Goal: Task Accomplishment & Management: Manage account settings

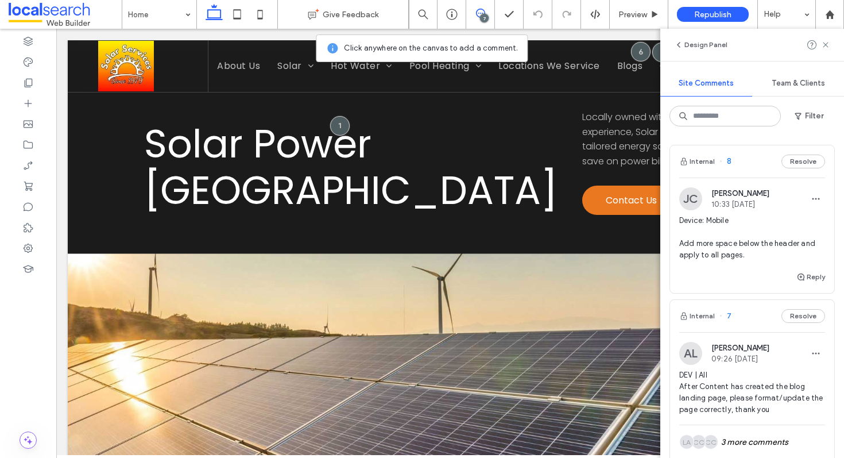
click at [754, 226] on span "Device: Mobile Add more space below the header and apply to all pages." at bounding box center [752, 238] width 146 height 46
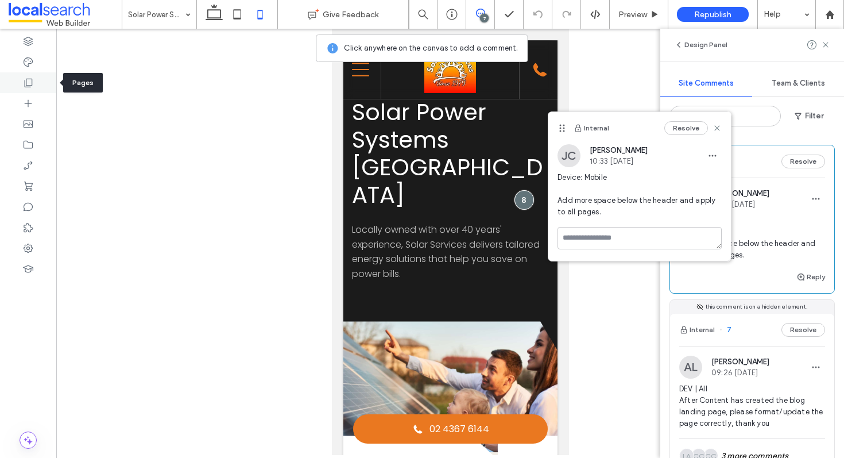
click at [27, 84] on icon at bounding box center [27, 82] width 11 height 11
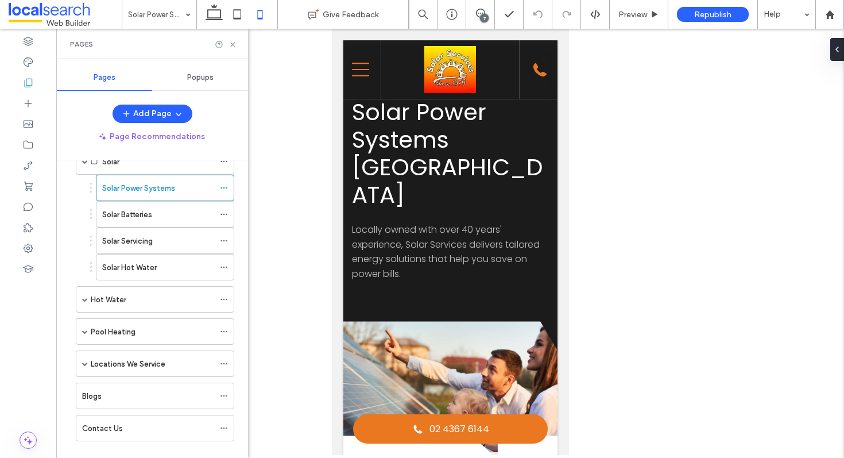
scroll to position [114, 0]
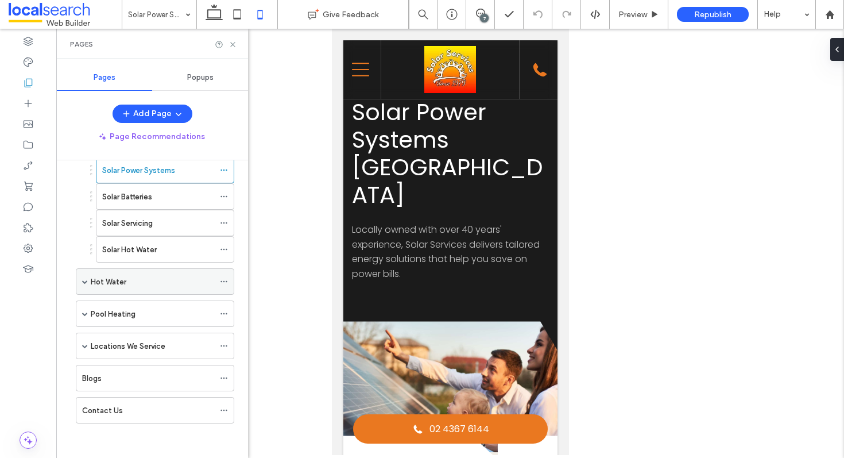
click at [90, 280] on div "Hot Water" at bounding box center [155, 281] width 158 height 26
click at [84, 282] on span at bounding box center [85, 281] width 6 height 6
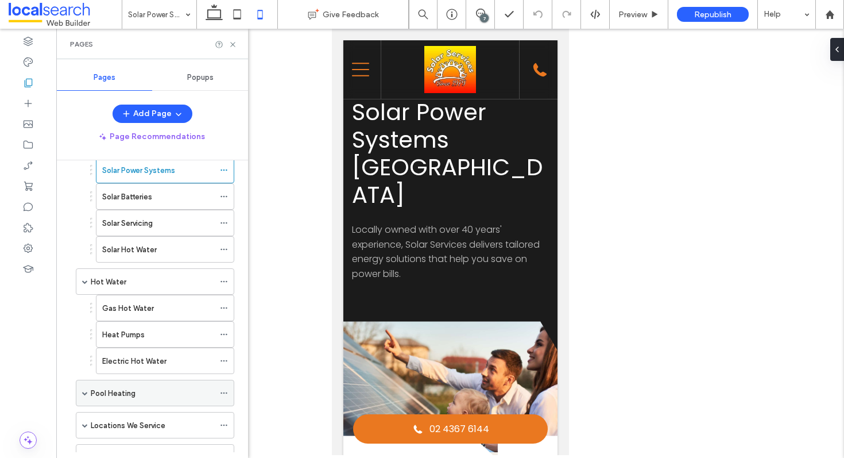
click at [82, 393] on span at bounding box center [85, 393] width 6 height 6
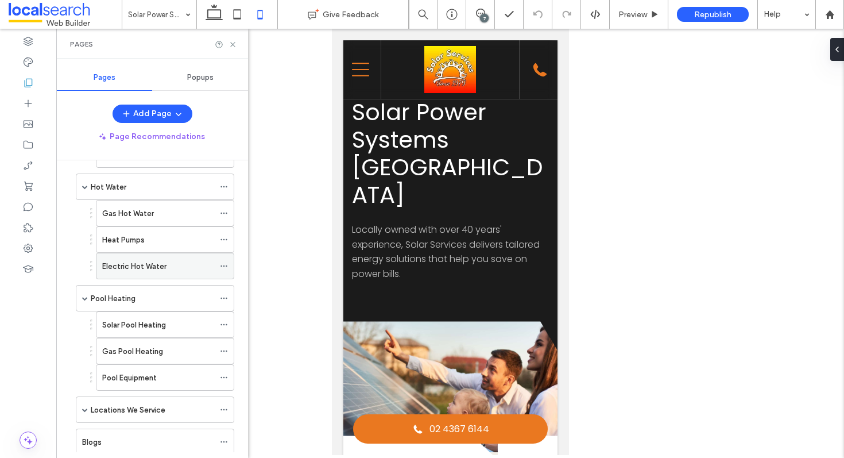
scroll to position [264, 0]
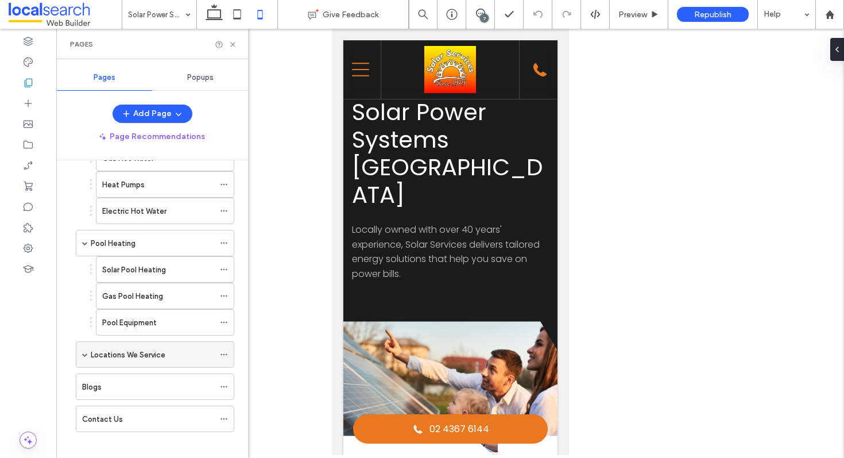
click at [87, 357] on span at bounding box center [85, 354] width 6 height 25
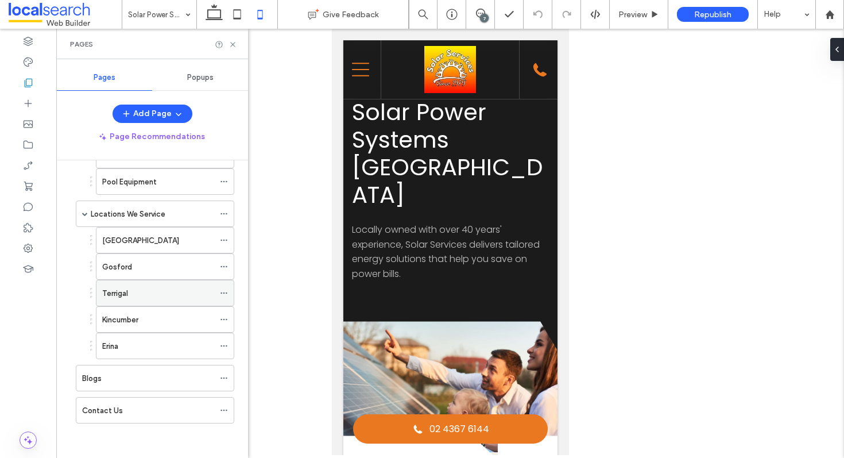
scroll to position [0, 0]
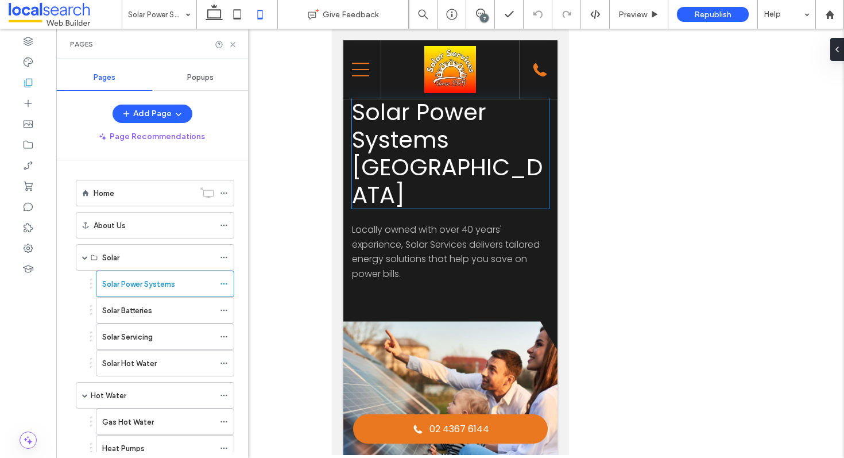
click at [499, 144] on span "Solar Power Systems Central Coast" at bounding box center [446, 153] width 191 height 115
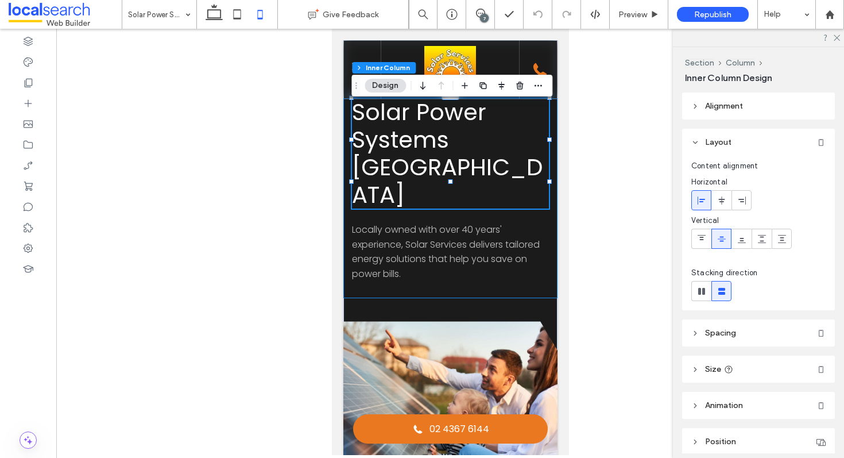
click at [552, 194] on div "Solar Power Systems Central Coast Locally owned with over 40 years' experience,…" at bounding box center [450, 198] width 214 height 200
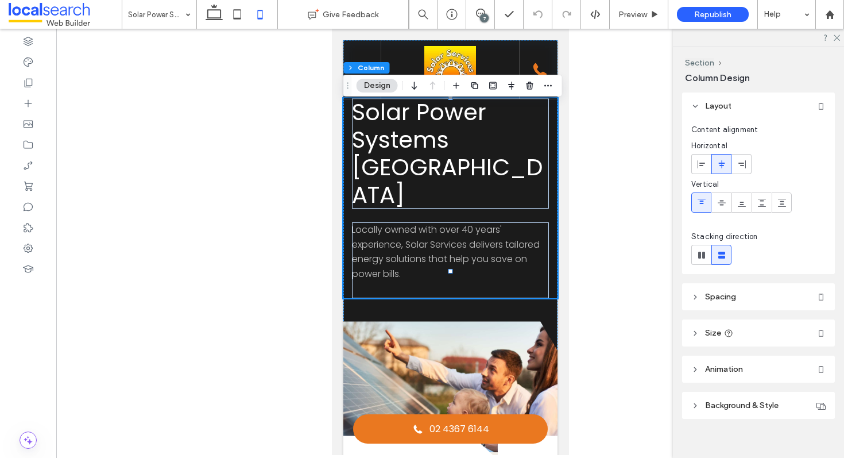
click at [749, 299] on header "Spacing" at bounding box center [758, 296] width 153 height 27
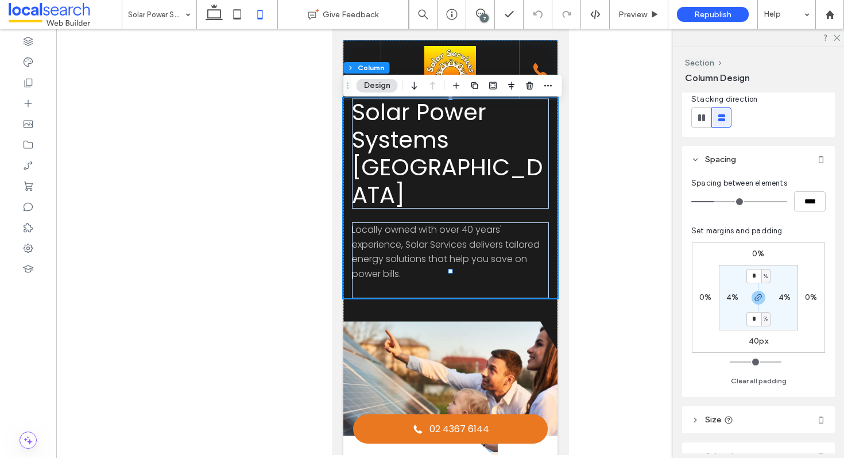
scroll to position [158, 0]
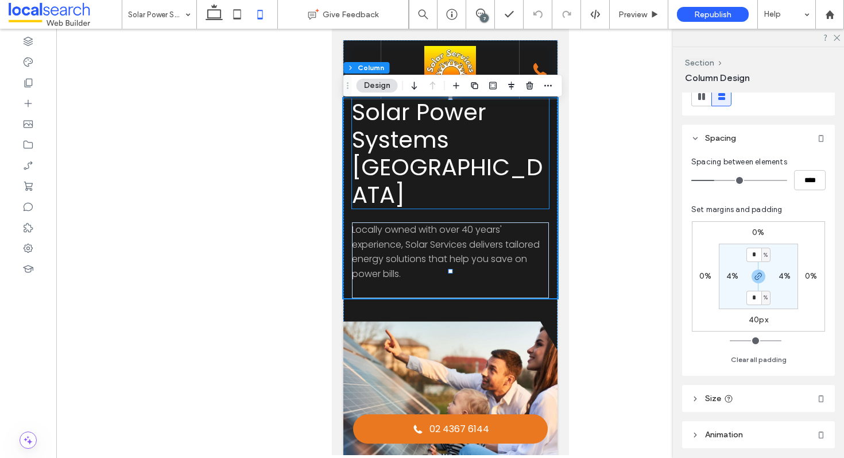
click at [486, 146] on span "Solar Power Systems Central Coast" at bounding box center [446, 153] width 191 height 115
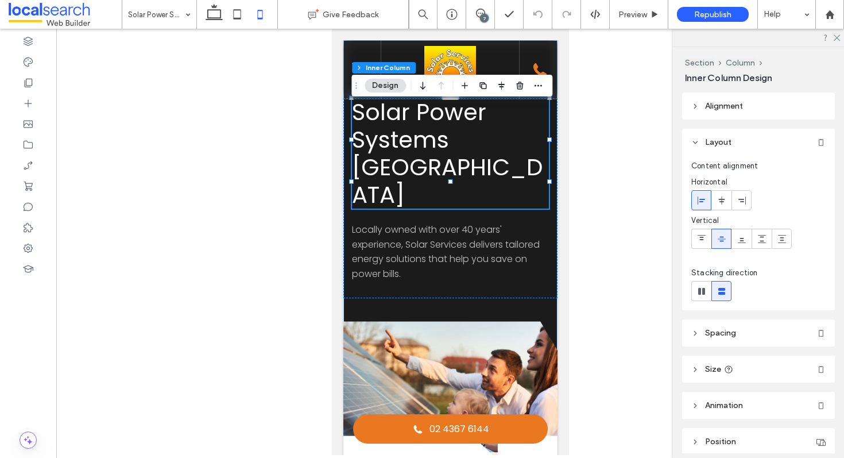
click at [732, 335] on span "Spacing" at bounding box center [720, 333] width 31 height 10
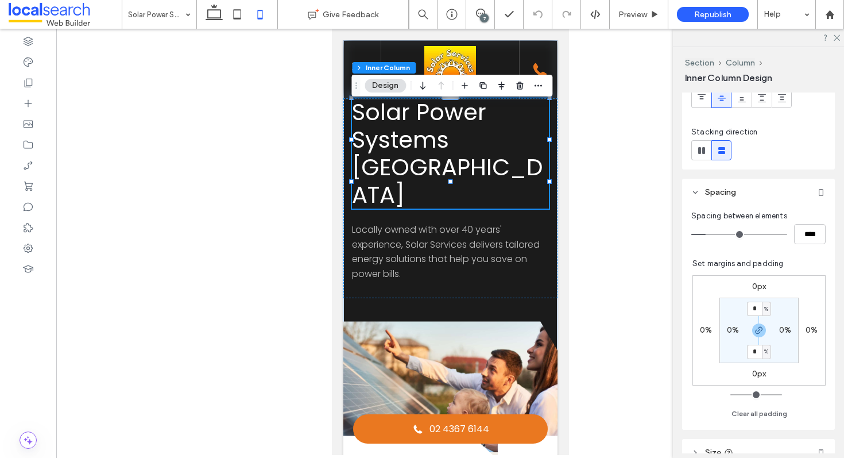
scroll to position [148, 0]
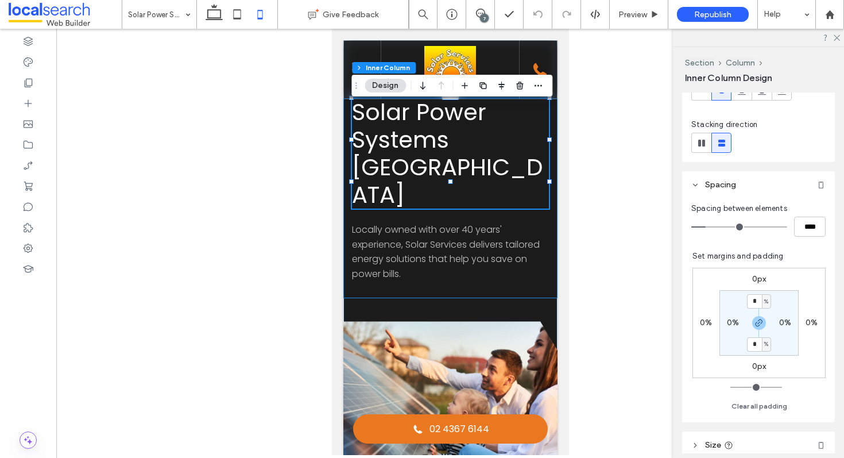
click at [554, 153] on div "Solar Power Systems Central Coast Locally owned with over 40 years' experience,…" at bounding box center [450, 198] width 214 height 200
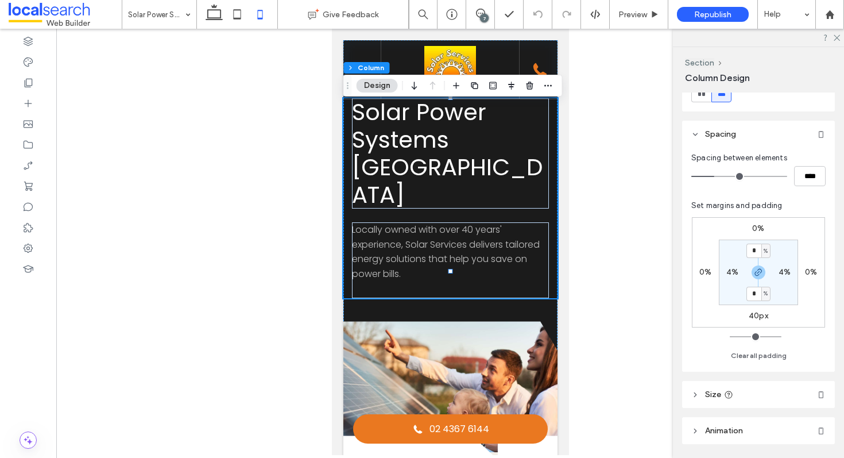
scroll to position [163, 0]
click at [756, 227] on label "0%" at bounding box center [758, 228] width 12 height 10
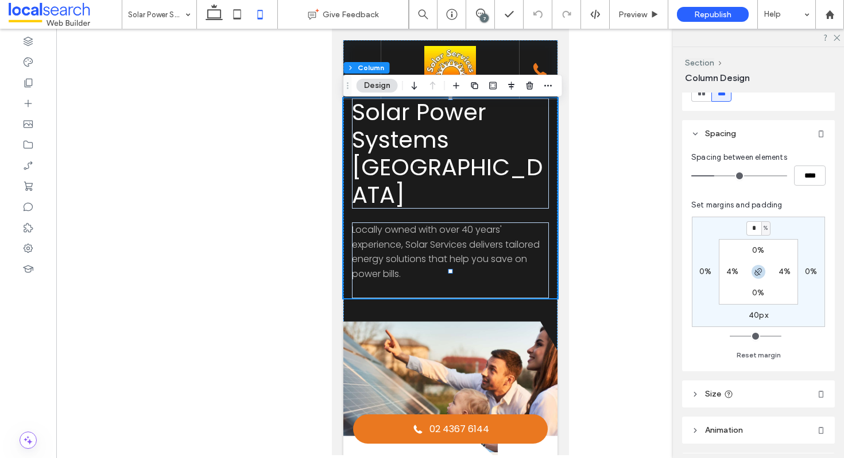
click at [757, 272] on use "button" at bounding box center [757, 271] width 7 height 7
click at [753, 227] on input "*" at bounding box center [753, 228] width 15 height 14
type input "**"
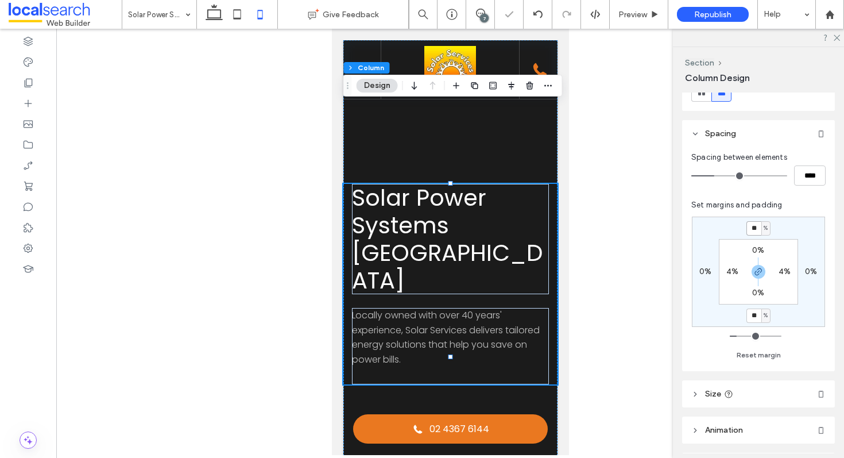
type input "*"
click at [762, 274] on icon "button" at bounding box center [758, 271] width 9 height 9
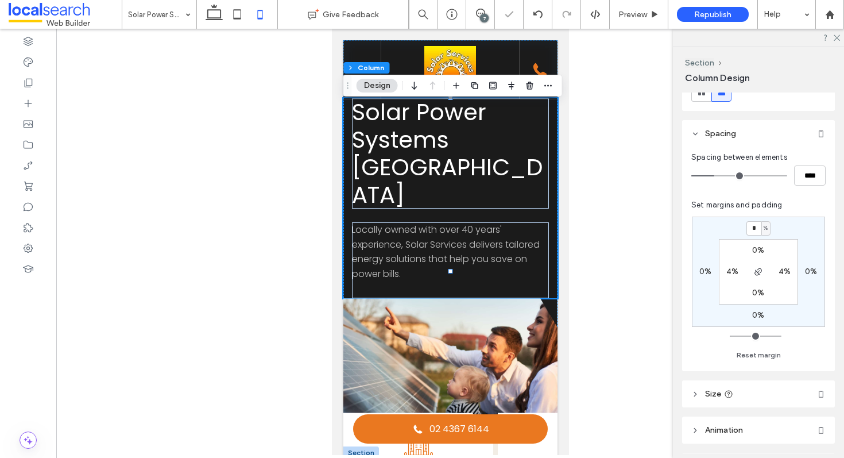
click at [755, 315] on label "0%" at bounding box center [758, 315] width 12 height 10
type input "**"
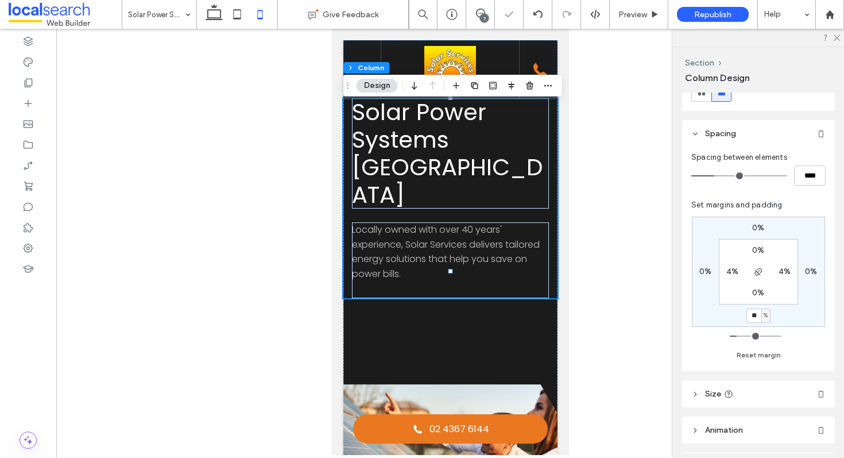
click at [769, 317] on div "%" at bounding box center [766, 314] width 7 height 11
click at [762, 336] on span "px" at bounding box center [762, 332] width 8 height 11
type input "***"
click at [754, 314] on input "*****" at bounding box center [753, 315] width 15 height 14
type input "**"
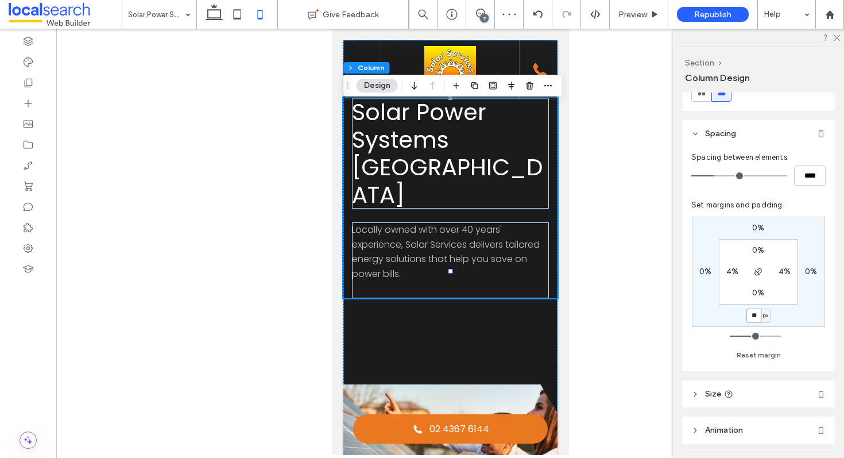
type input "**"
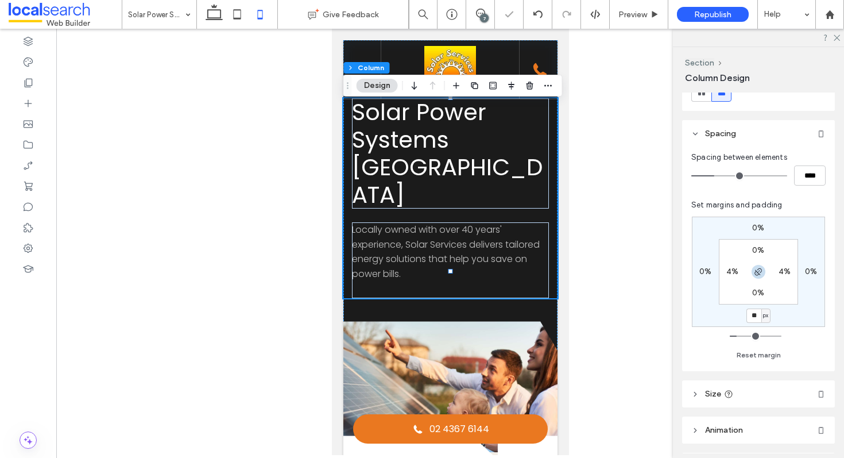
click at [761, 274] on icon "button" at bounding box center [758, 271] width 9 height 9
click at [765, 228] on span "%" at bounding box center [766, 227] width 4 height 11
click at [761, 246] on span "px" at bounding box center [762, 245] width 8 height 11
click at [756, 229] on input "*" at bounding box center [753, 228] width 15 height 14
type input "**"
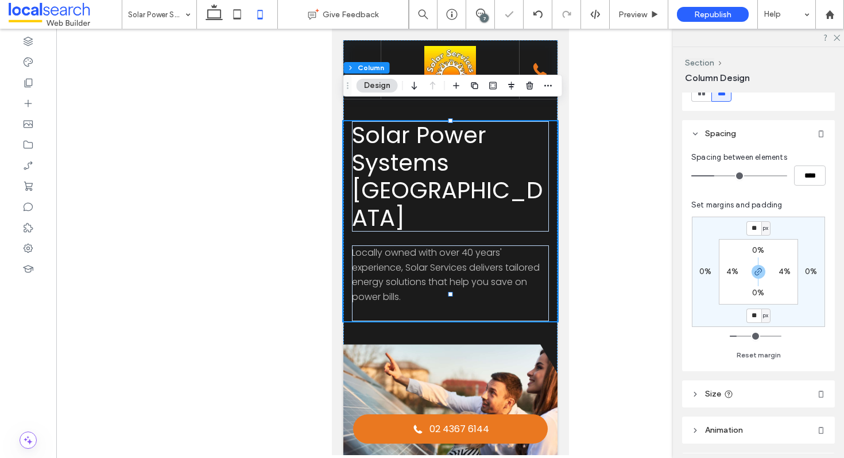
click at [610, 224] on div at bounding box center [450, 242] width 788 height 426
click at [505, 191] on h1 "Solar Power Systems Central Coast" at bounding box center [449, 176] width 197 height 110
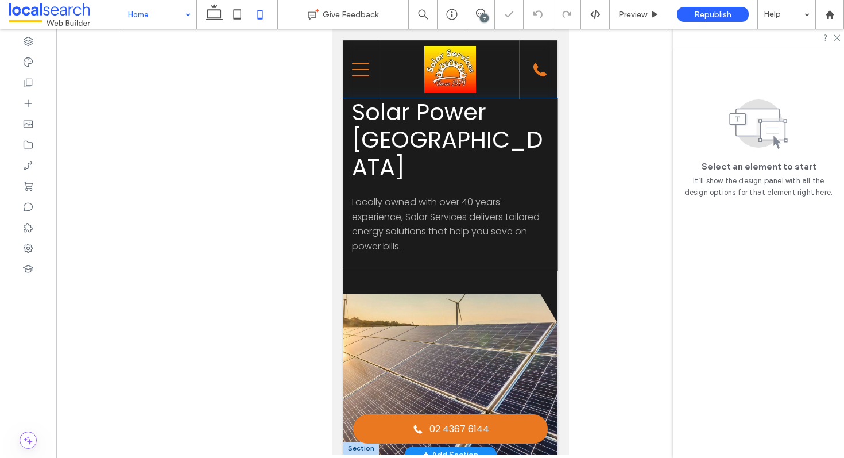
click at [554, 168] on div "Solar Power Central Coast Locally owned with over 40 years' experience, Solar S…" at bounding box center [450, 184] width 214 height 172
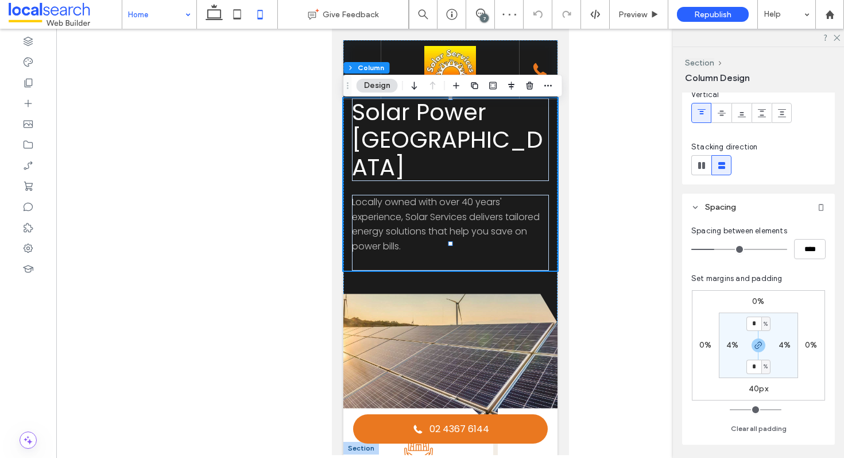
scroll to position [128, 0]
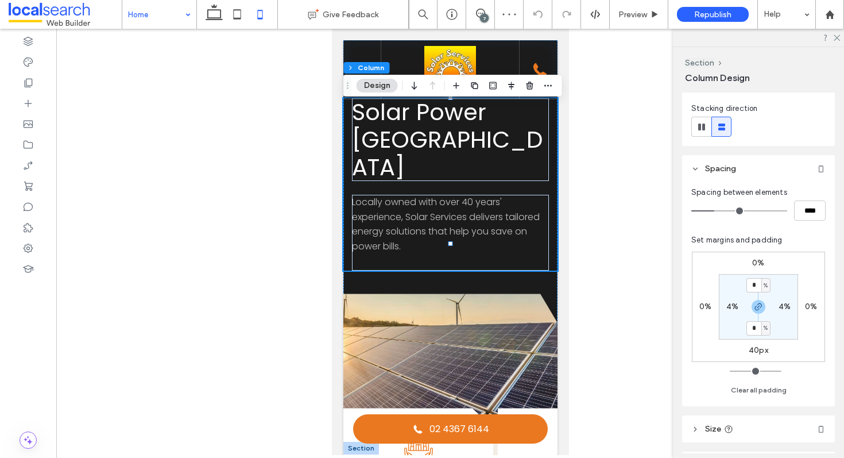
click at [762, 263] on label "0%" at bounding box center [758, 263] width 12 height 10
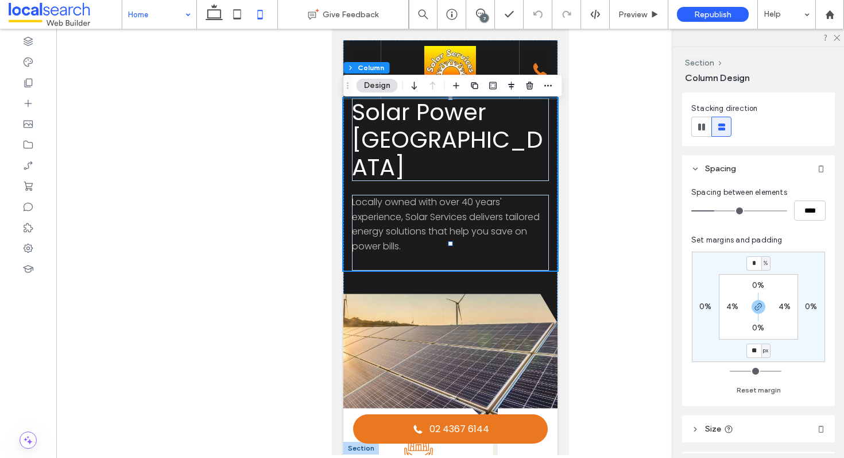
click at [764, 264] on span "%" at bounding box center [766, 262] width 4 height 11
click at [765, 276] on span "px" at bounding box center [762, 280] width 8 height 11
click at [753, 262] on input "*" at bounding box center [753, 263] width 15 height 14
type input "**"
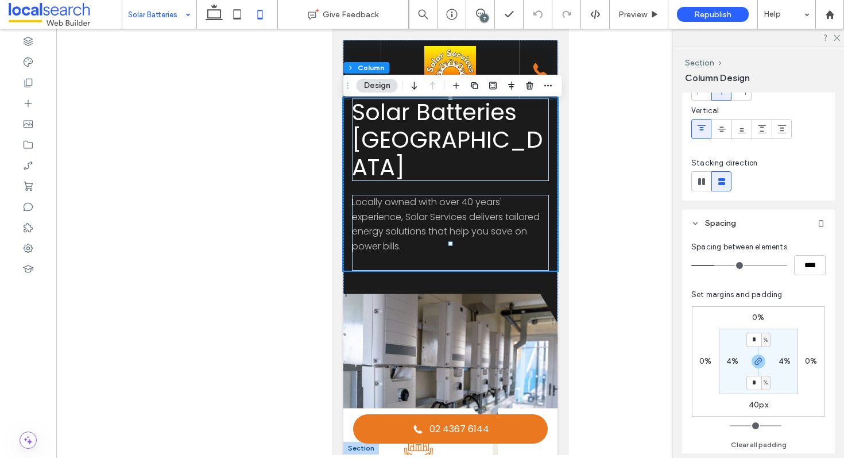
scroll to position [111, 0]
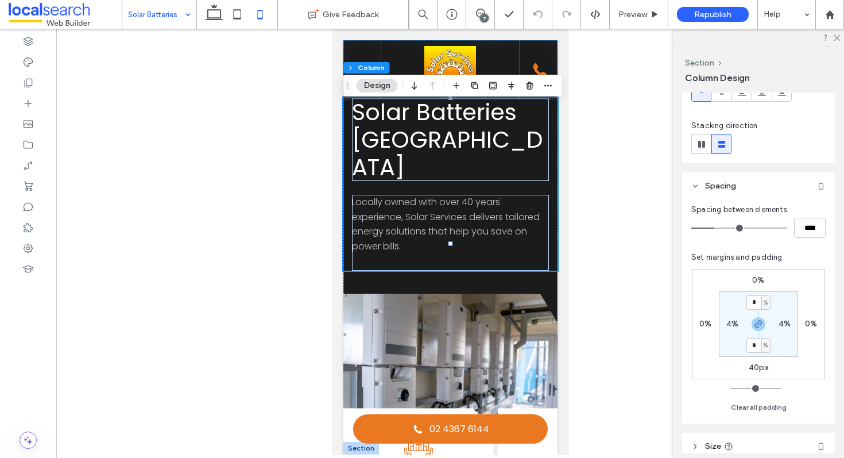
click at [759, 279] on label "0%" at bounding box center [758, 280] width 12 height 10
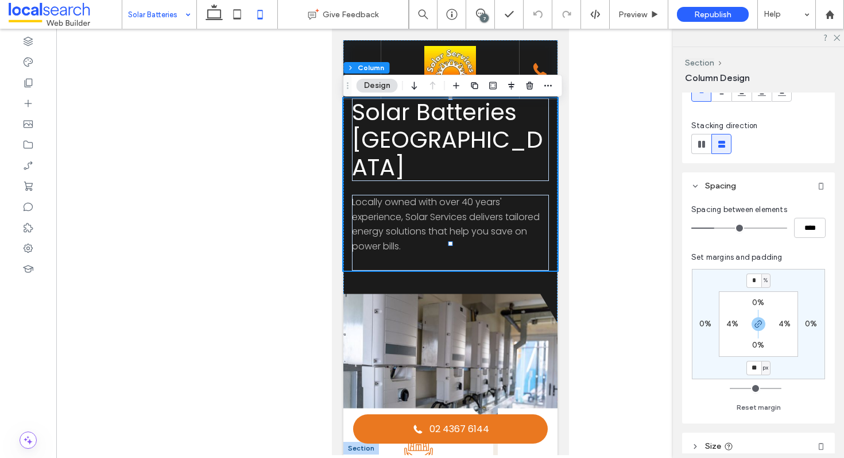
click at [767, 280] on span "%" at bounding box center [766, 279] width 4 height 11
click at [761, 299] on span "px" at bounding box center [762, 297] width 8 height 11
click at [759, 281] on input "*" at bounding box center [753, 280] width 15 height 14
type input "**"
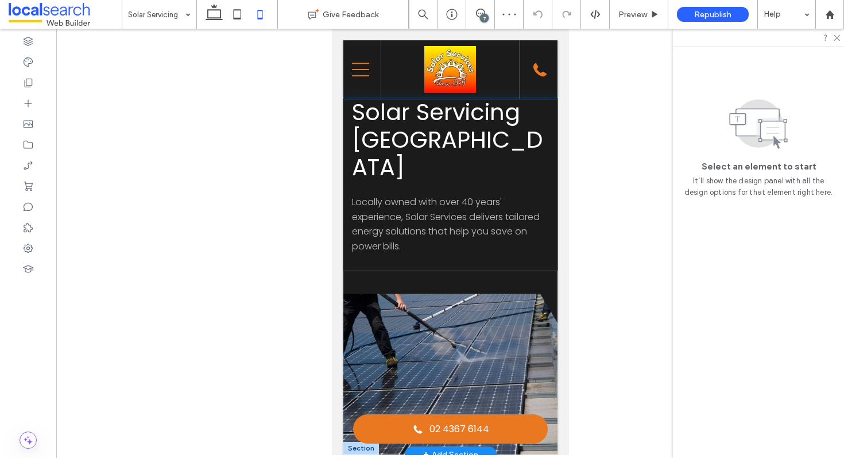
click at [550, 181] on div "Solar Servicing Central Coast Locally owned with over 40 years' experience, Sol…" at bounding box center [450, 184] width 214 height 172
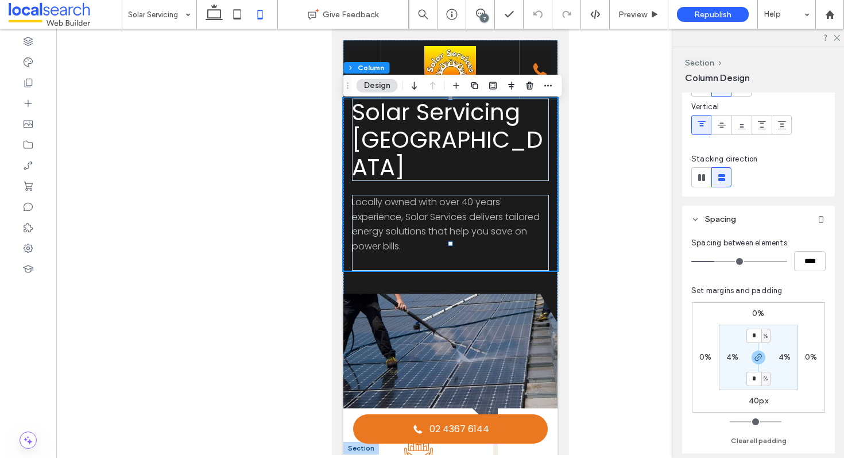
scroll to position [111, 0]
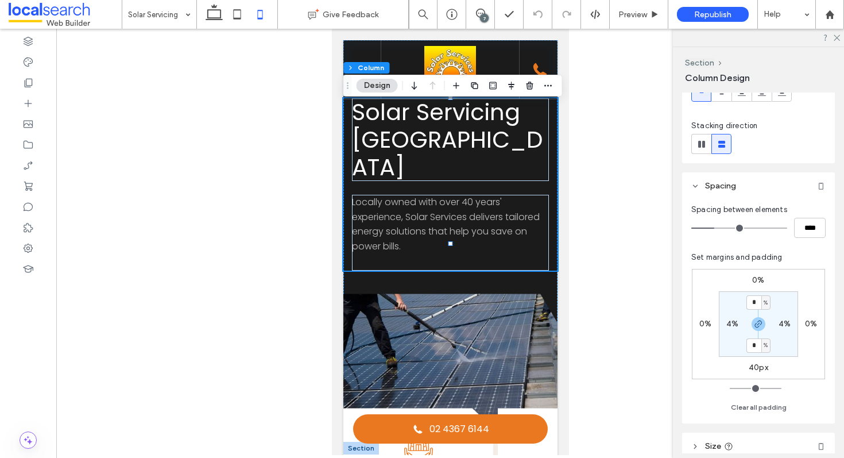
click at [764, 285] on label "0%" at bounding box center [758, 280] width 12 height 10
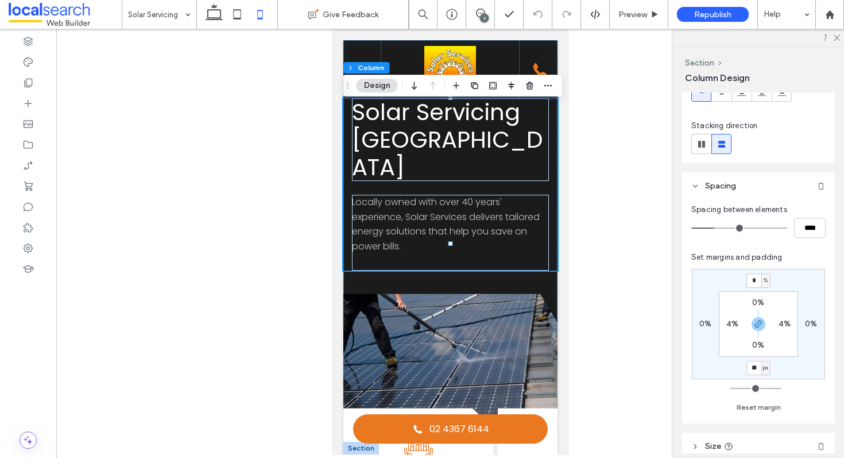
click at [769, 285] on div "%" at bounding box center [765, 280] width 9 height 14
click at [765, 301] on span "px" at bounding box center [762, 297] width 8 height 11
click at [756, 278] on input "*" at bounding box center [753, 280] width 15 height 14
type input "**"
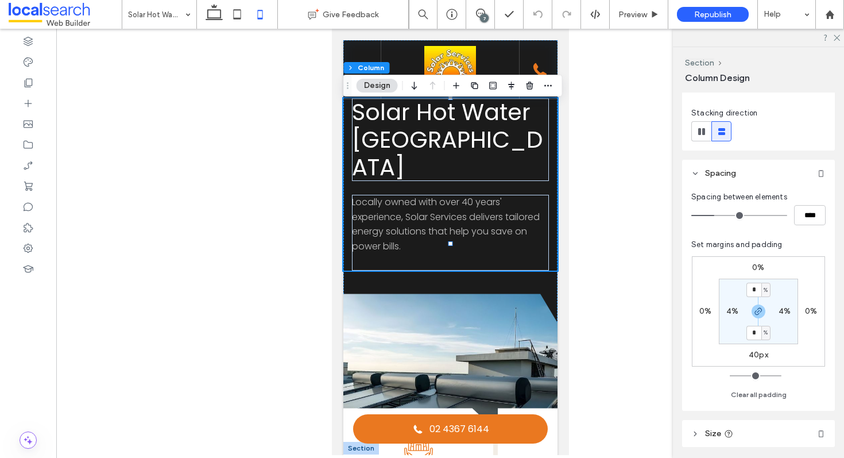
scroll to position [128, 0]
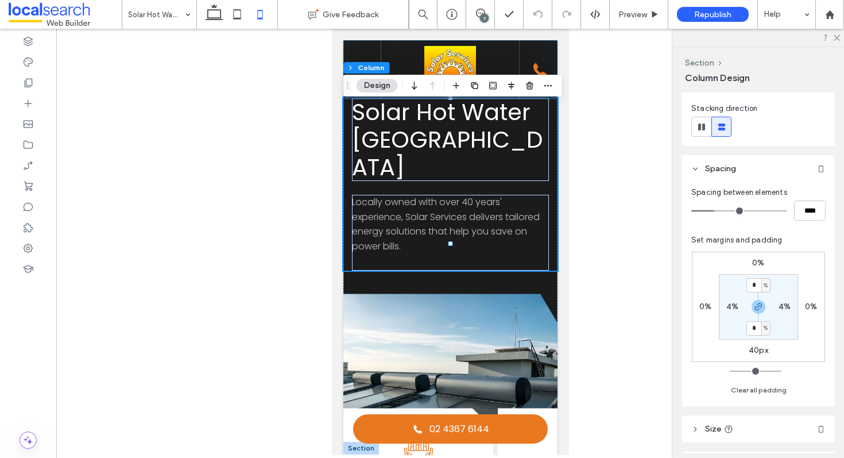
click at [761, 262] on label "0%" at bounding box center [758, 263] width 12 height 10
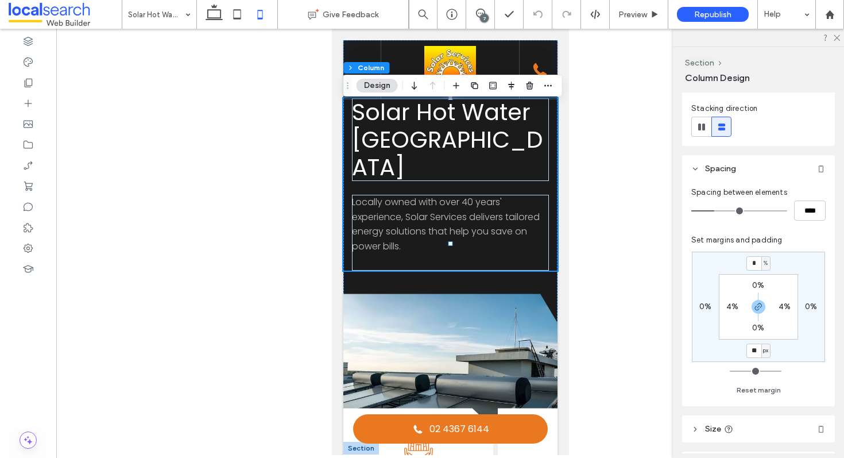
click at [765, 263] on span "%" at bounding box center [766, 262] width 4 height 11
click at [761, 282] on span "px" at bounding box center [762, 280] width 8 height 11
click at [755, 263] on input "*" at bounding box center [753, 263] width 15 height 14
type input "**"
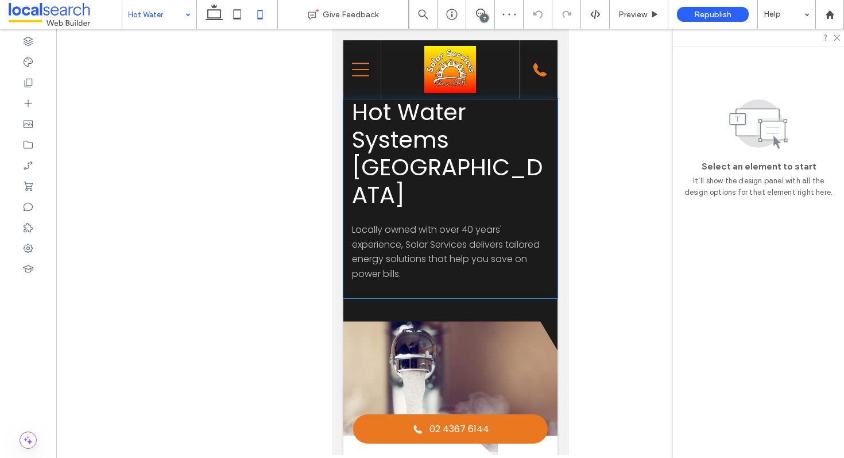
click at [551, 144] on div "Hot Water Systems Central Coast Locally owned with over 40 years' experience, S…" at bounding box center [450, 198] width 214 height 200
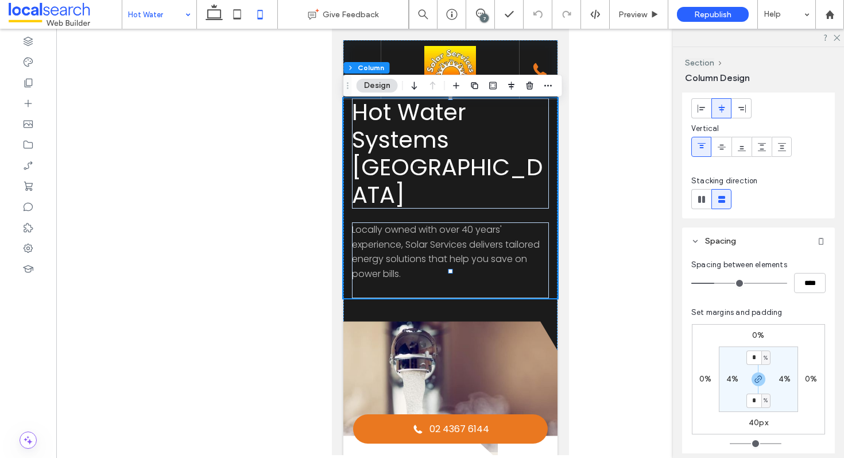
scroll to position [72, 0]
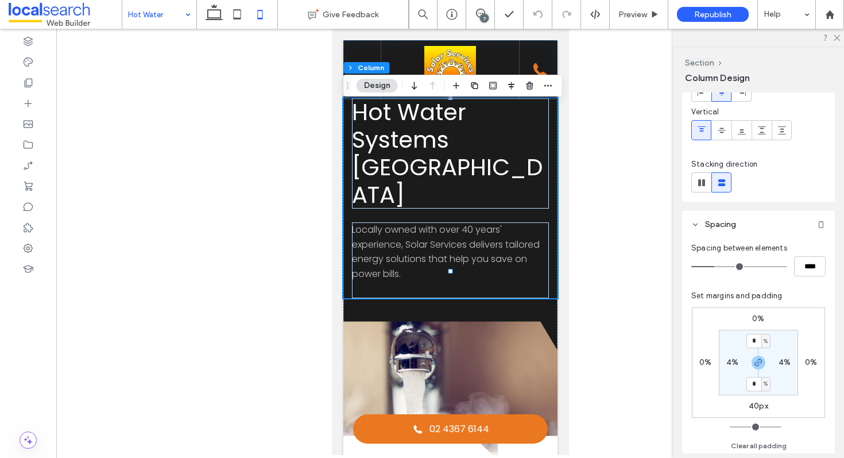
click at [758, 316] on label "0%" at bounding box center [758, 319] width 12 height 10
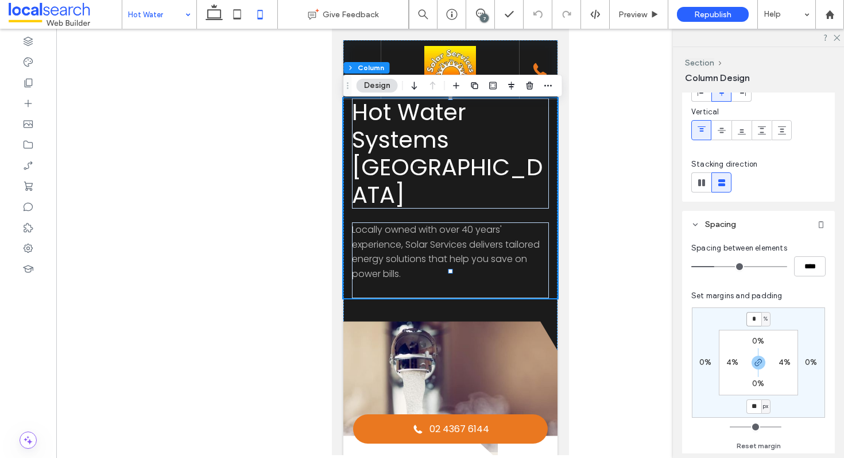
click at [758, 316] on input "*" at bounding box center [753, 319] width 15 height 14
click at [766, 318] on span "%" at bounding box center [766, 318] width 4 height 11
click at [769, 335] on div "px" at bounding box center [762, 336] width 16 height 20
click at [756, 406] on input "**" at bounding box center [753, 406] width 15 height 14
type input "**"
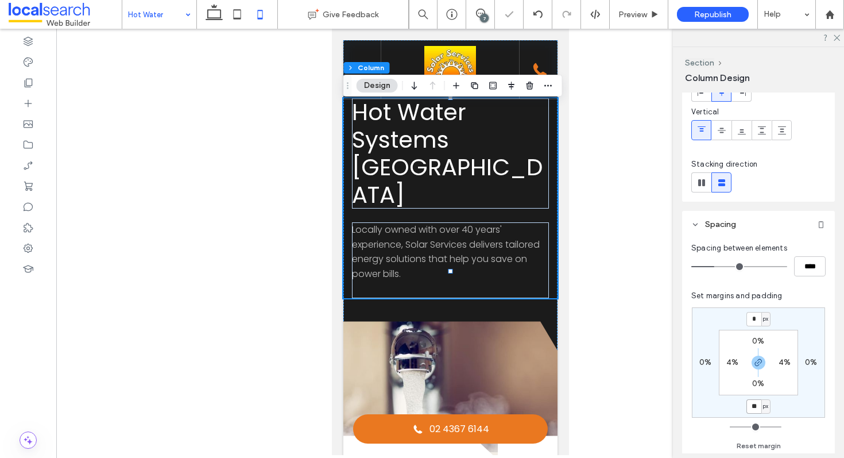
type input "**"
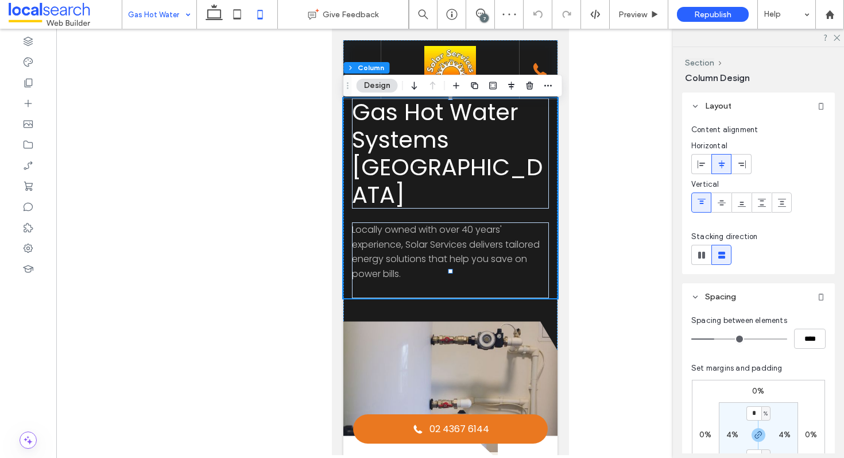
scroll to position [190, 0]
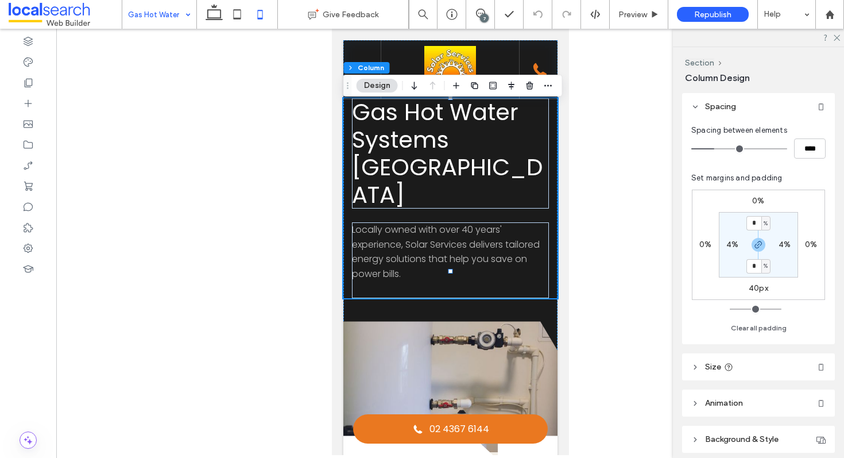
click at [754, 288] on label "40px" at bounding box center [759, 288] width 20 height 10
type input "**"
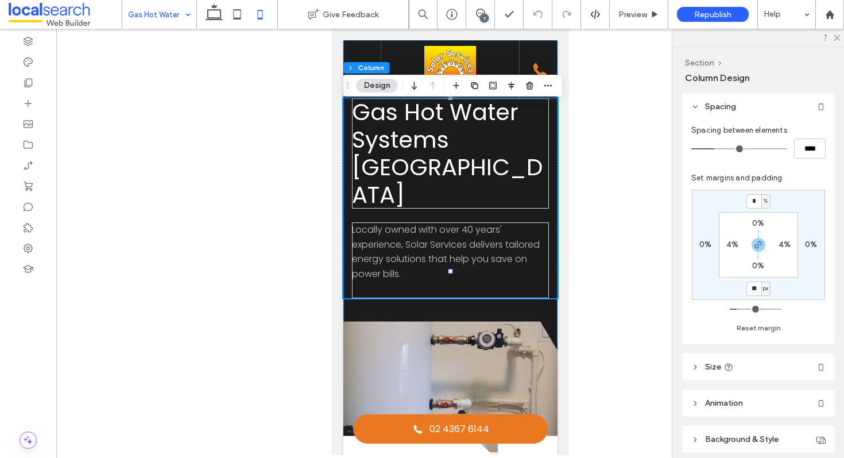
type input "**"
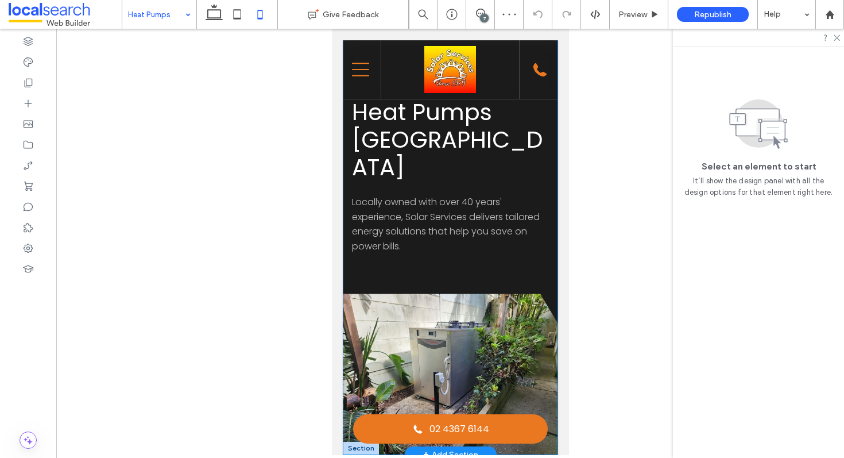
click at [550, 250] on div "Heat Pumps Central Coast Locally owned with over 40 years' experience, Solar Se…" at bounding box center [450, 247] width 214 height 413
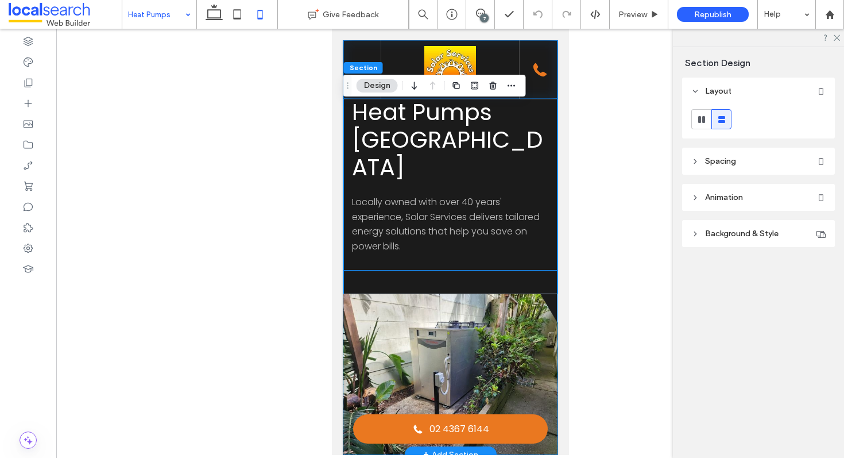
click at [544, 154] on div "Heat Pumps Central Coast Locally owned with over 40 years' experience, Solar Se…" at bounding box center [450, 184] width 214 height 172
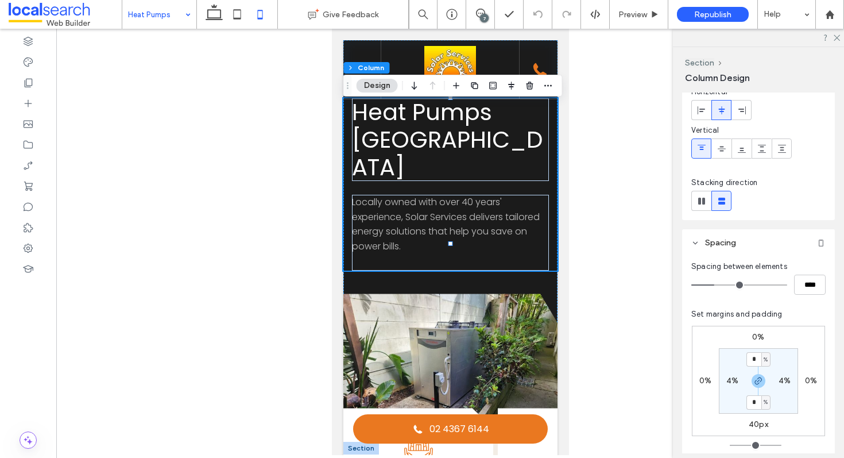
scroll to position [84, 0]
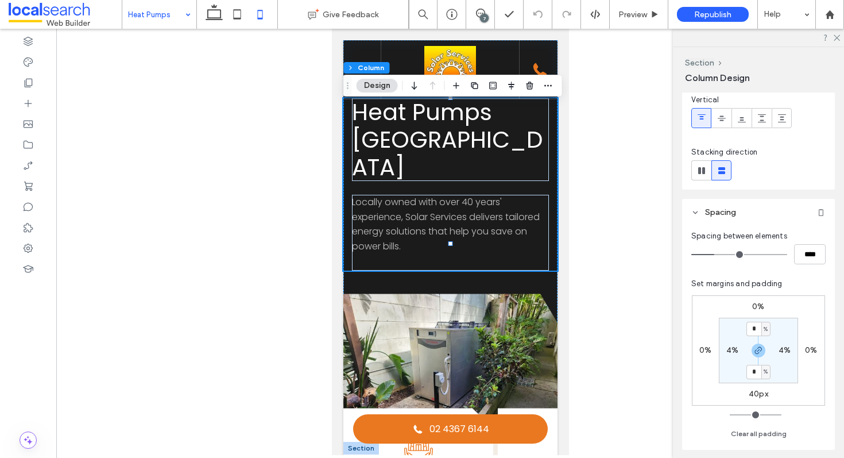
click at [755, 392] on label "40px" at bounding box center [759, 394] width 20 height 10
type input "**"
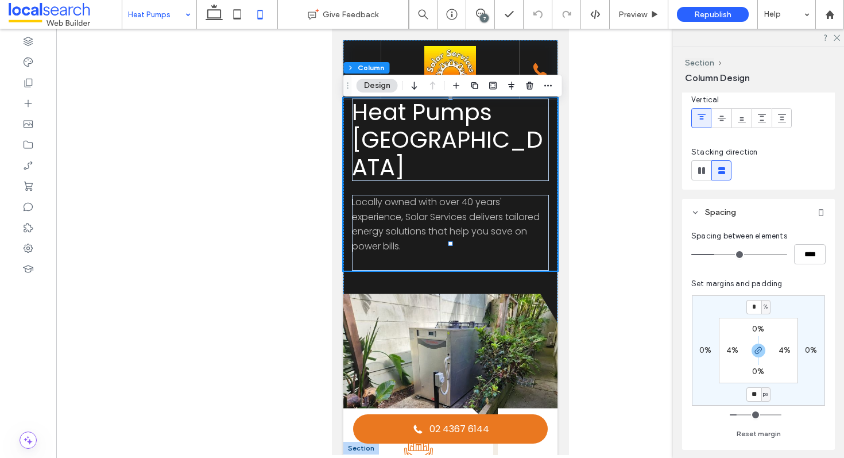
type input "**"
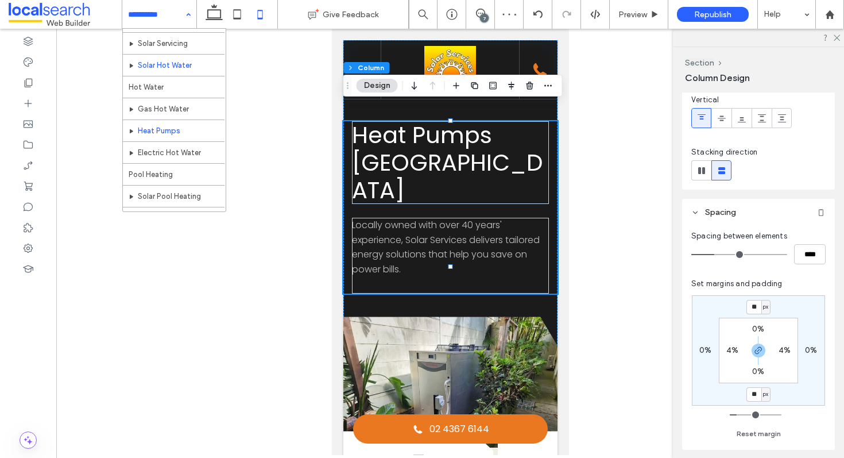
scroll to position [86, 0]
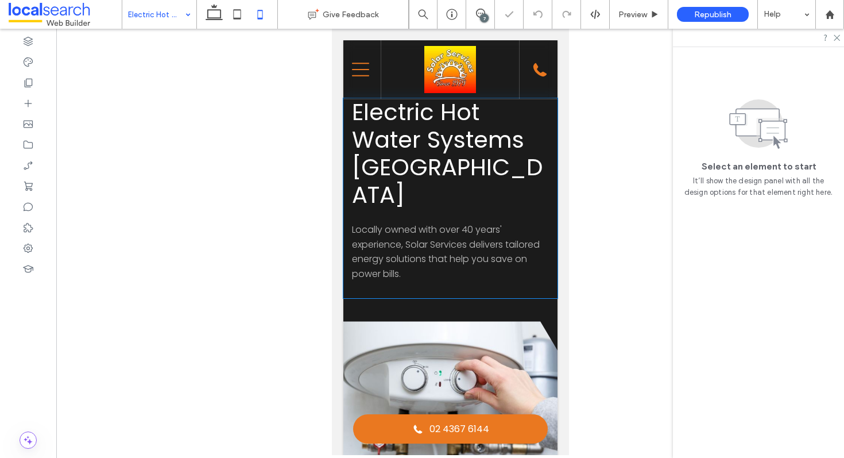
click at [554, 242] on div "Electric Hot Water Systems Central Coast Locally owned with over 40 years' expe…" at bounding box center [450, 198] width 214 height 200
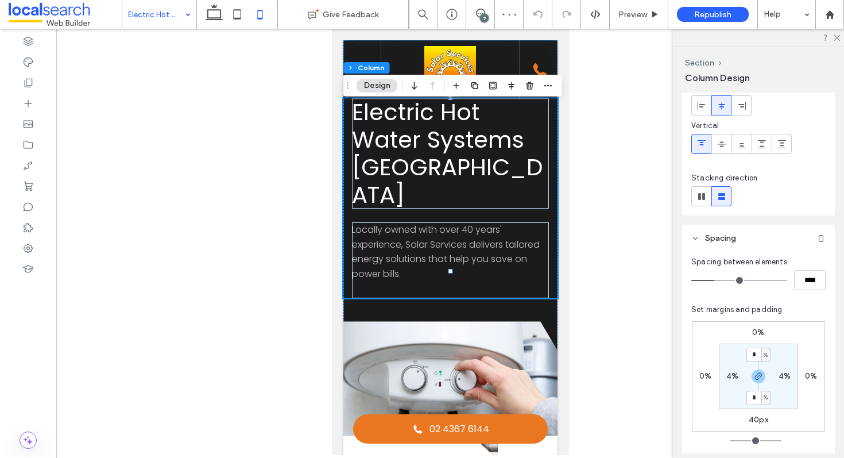
scroll to position [92, 0]
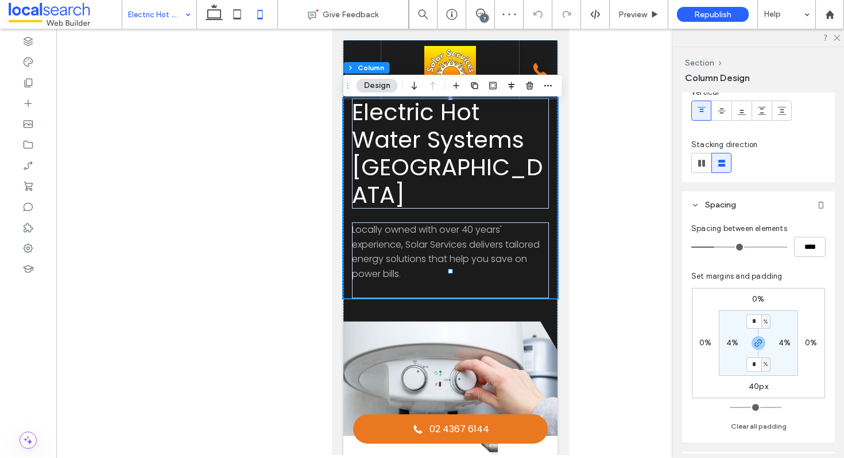
click at [753, 384] on label "40px" at bounding box center [759, 386] width 20 height 10
type input "**"
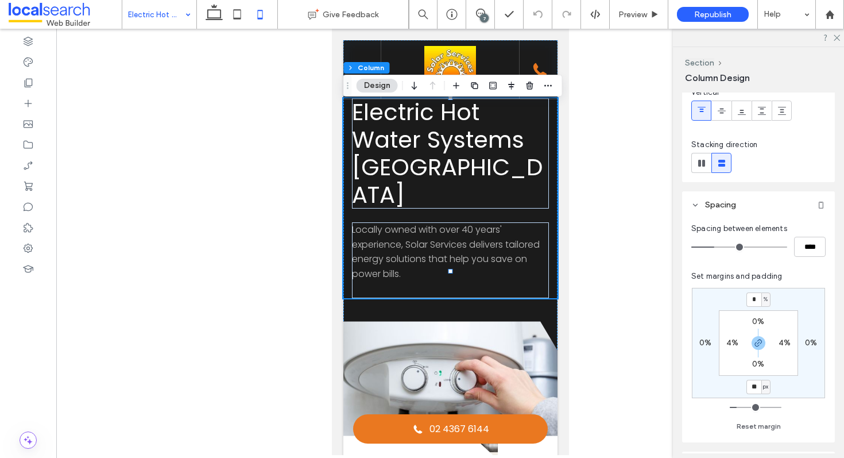
type input "**"
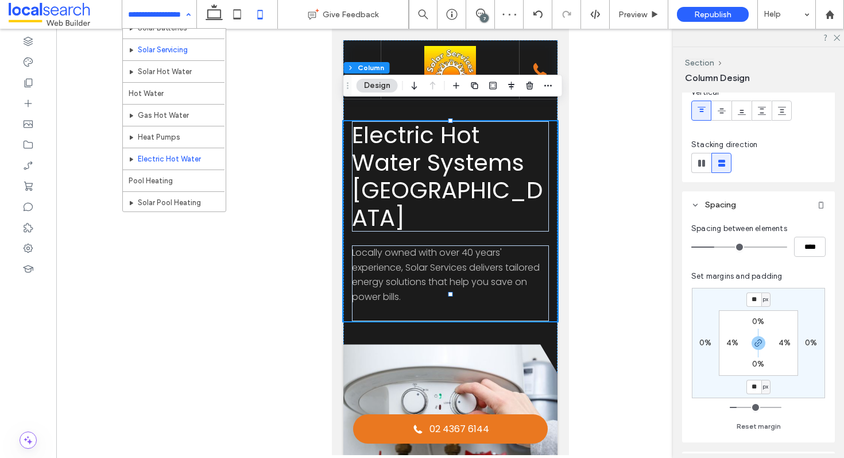
scroll to position [80, 0]
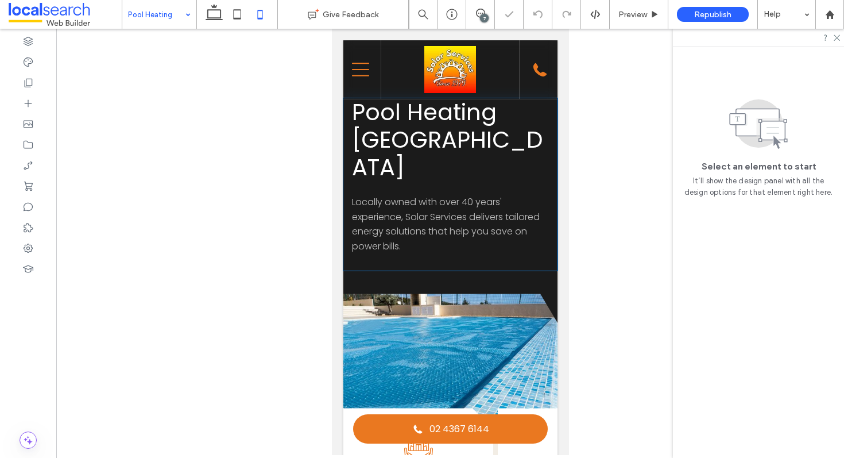
click at [555, 183] on div "Pool Heating Central Coast Locally owned with over 40 years' experience, Solar …" at bounding box center [450, 184] width 214 height 172
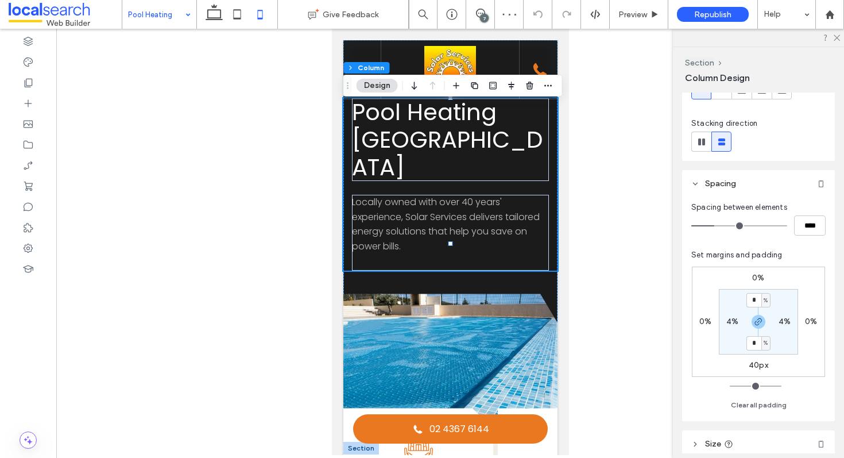
scroll to position [122, 0]
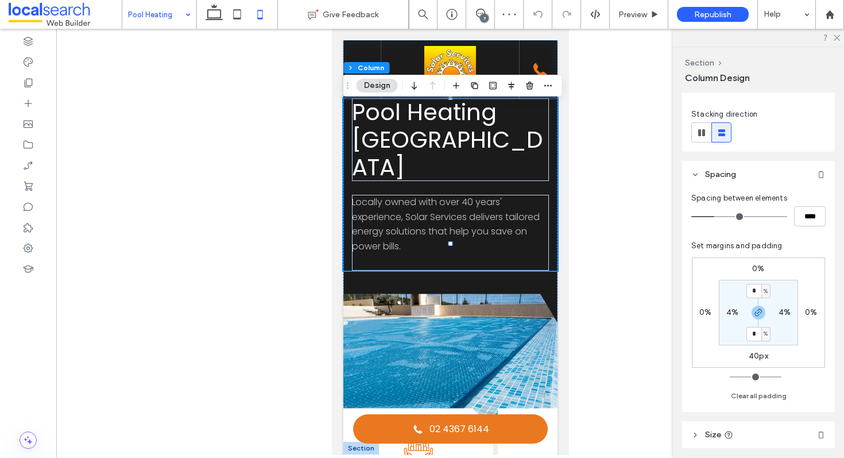
click at [756, 357] on label "40px" at bounding box center [759, 356] width 20 height 10
type input "**"
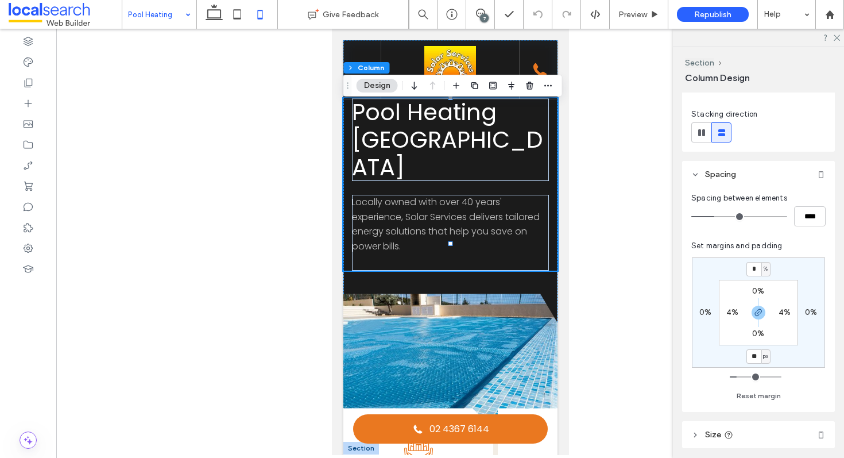
type input "**"
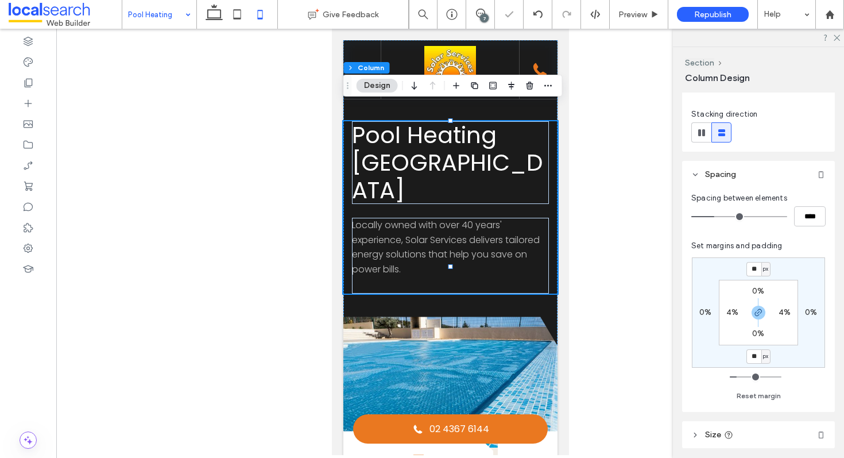
click at [177, 29] on div at bounding box center [450, 242] width 788 height 426
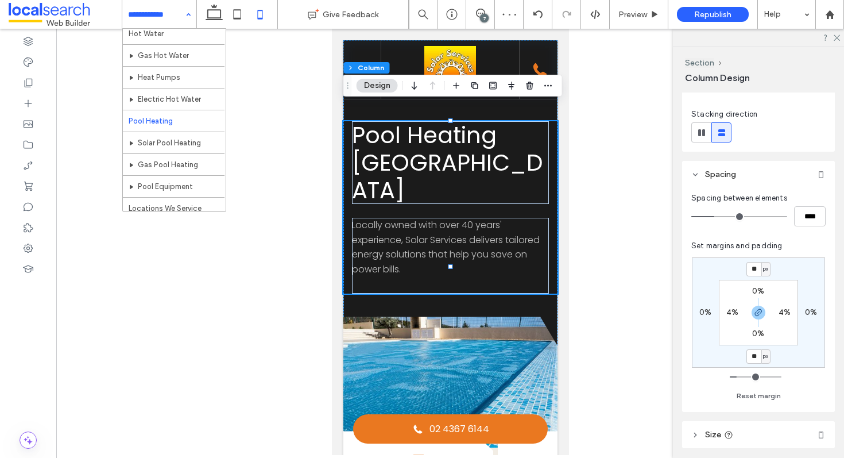
scroll to position [138, 0]
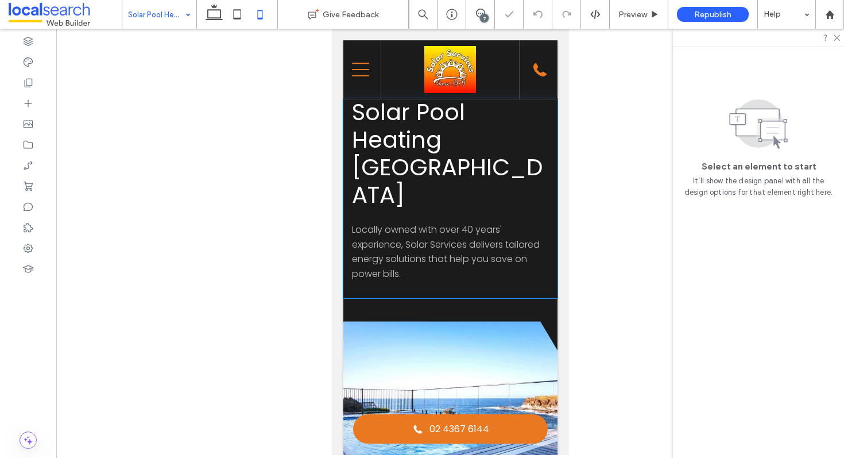
click at [549, 252] on div "Solar Pool Heating Central Coast Locally owned with over 40 years' experience, …" at bounding box center [450, 198] width 214 height 200
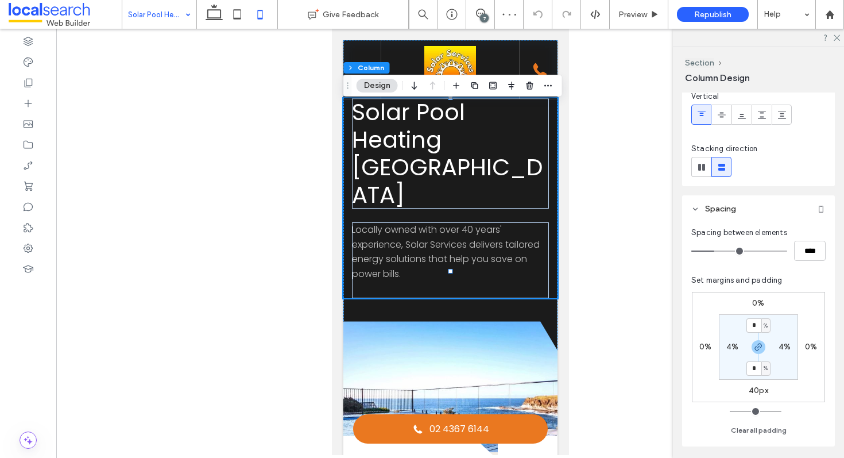
scroll to position [149, 0]
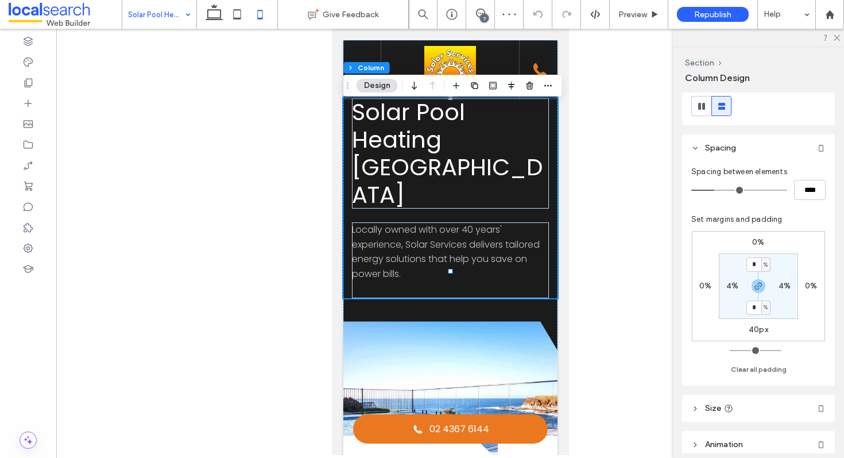
click at [755, 339] on div "0% 0% 40px 0% * % 4% * % 4%" at bounding box center [758, 286] width 133 height 110
click at [755, 332] on label "40px" at bounding box center [759, 329] width 20 height 10
type input "**"
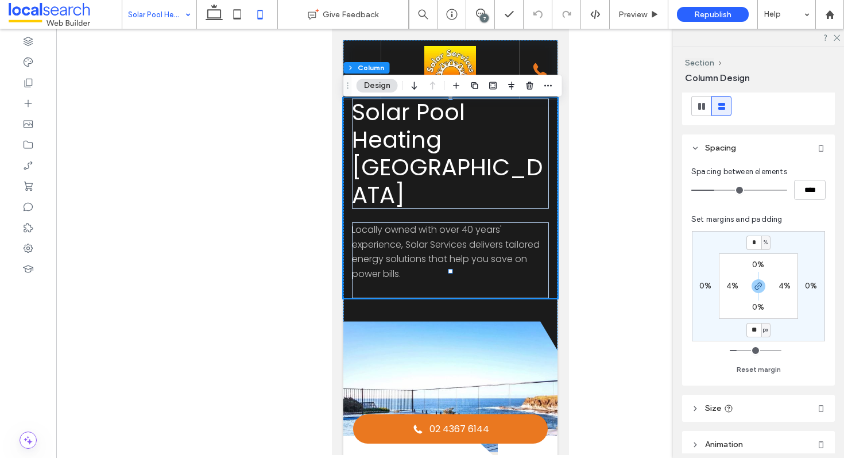
type input "**"
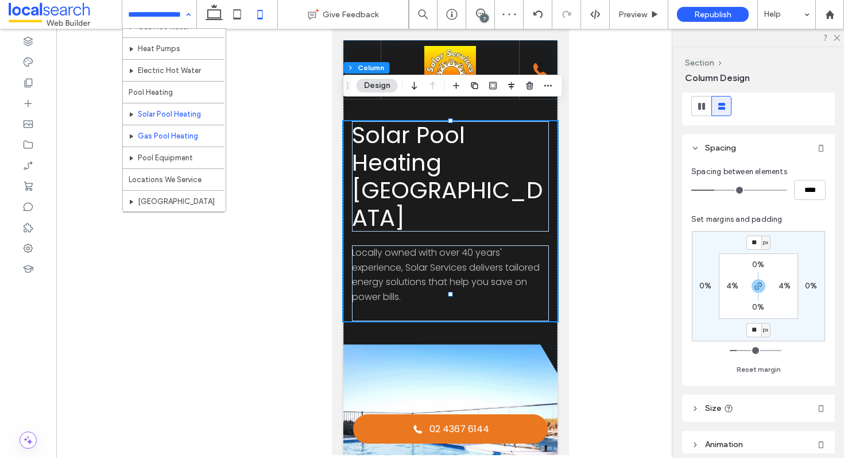
scroll to position [152, 0]
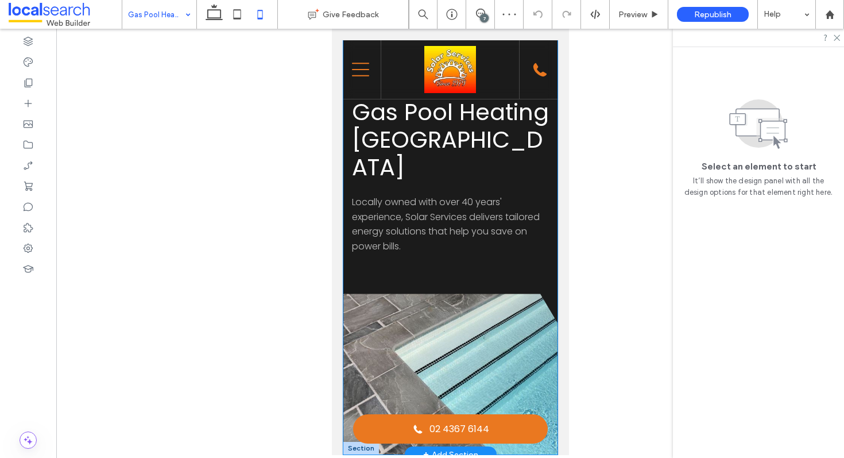
click at [500, 247] on div "Gas Pool Heating Central Coast Locally owned with over 40 years' experience, So…" at bounding box center [450, 247] width 214 height 413
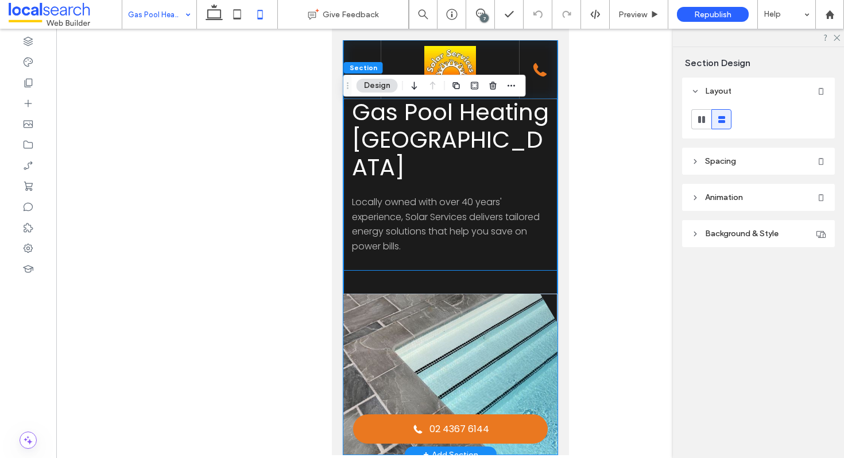
click at [552, 229] on div "Gas Pool Heating Central Coast Locally owned with over 40 years' experience, So…" at bounding box center [450, 184] width 214 height 172
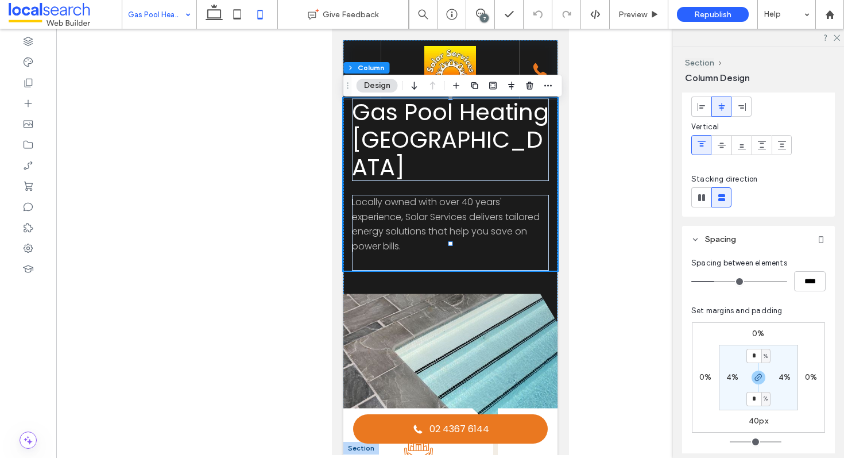
scroll to position [76, 0]
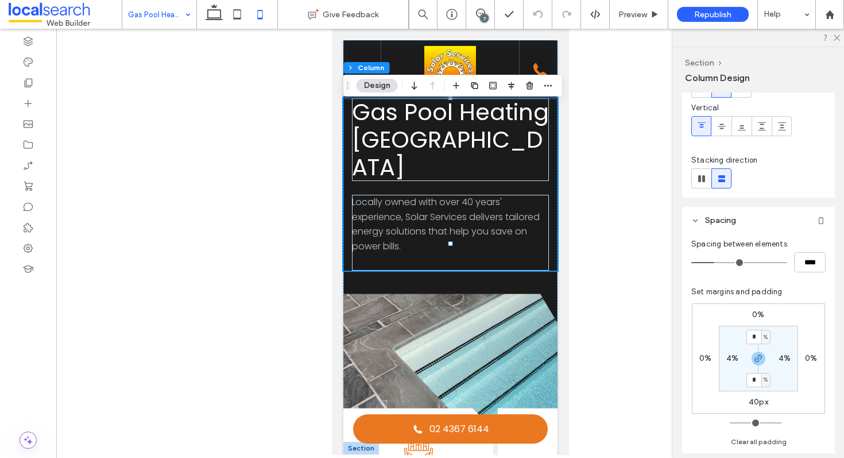
click at [752, 403] on label "40px" at bounding box center [759, 402] width 20 height 10
type input "**"
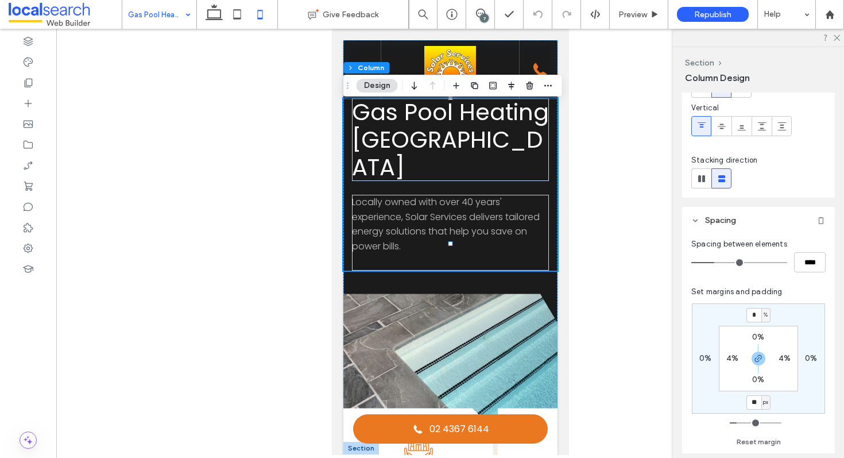
type input "**"
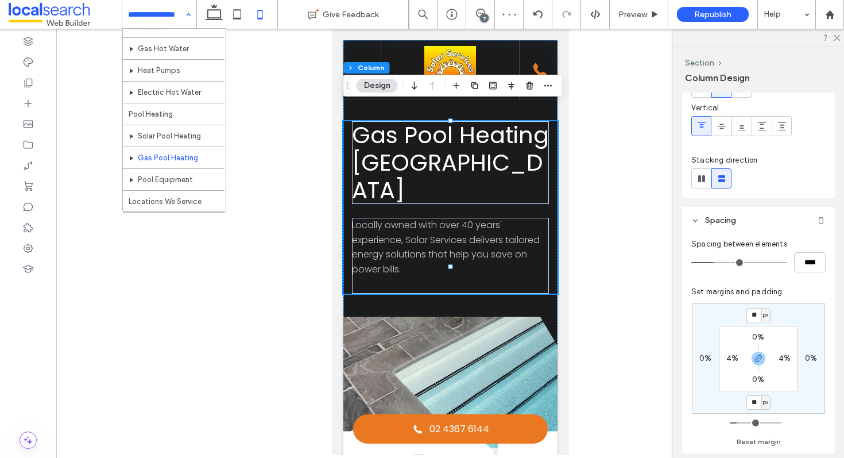
scroll to position [146, 0]
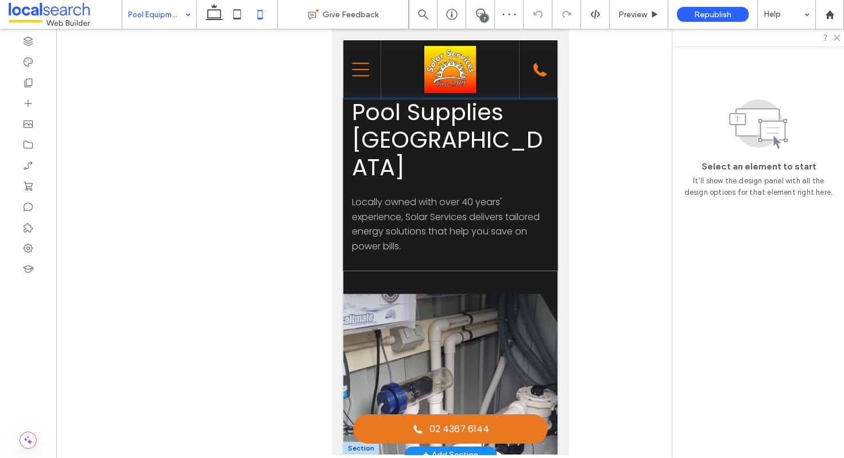
click at [549, 235] on div "Pool Supplies Central Coast Locally owned with over 40 years' experience, Solar…" at bounding box center [450, 184] width 214 height 172
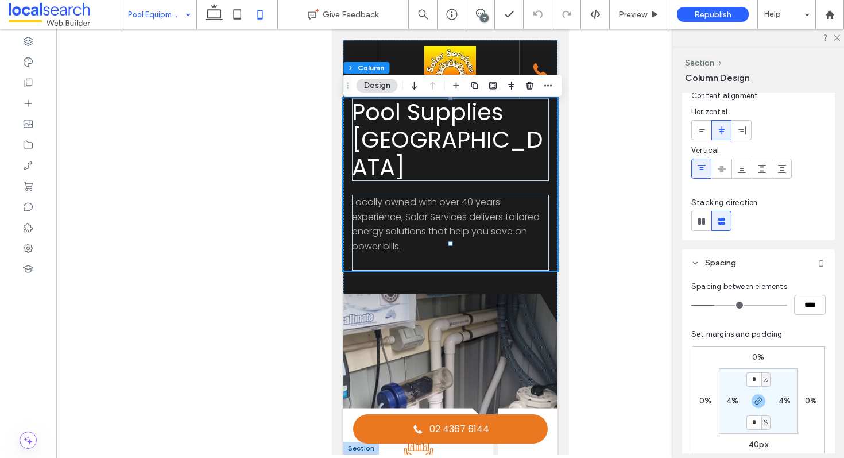
scroll to position [92, 0]
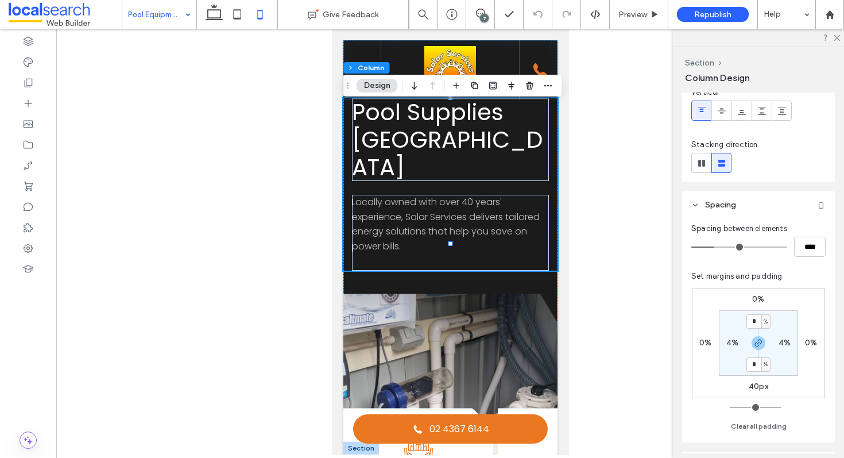
click at [758, 384] on label "40px" at bounding box center [759, 386] width 20 height 10
type input "**"
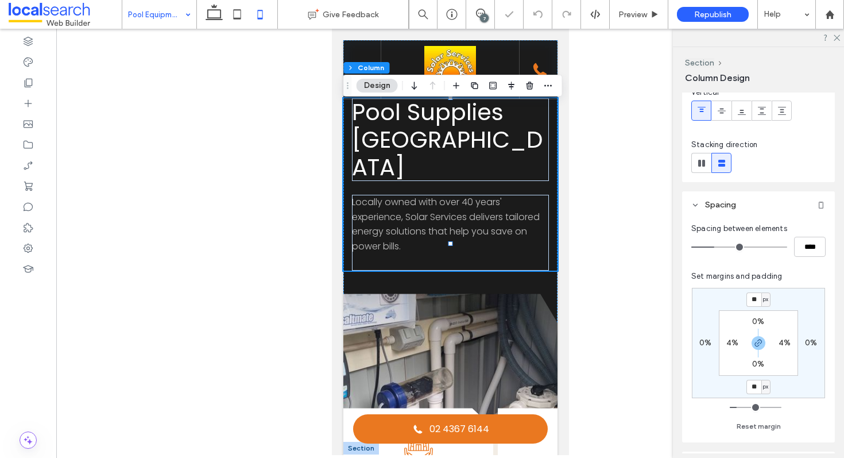
type input "**"
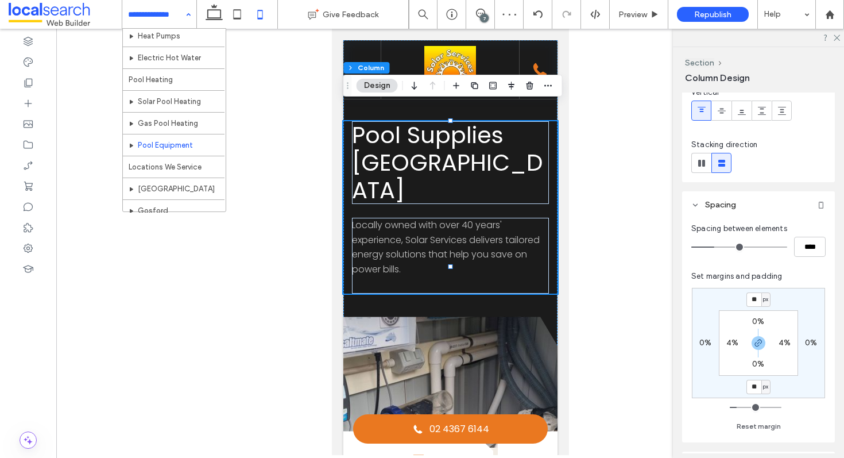
scroll to position [160, 0]
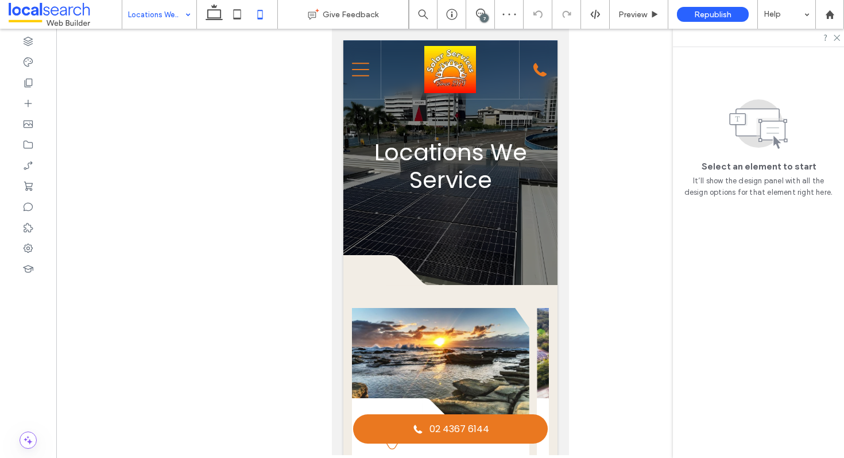
click at [160, 12] on input at bounding box center [156, 14] width 57 height 29
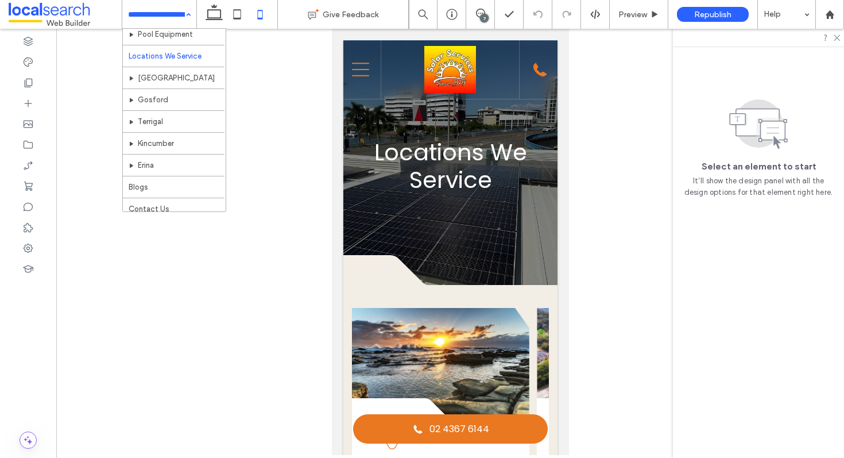
scroll to position [286, 0]
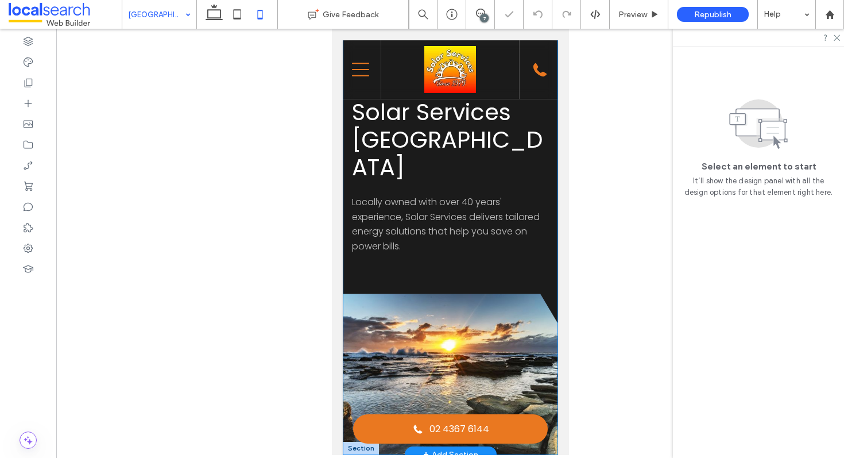
click at [544, 250] on div "Solar Services Bateau Bay Locally owned with over 40 years' experience, Solar S…" at bounding box center [450, 247] width 214 height 413
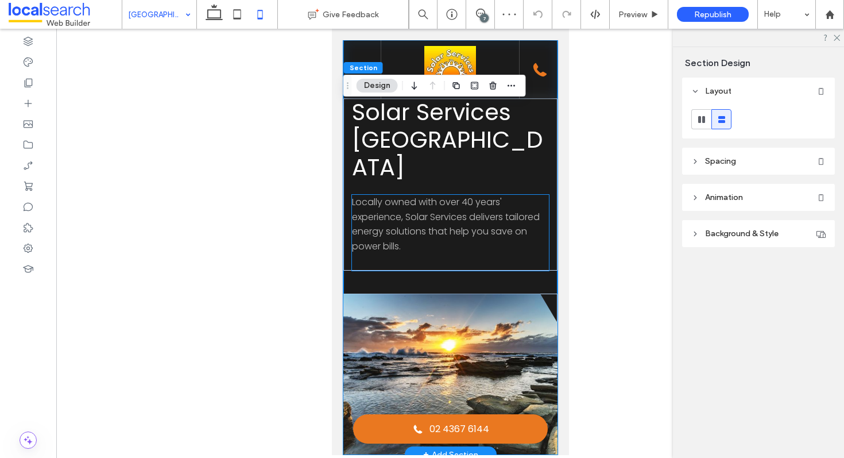
click at [538, 231] on div "Locally owned with over 40 years' experience, Solar Services delivers tailored …" at bounding box center [449, 233] width 197 height 76
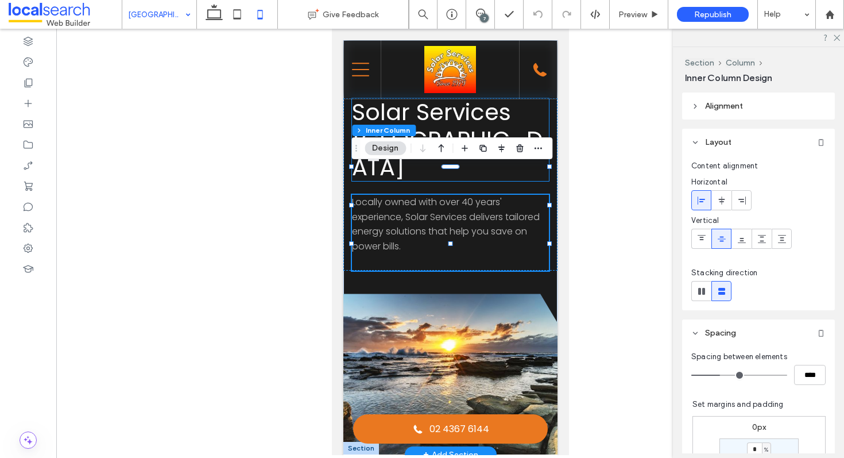
click at [547, 130] on h1 "Solar Services Bateau Bay" at bounding box center [449, 139] width 197 height 83
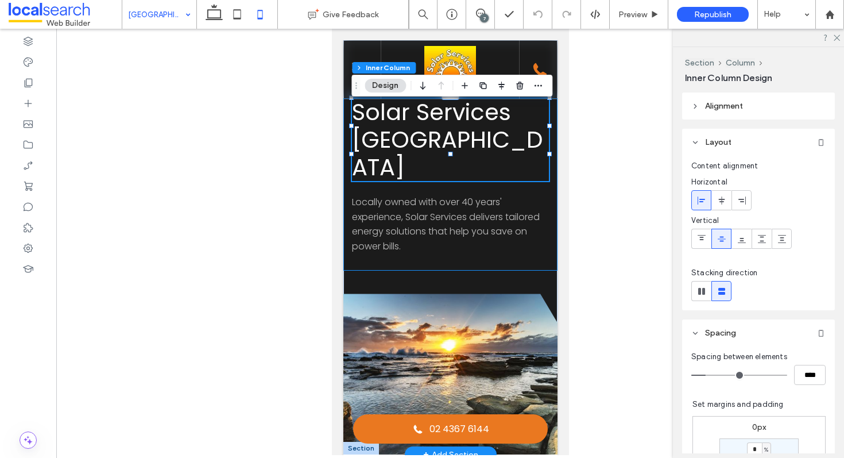
click at [554, 131] on div "Solar Services Bateau Bay Locally owned with over 40 years' experience, Solar S…" at bounding box center [450, 184] width 214 height 172
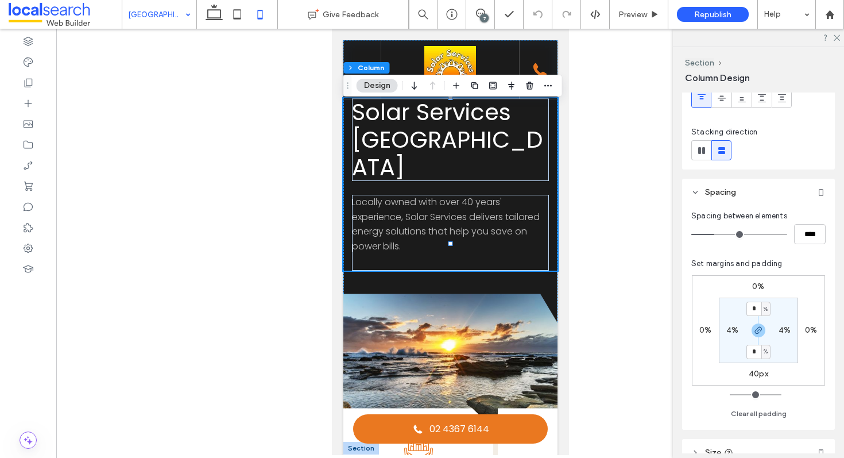
scroll to position [123, 0]
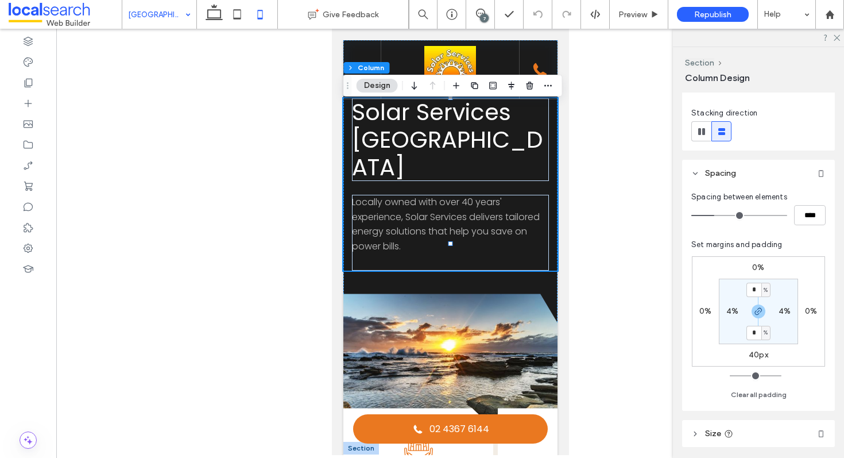
click at [757, 354] on label "40px" at bounding box center [759, 355] width 20 height 10
type input "**"
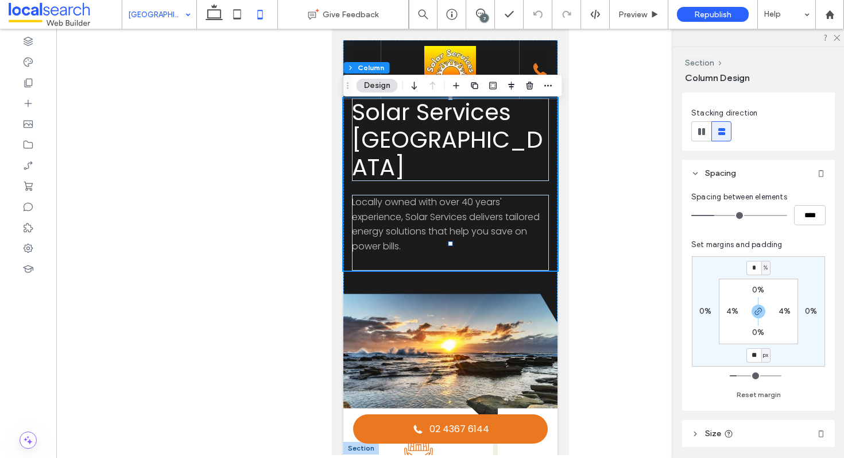
type input "**"
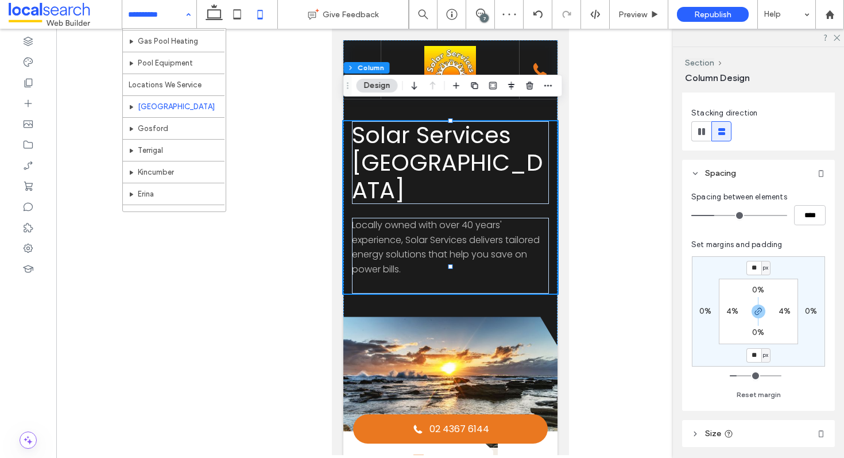
scroll to position [280, 0]
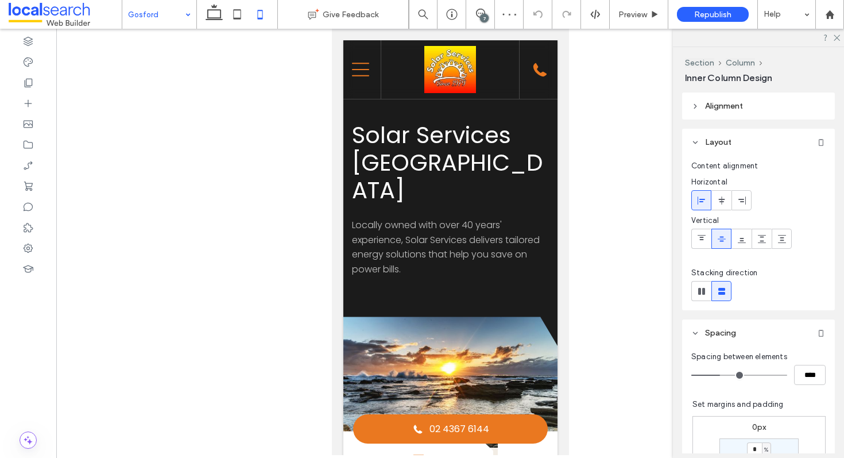
type input "**"
type input "****"
type input "***"
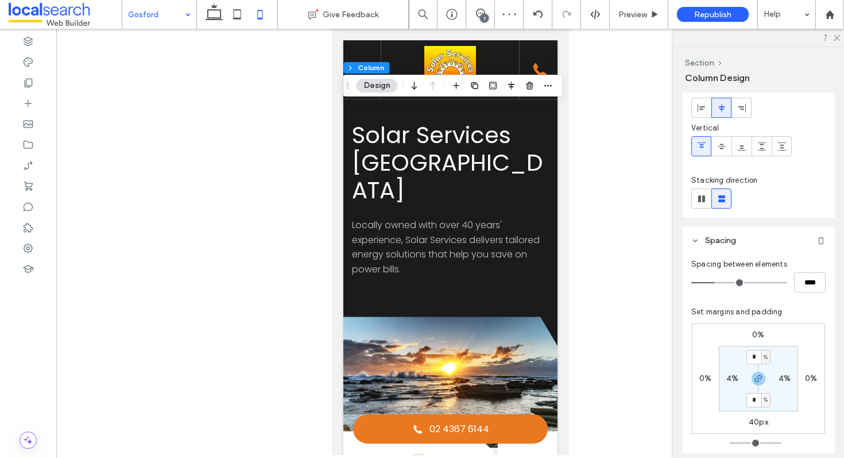
scroll to position [107, 0]
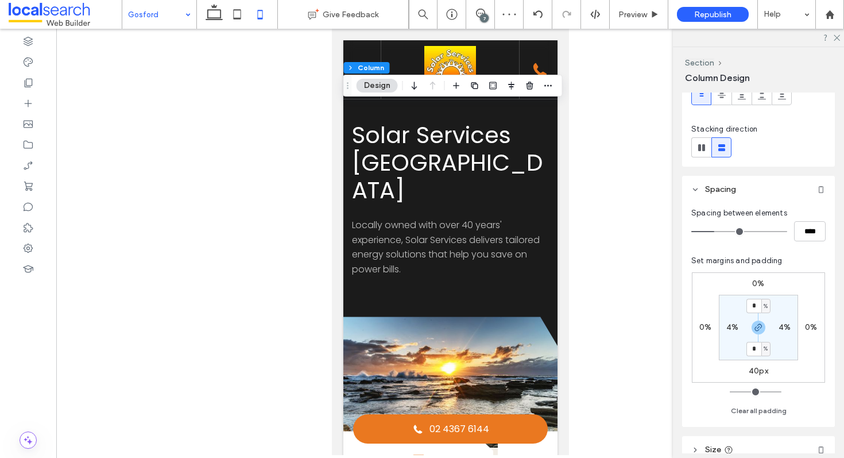
click at [754, 371] on label "40px" at bounding box center [759, 371] width 20 height 10
type input "**"
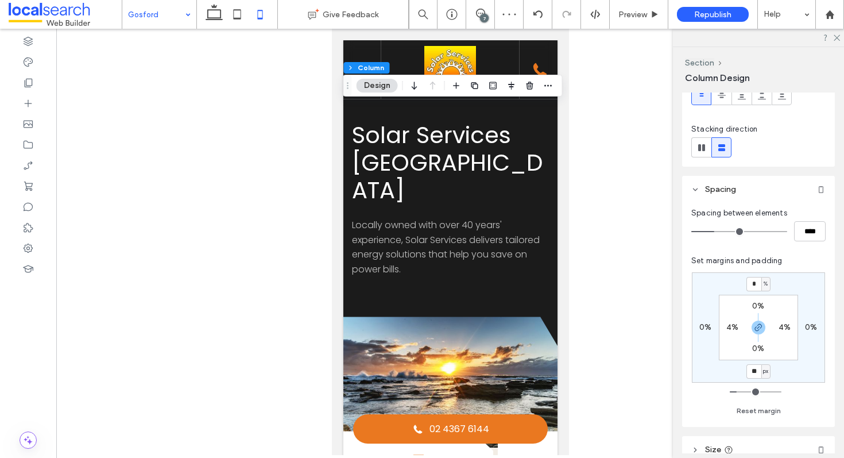
type input "**"
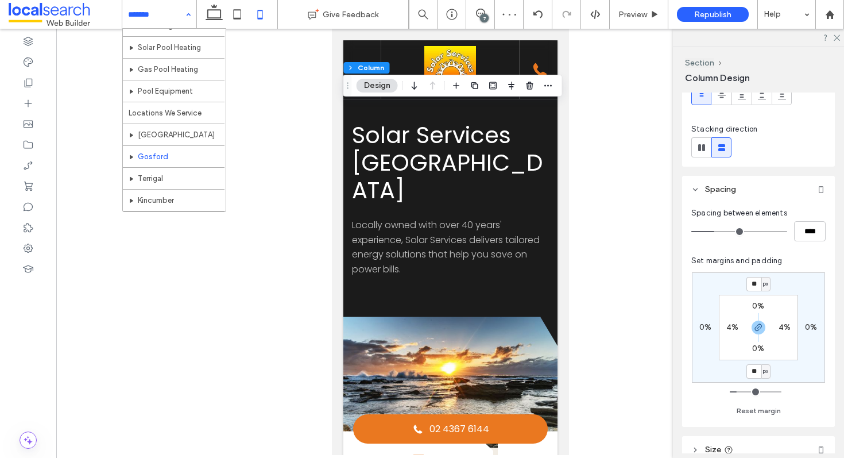
scroll to position [213, 0]
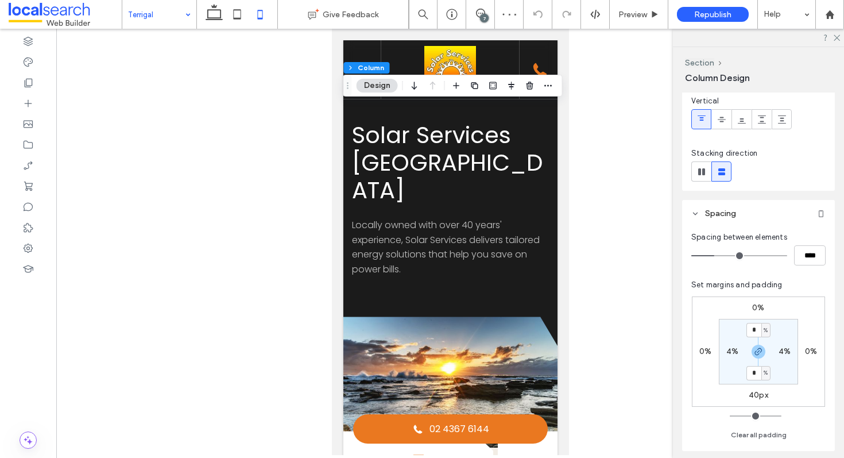
scroll to position [129, 0]
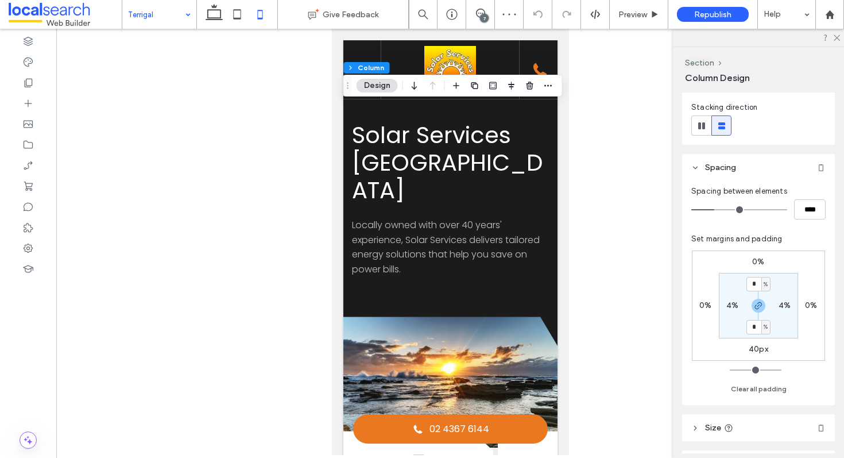
click at [757, 351] on label "40px" at bounding box center [759, 349] width 20 height 10
type input "**"
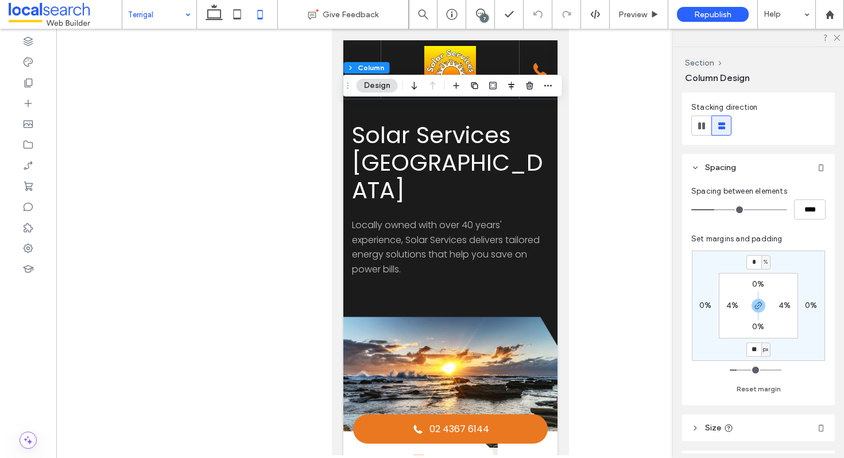
type input "**"
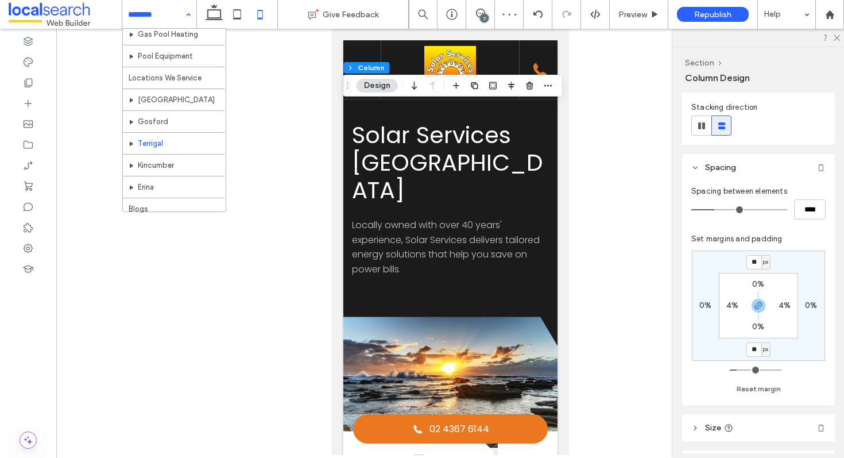
scroll to position [258, 0]
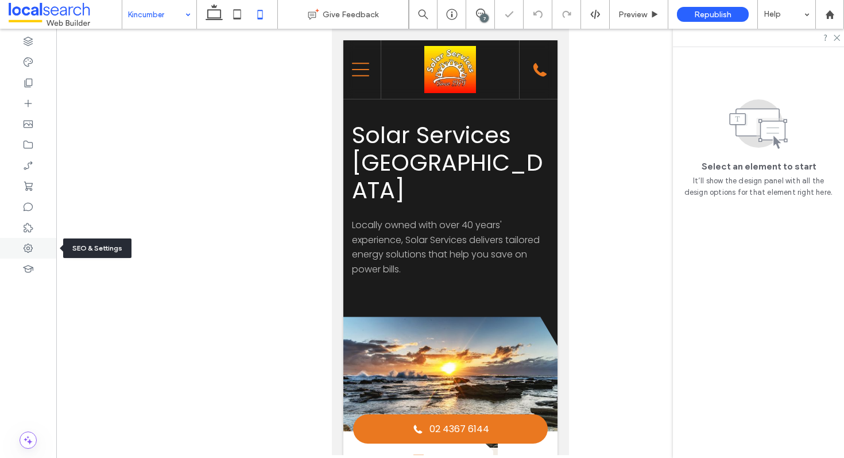
click at [24, 240] on div at bounding box center [28, 248] width 56 height 21
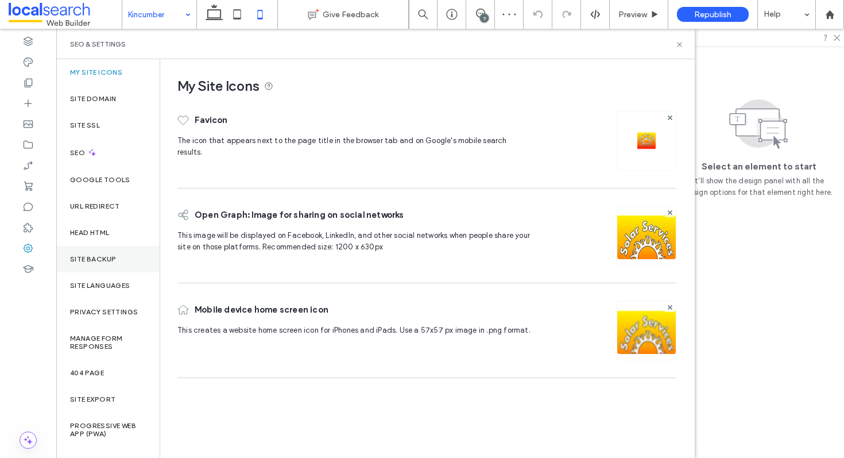
click at [105, 254] on div "Site Backup" at bounding box center [107, 259] width 103 height 26
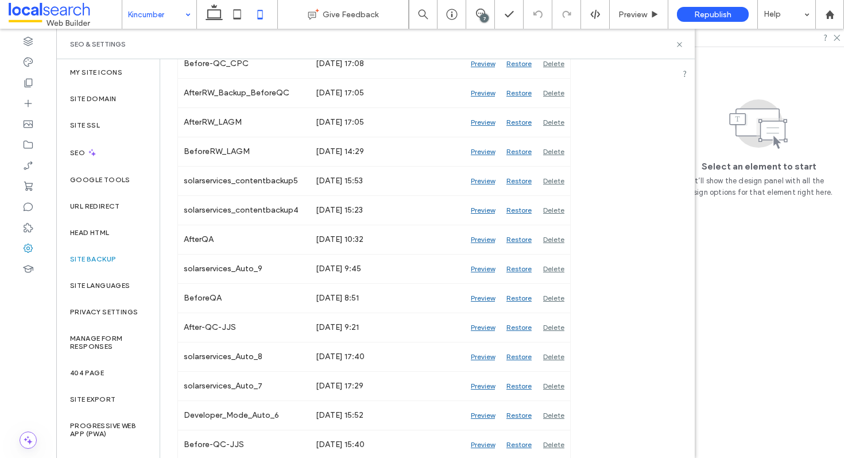
scroll to position [367, 0]
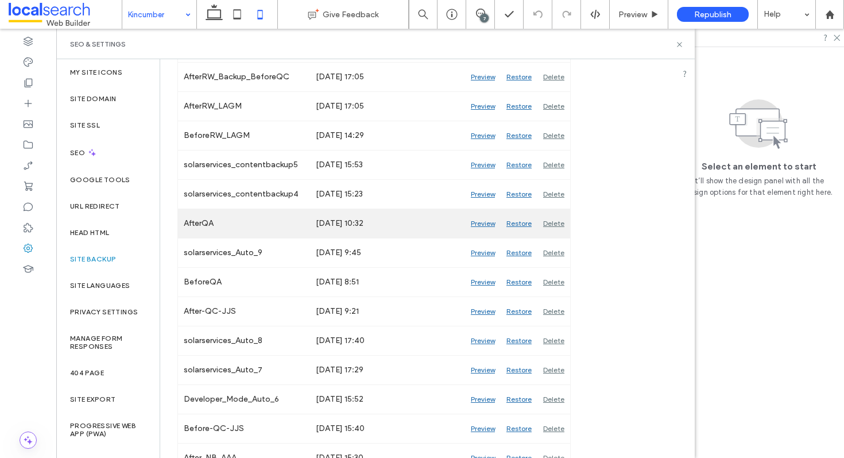
click at [489, 223] on div "Preview" at bounding box center [483, 223] width 36 height 29
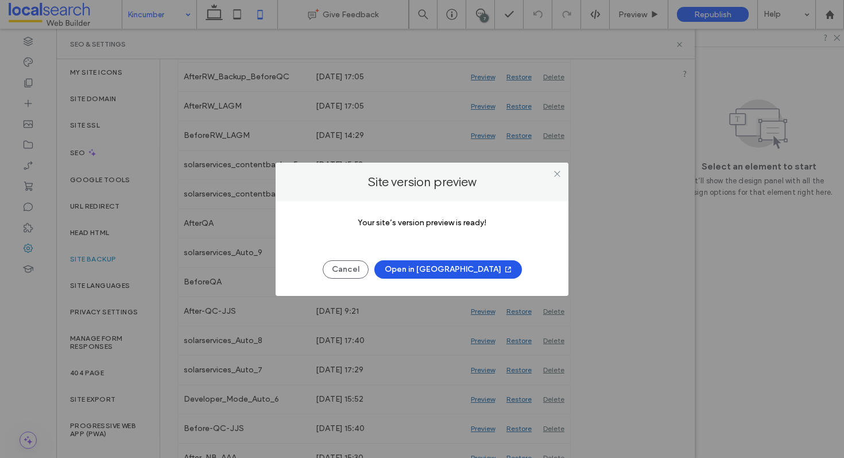
click at [446, 269] on button "Open in New Tab" at bounding box center [448, 269] width 148 height 18
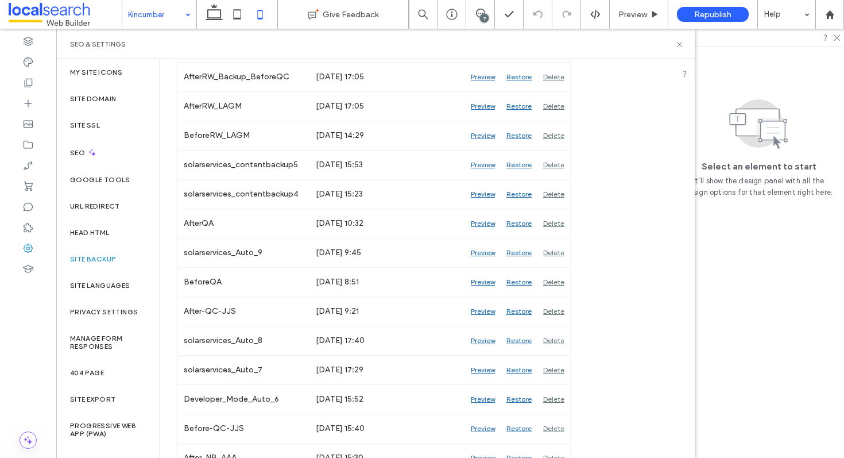
click at [687, 45] on div "SEO & Settings" at bounding box center [375, 44] width 638 height 30
click at [672, 43] on div "SEO & Settings" at bounding box center [375, 44] width 611 height 9
click at [684, 43] on div "SEO & Settings" at bounding box center [375, 44] width 638 height 30
click at [681, 43] on icon at bounding box center [679, 44] width 9 height 9
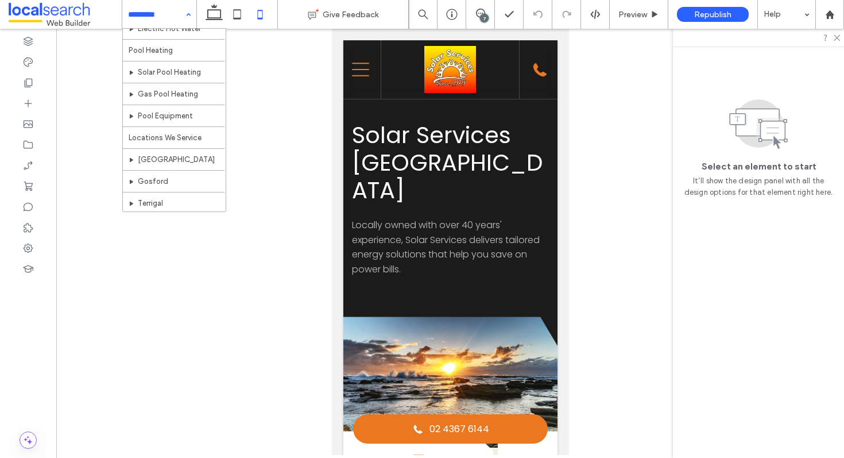
scroll to position [189, 0]
click at [235, 228] on div at bounding box center [450, 242] width 788 height 426
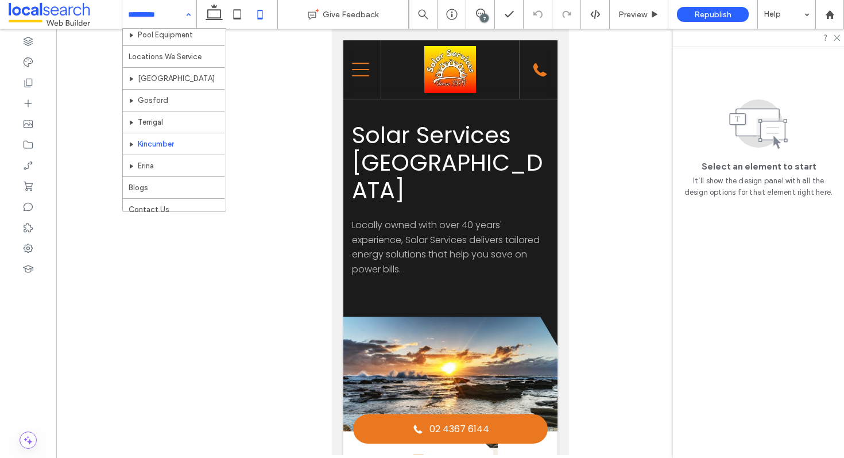
scroll to position [286, 0]
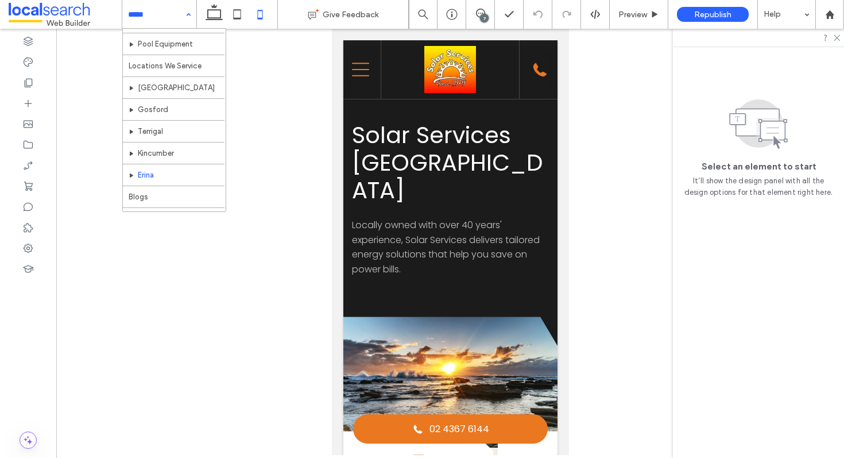
scroll to position [286, 0]
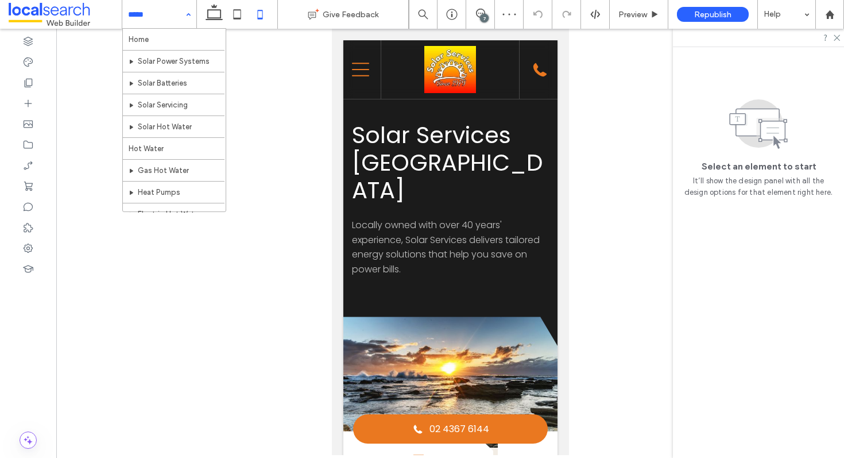
click at [168, 27] on input at bounding box center [156, 14] width 57 height 29
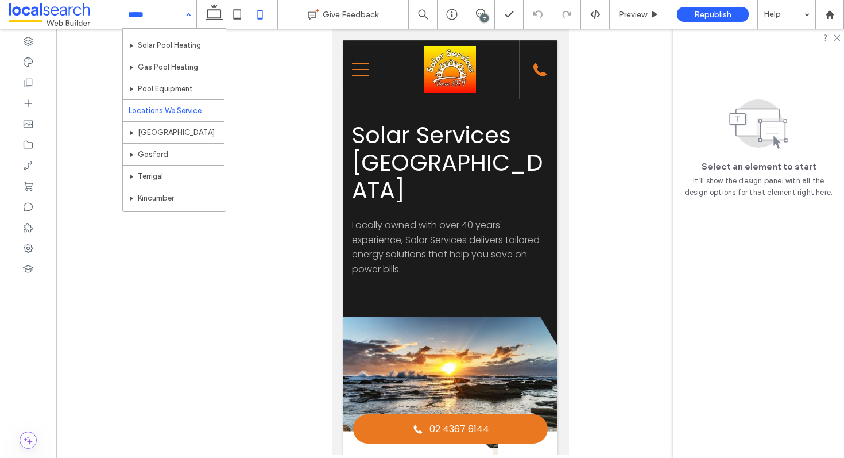
scroll to position [218, 0]
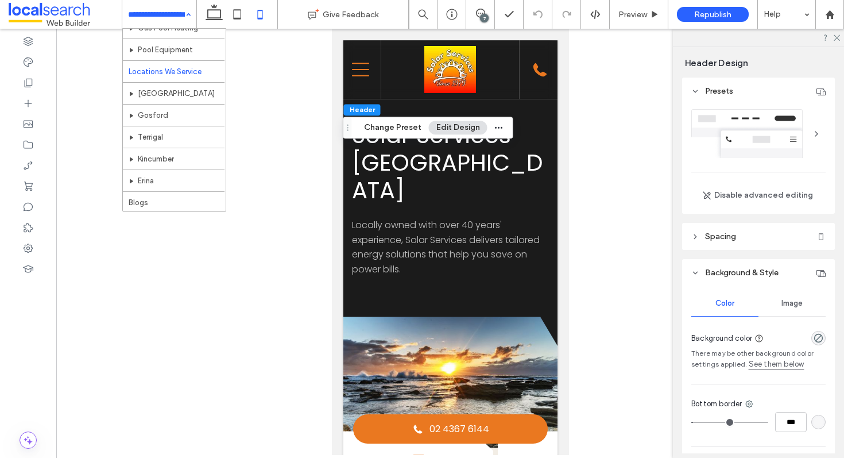
scroll to position [286, 0]
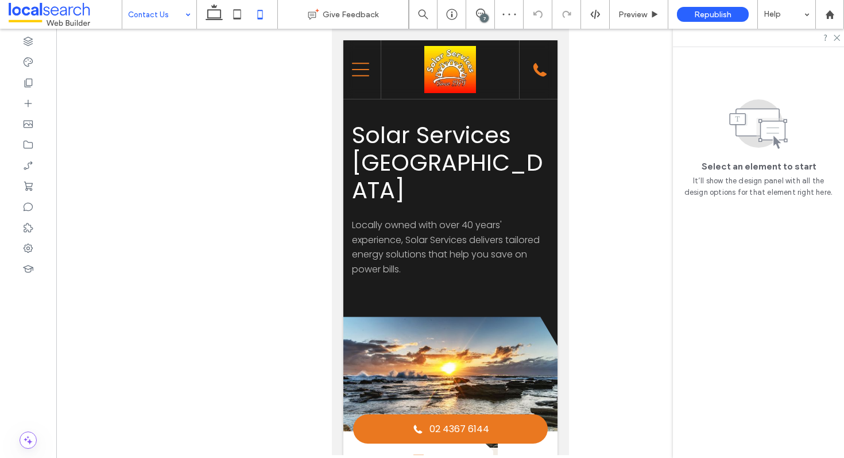
click at [149, 9] on input at bounding box center [156, 14] width 57 height 29
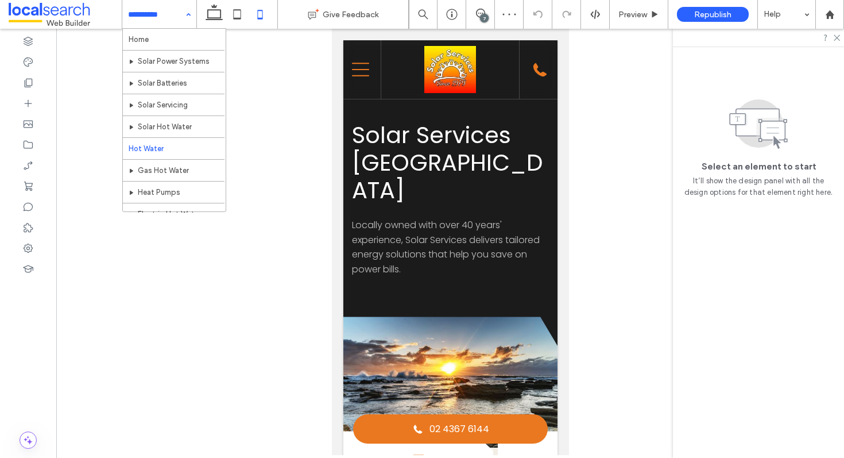
scroll to position [1, 0]
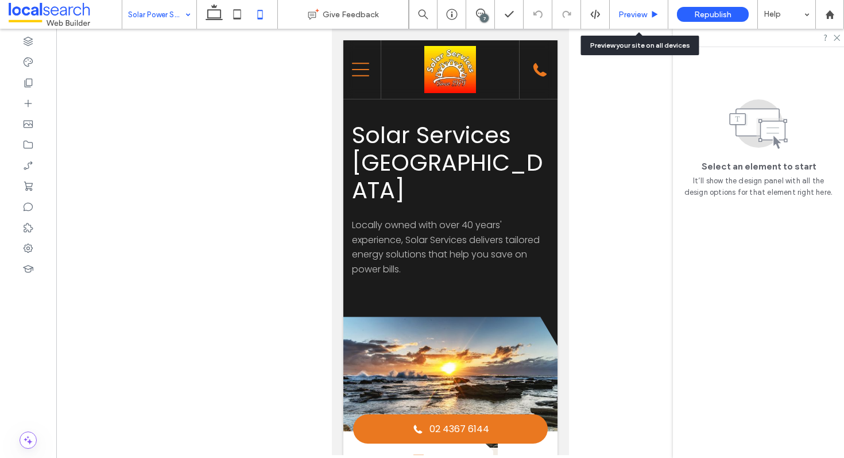
click at [629, 22] on div "Preview" at bounding box center [639, 14] width 59 height 29
click at [636, 11] on span "Preview" at bounding box center [632, 15] width 29 height 10
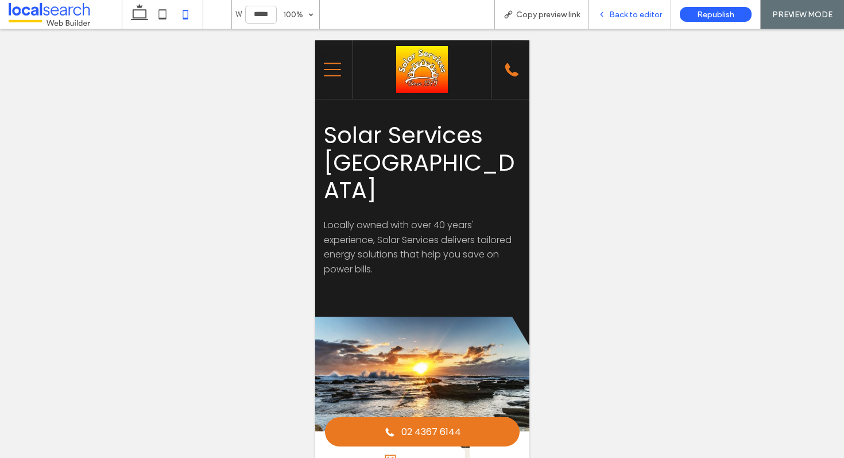
click at [630, 16] on span "Back to editor" at bounding box center [635, 15] width 53 height 10
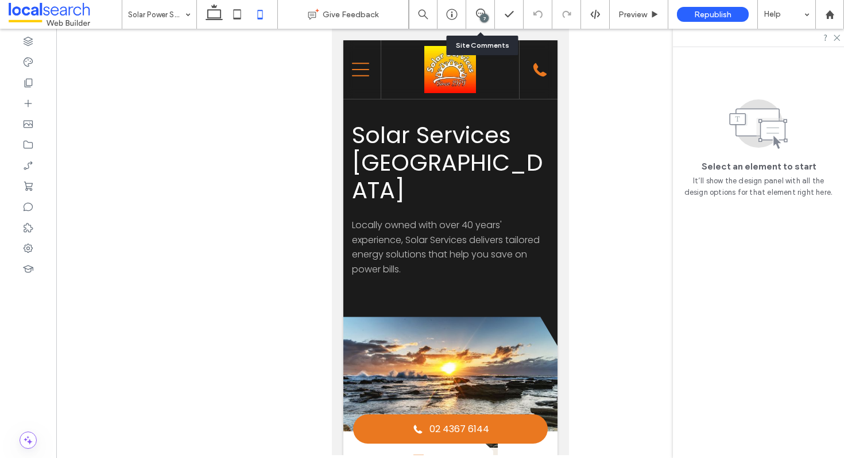
click at [471, 20] on div "7" at bounding box center [480, 14] width 28 height 11
click at [482, 14] on icon at bounding box center [480, 13] width 9 height 9
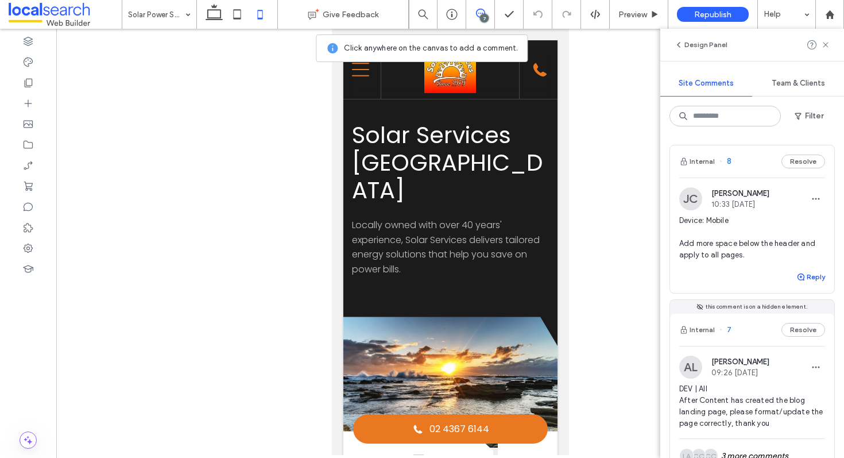
click at [814, 275] on button "Reply" at bounding box center [810, 277] width 29 height 14
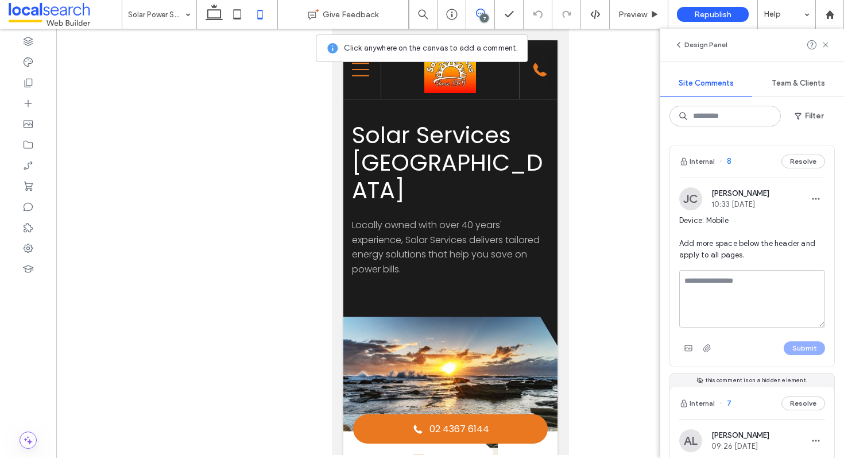
click at [738, 290] on textarea at bounding box center [752, 298] width 146 height 57
type textarea "**********"
click at [807, 350] on button "Submit" at bounding box center [804, 348] width 41 height 14
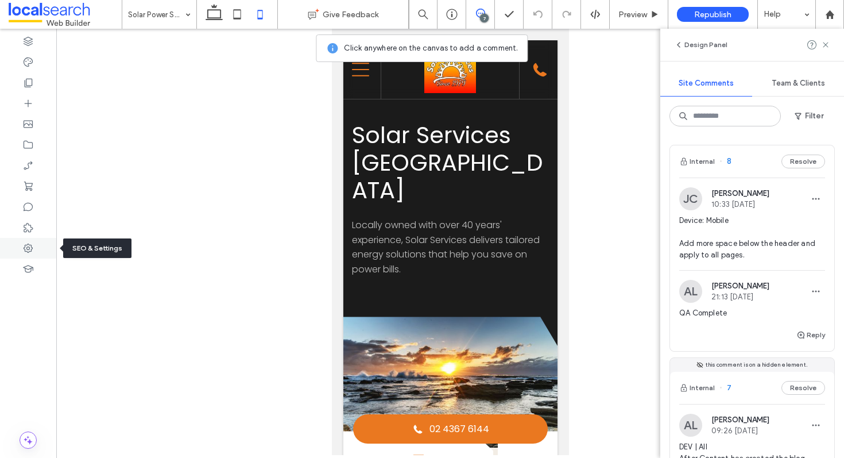
click at [32, 246] on icon at bounding box center [27, 247] width 11 height 11
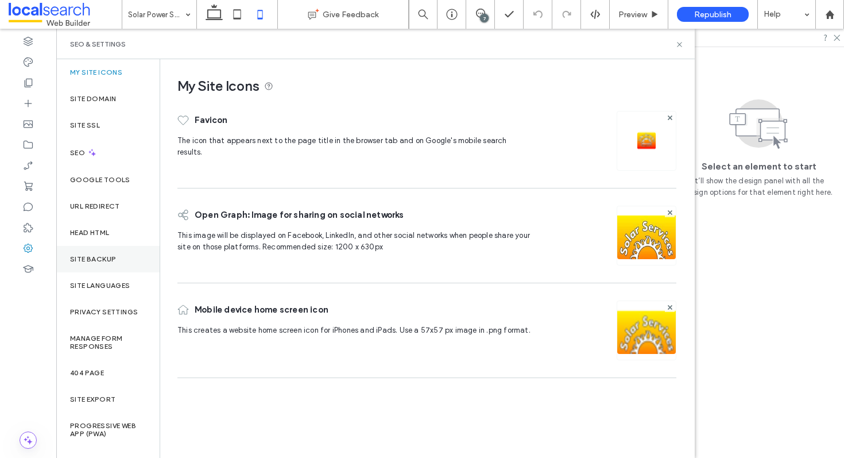
click at [106, 254] on div "Site Backup" at bounding box center [107, 259] width 103 height 26
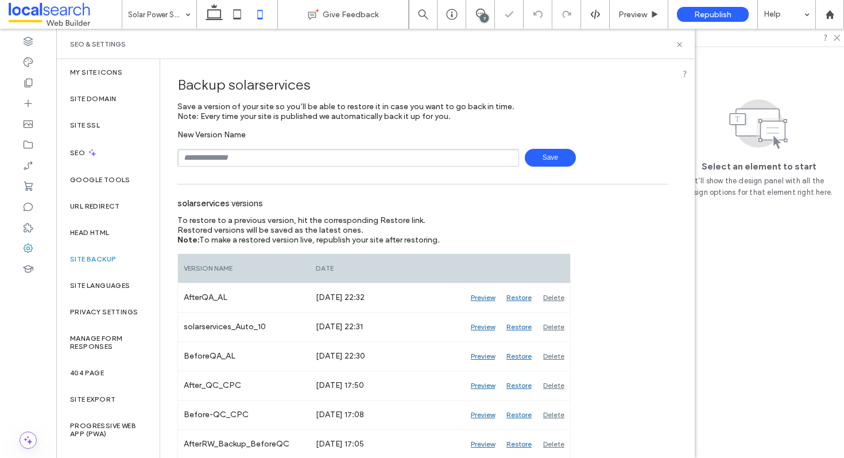
click at [269, 153] on input "text" at bounding box center [348, 158] width 342 height 18
type input "**********"
click at [550, 157] on span "Save" at bounding box center [550, 158] width 51 height 18
click at [452, 14] on icon at bounding box center [451, 14] width 11 height 11
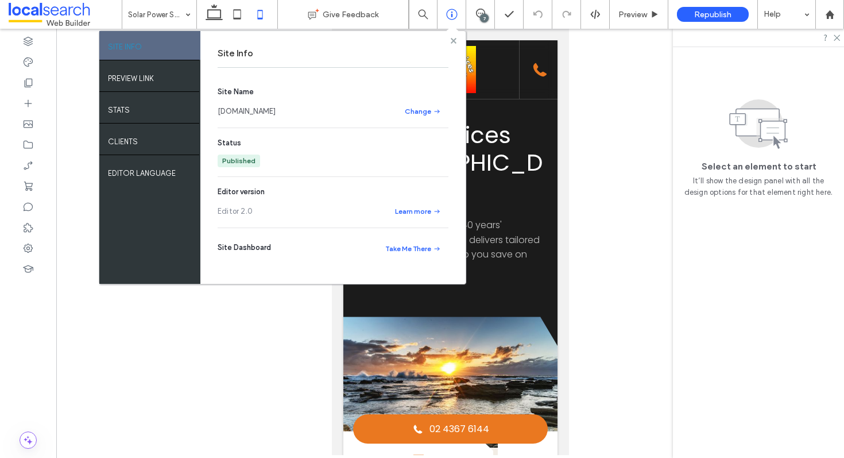
click at [451, 41] on icon at bounding box center [454, 41] width 6 height 6
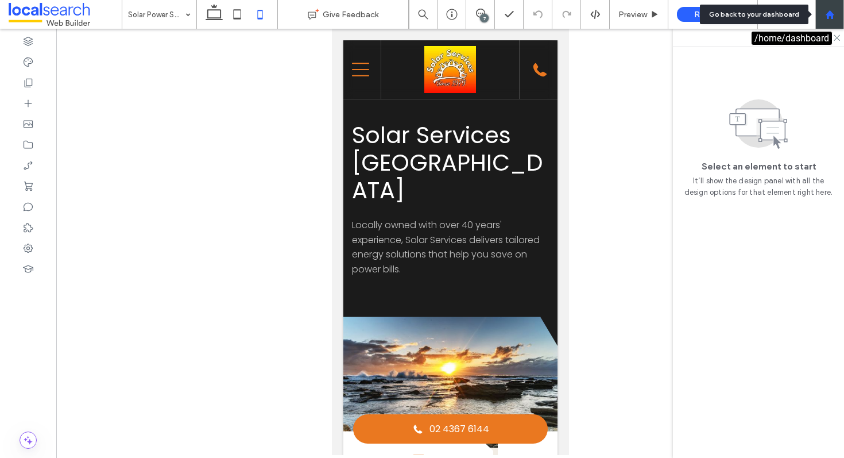
click at [829, 10] on icon at bounding box center [830, 15] width 10 height 10
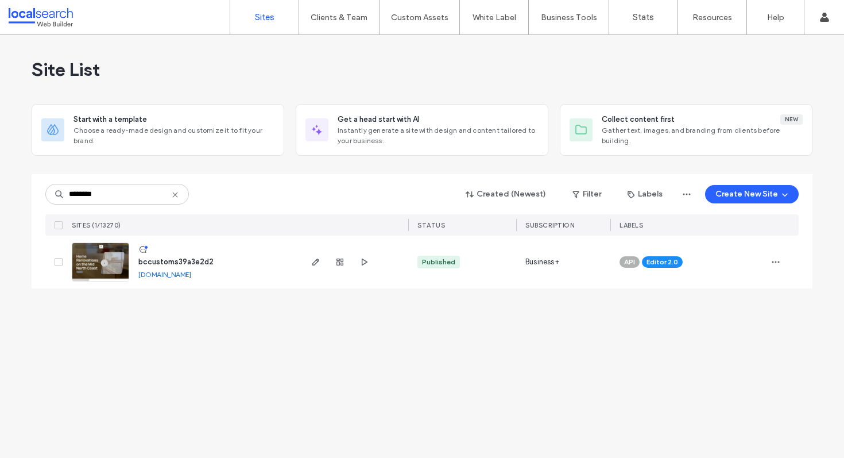
type input "********"
click at [173, 261] on span "bccustoms39a3e2d2" at bounding box center [175, 261] width 75 height 9
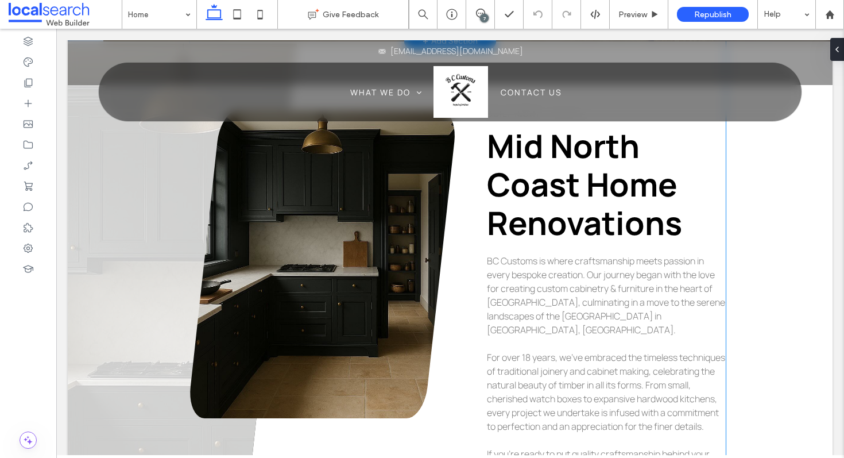
scroll to position [555, 0]
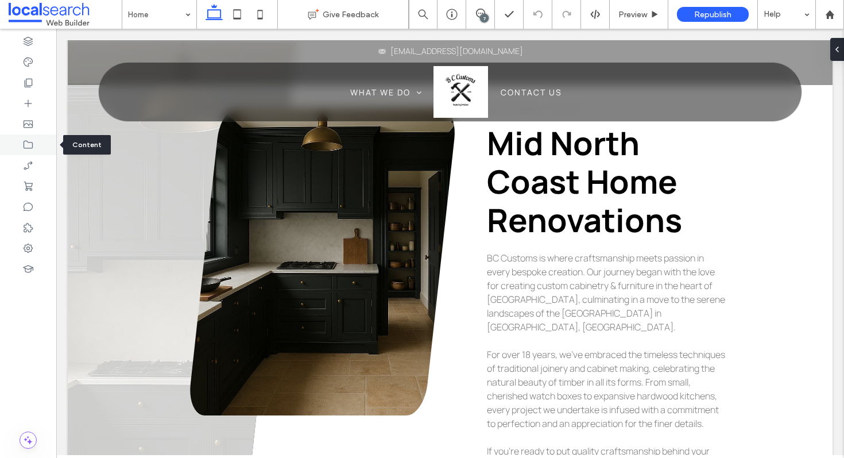
click at [36, 150] on div at bounding box center [28, 144] width 56 height 21
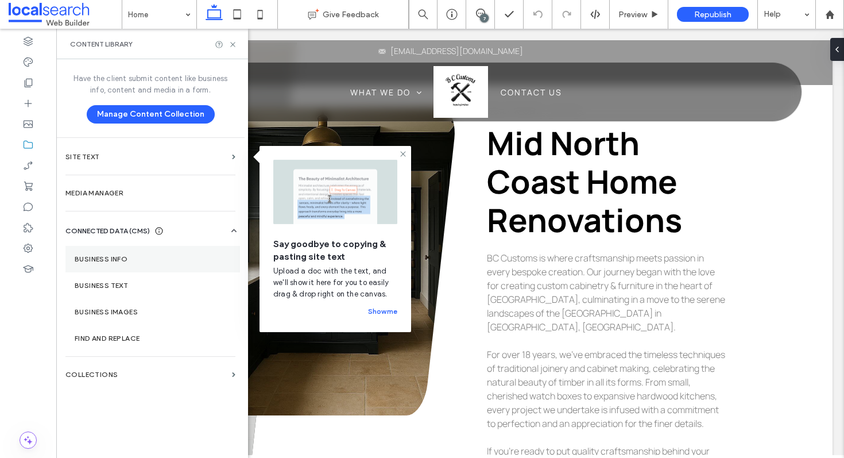
click at [124, 262] on label "Business Info" at bounding box center [153, 259] width 156 height 8
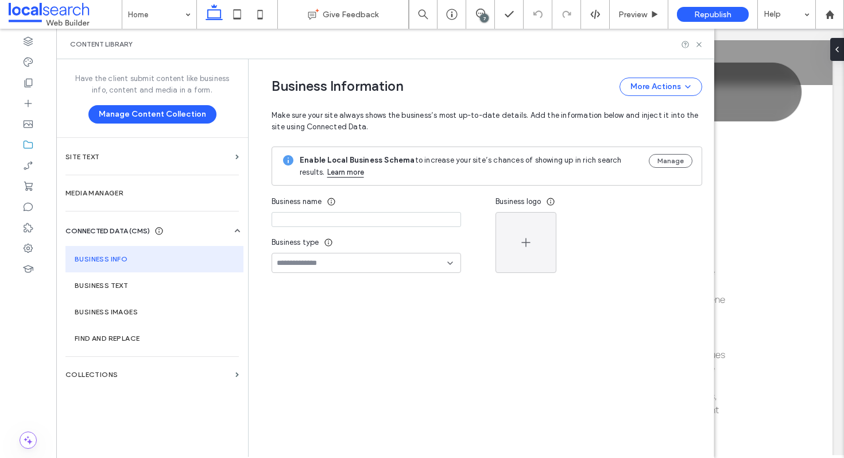
type input "**********"
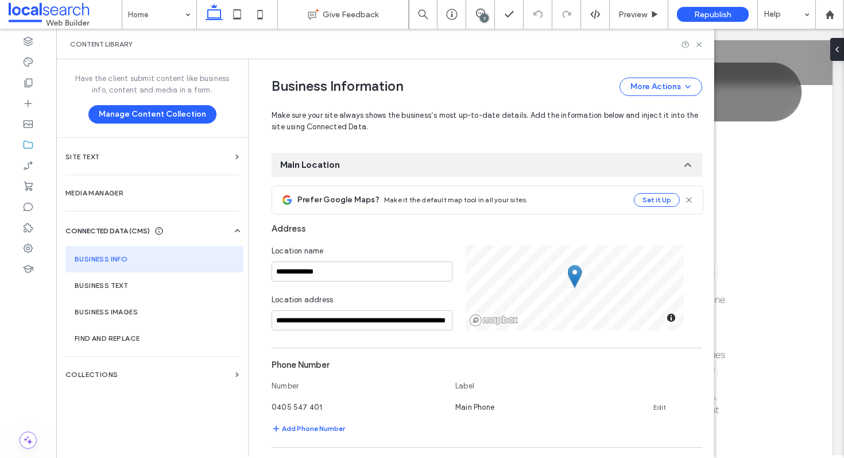
scroll to position [0, 0]
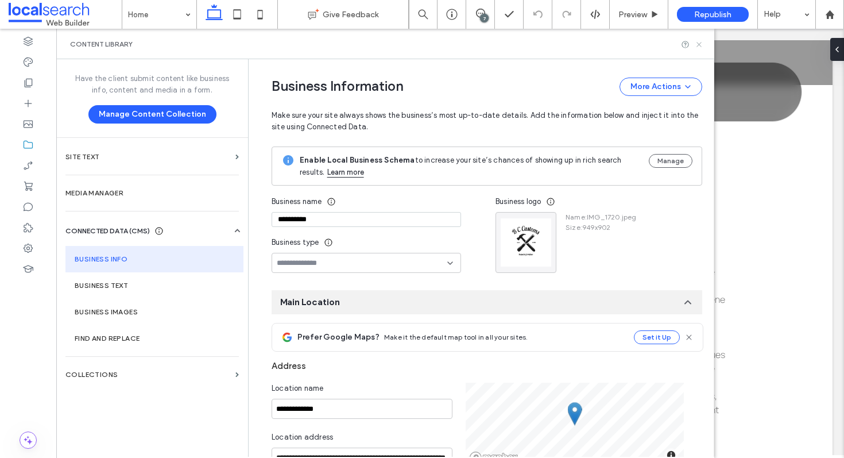
click at [699, 43] on use at bounding box center [698, 44] width 5 height 5
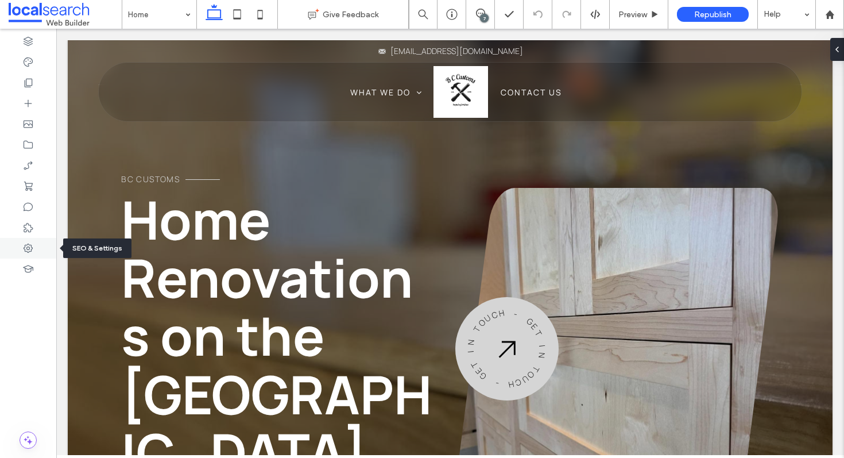
click at [30, 248] on icon at bounding box center [27, 247] width 11 height 11
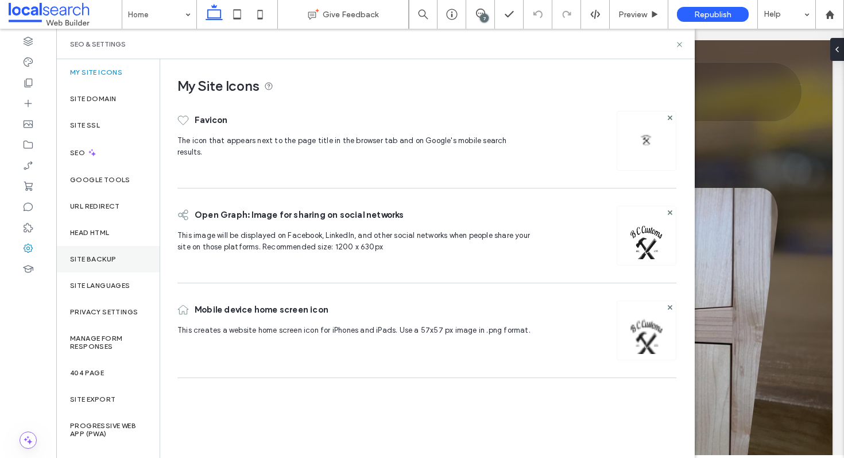
click at [103, 264] on div "Site Backup" at bounding box center [107, 259] width 103 height 26
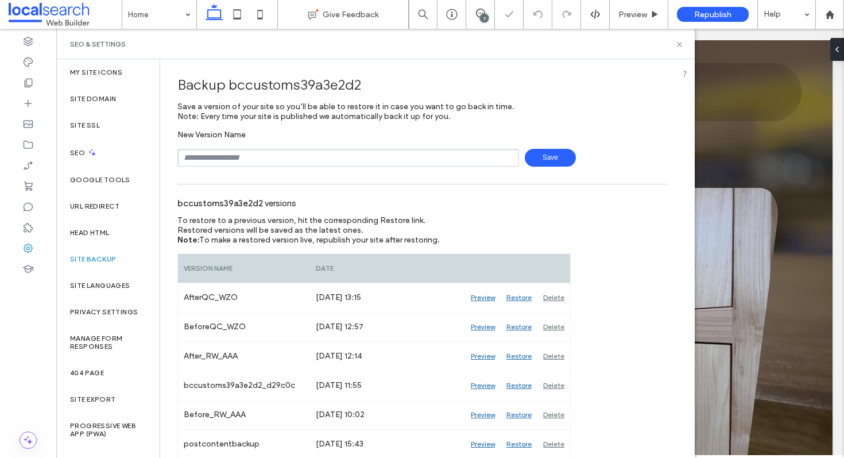
click at [253, 157] on input "text" at bounding box center [348, 158] width 342 height 18
type input "**********"
click at [544, 157] on span "Save" at bounding box center [550, 158] width 51 height 18
click at [680, 44] on icon at bounding box center [679, 44] width 9 height 9
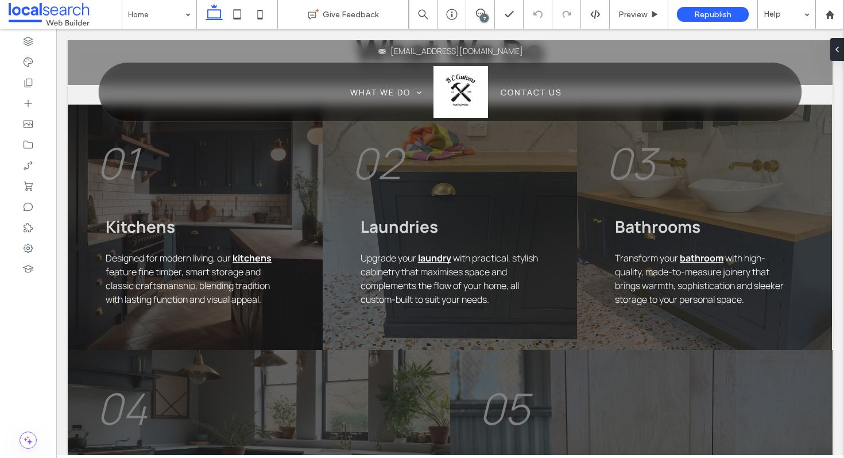
scroll to position [1326, 0]
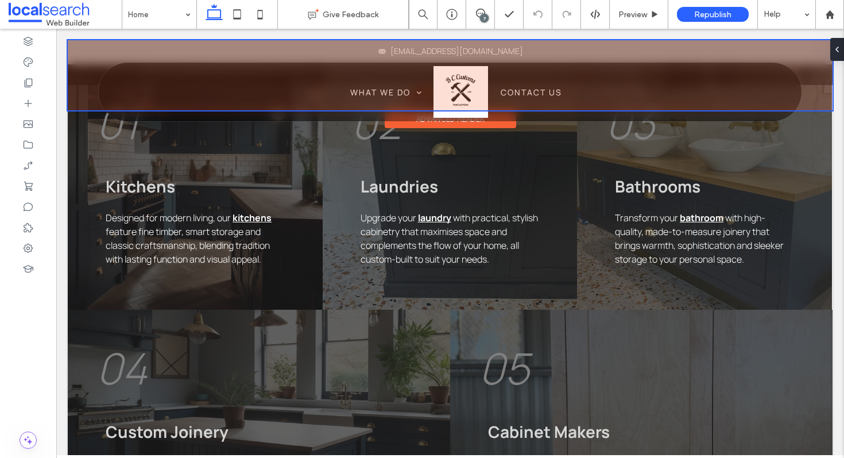
click at [454, 51] on div at bounding box center [450, 75] width 765 height 70
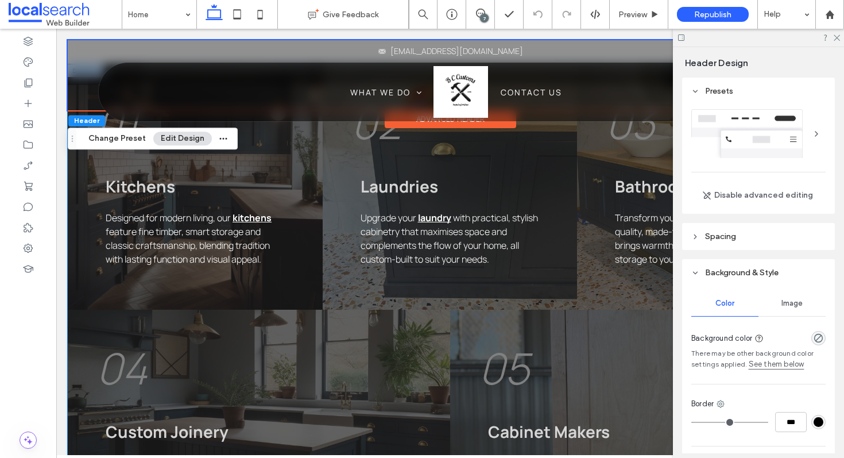
click at [450, 314] on div "04 Custom Joinery From feature walls to fitted shelving, our precision custom j…" at bounding box center [259, 424] width 382 height 231
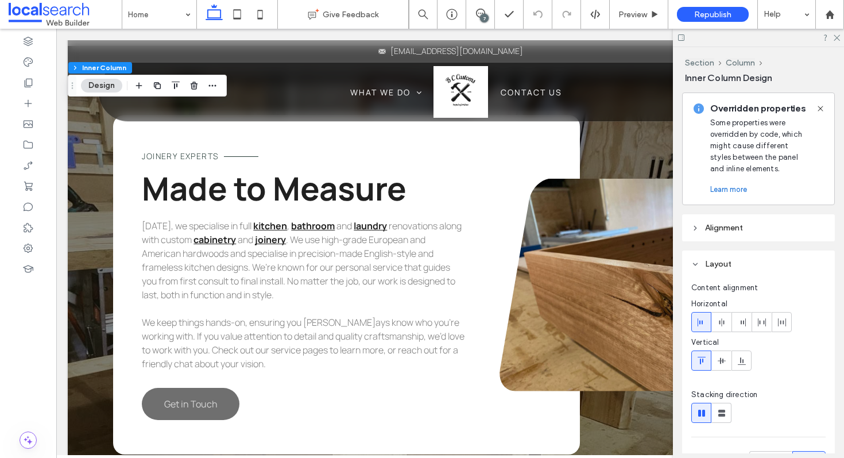
scroll to position [3214, 0]
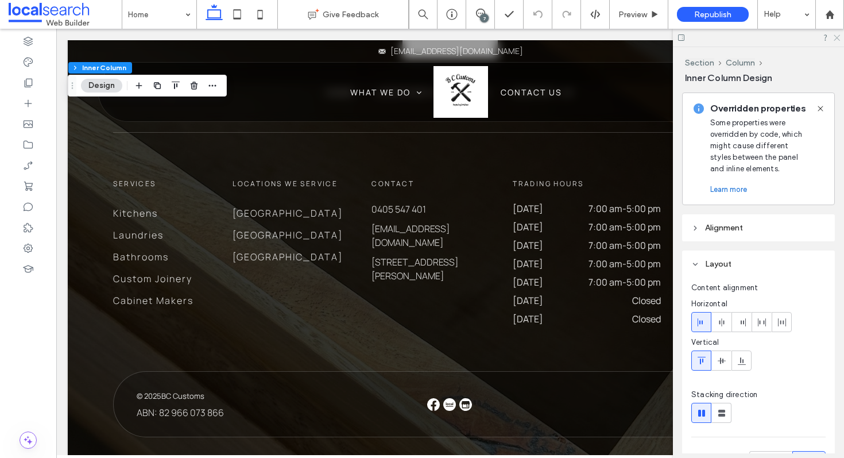
click at [837, 37] on use at bounding box center [837, 38] width 6 height 6
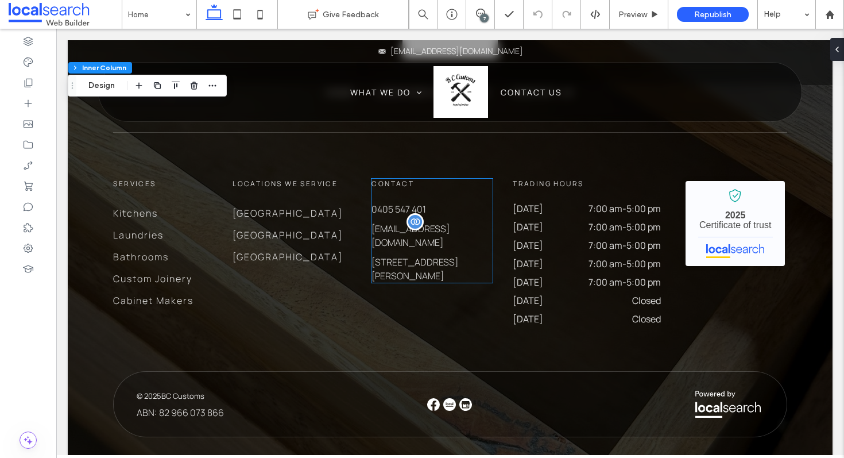
click at [431, 222] on span "[EMAIL_ADDRESS][DOMAIN_NAME]" at bounding box center [410, 235] width 78 height 26
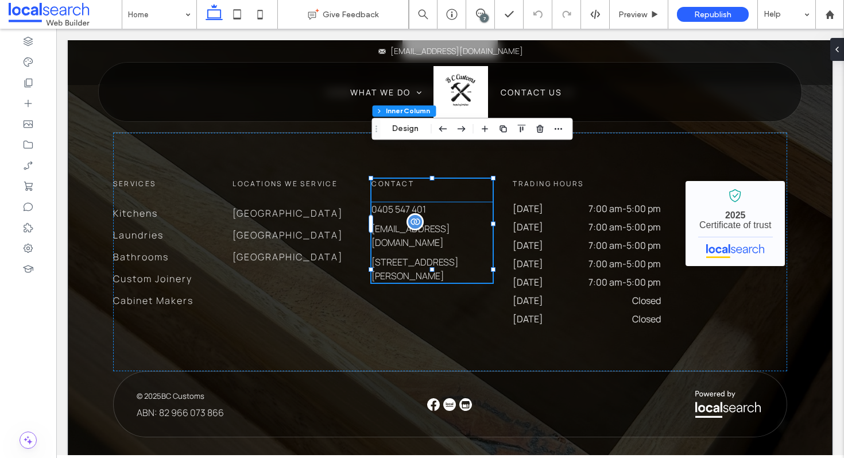
click at [443, 222] on span "[EMAIL_ADDRESS][DOMAIN_NAME]" at bounding box center [410, 235] width 78 height 26
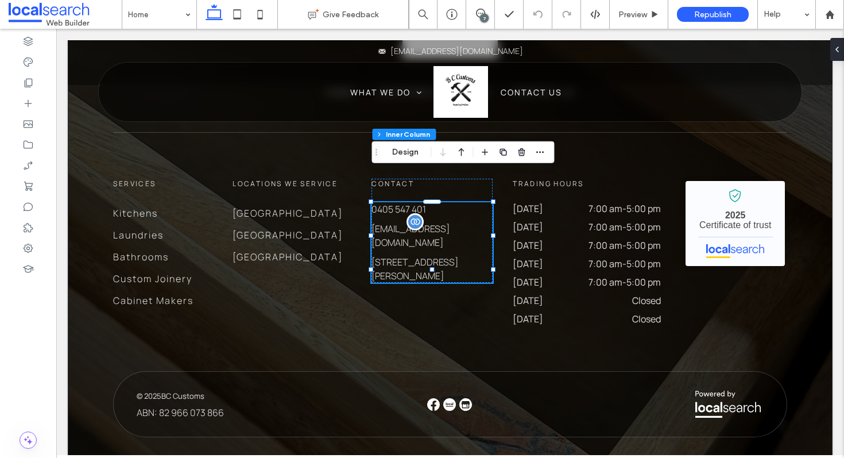
click at [443, 222] on span "[EMAIL_ADDRESS][DOMAIN_NAME]" at bounding box center [410, 235] width 78 height 26
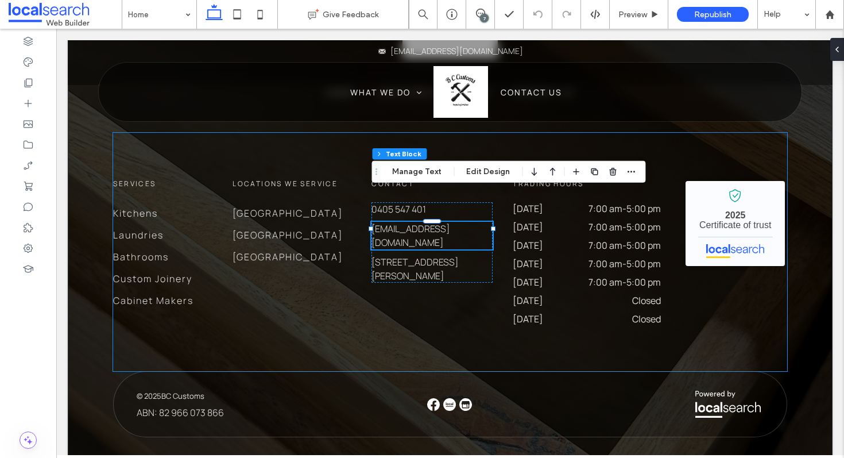
click at [396, 325] on div "Services Kitchens Laundries Bathrooms Custom Joinery Cabinet Makers Locations W…" at bounding box center [450, 252] width 674 height 238
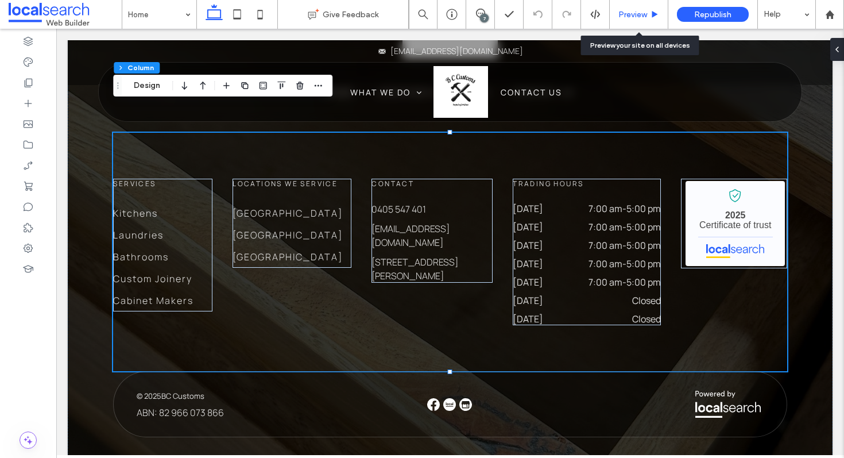
click at [647, 7] on div "Preview" at bounding box center [639, 14] width 59 height 29
click at [635, 19] on span "Preview" at bounding box center [632, 15] width 29 height 10
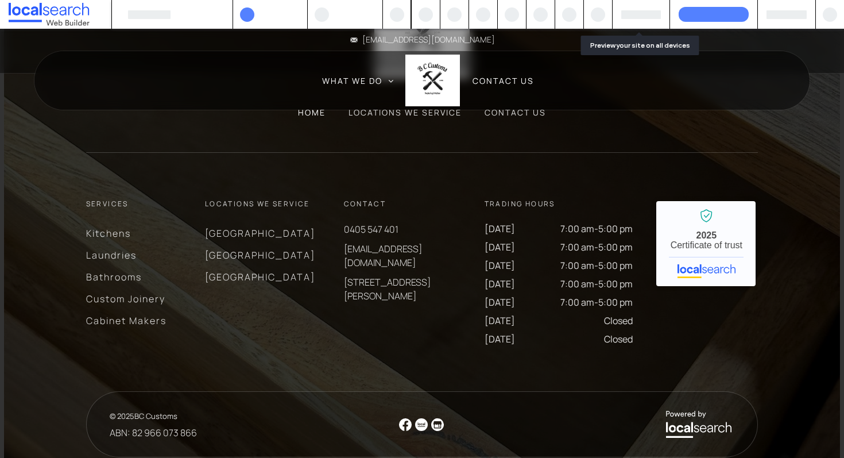
scroll to position [3178, 0]
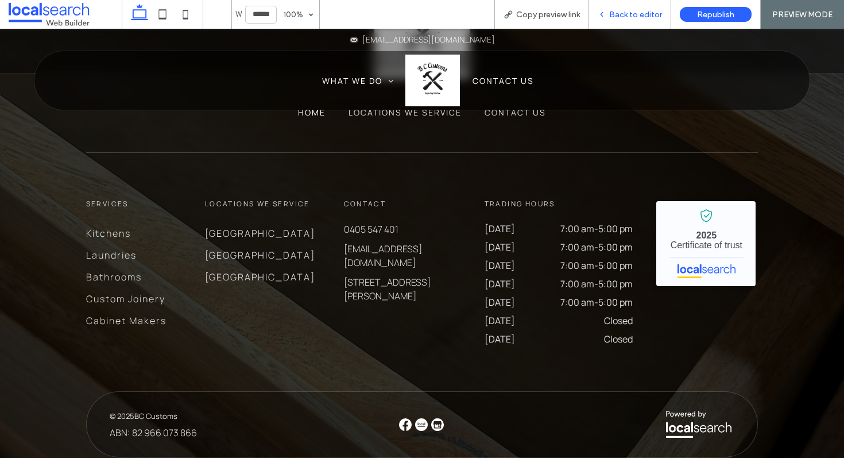
click at [643, 27] on div "Back to editor" at bounding box center [630, 14] width 82 height 29
click at [628, 13] on span "Back to editor" at bounding box center [635, 15] width 53 height 10
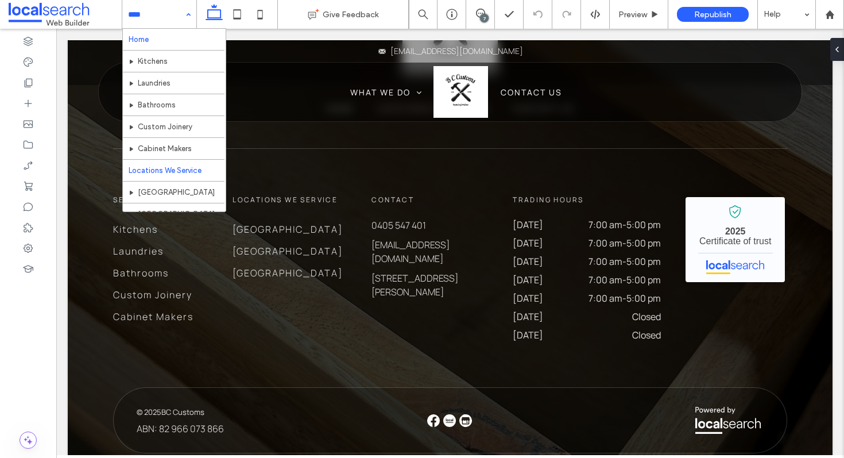
scroll to position [62, 0]
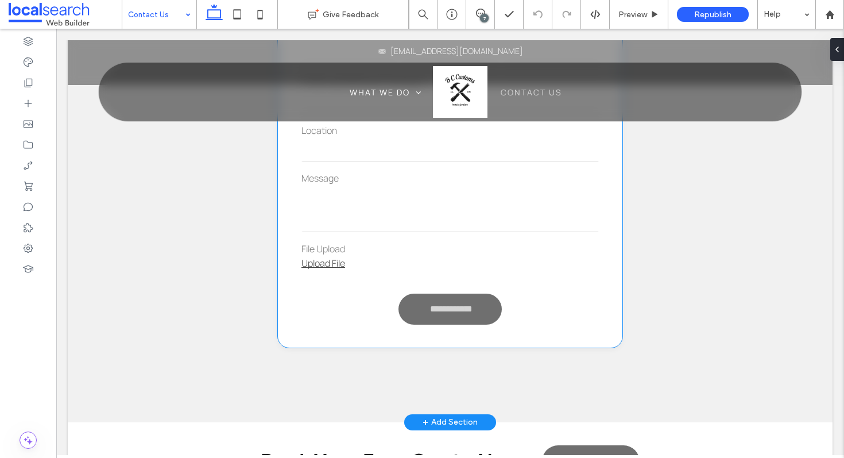
scroll to position [1596, 0]
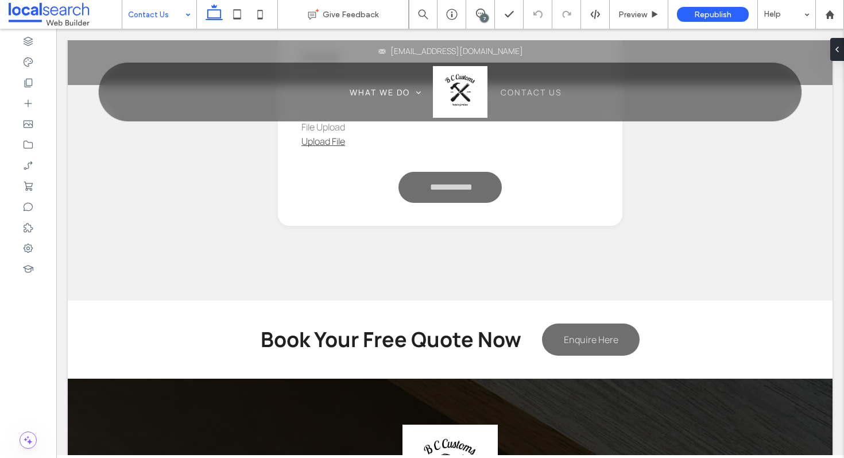
click at [158, 20] on input at bounding box center [156, 14] width 57 height 29
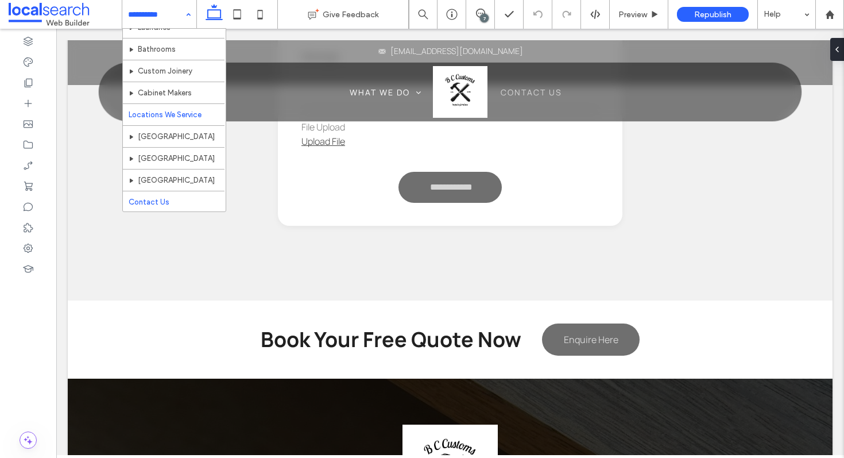
scroll to position [62, 0]
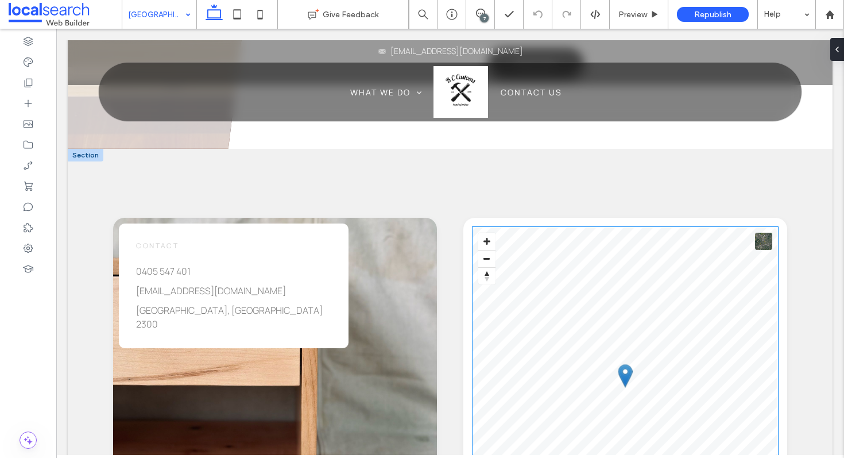
scroll to position [1050, 0]
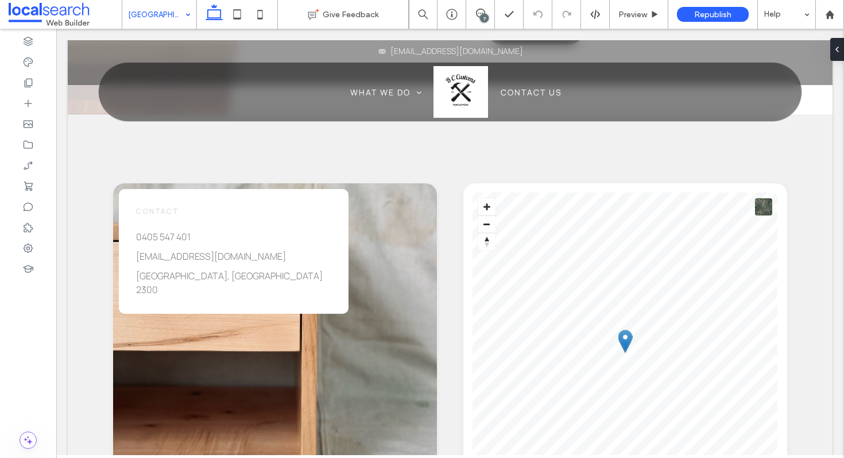
click at [177, 10] on input at bounding box center [156, 14] width 57 height 29
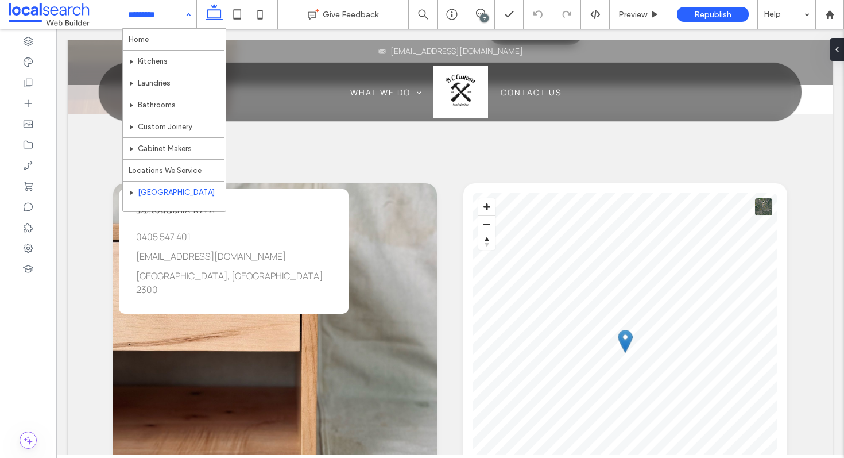
scroll to position [62, 0]
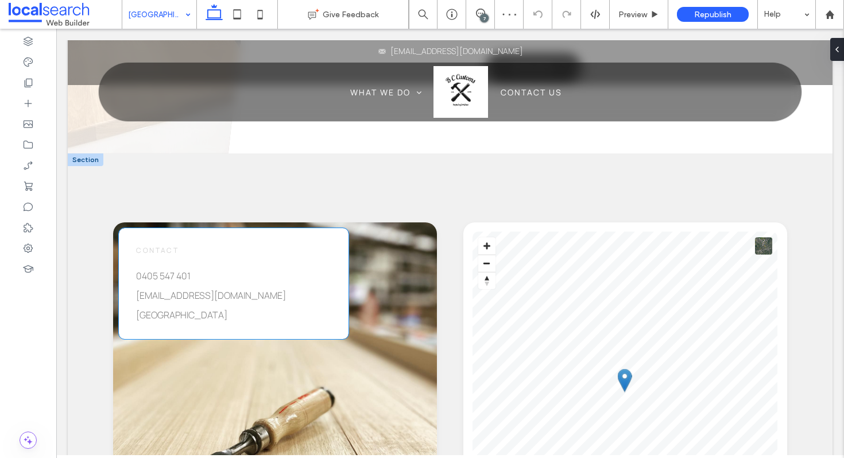
scroll to position [1078, 0]
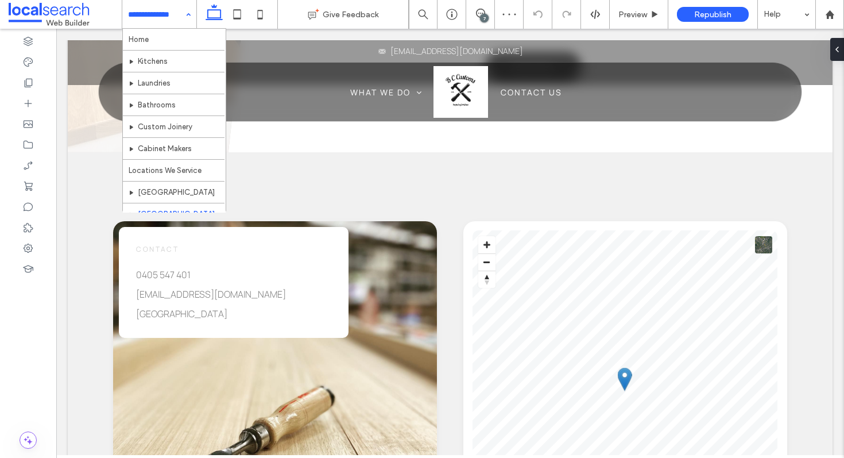
click at [176, 11] on input at bounding box center [156, 14] width 57 height 29
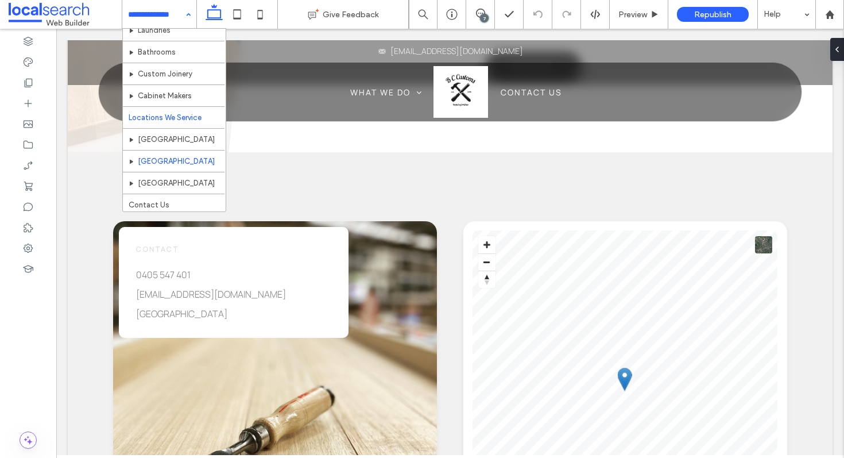
scroll to position [62, 0]
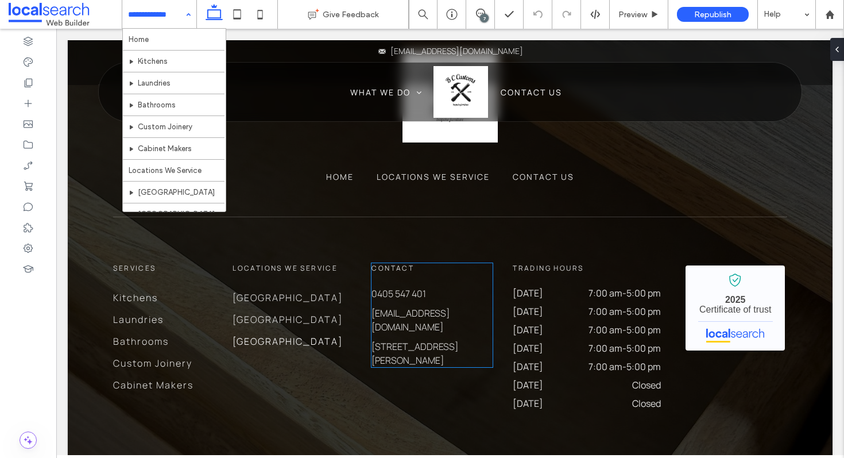
scroll to position [4603, 0]
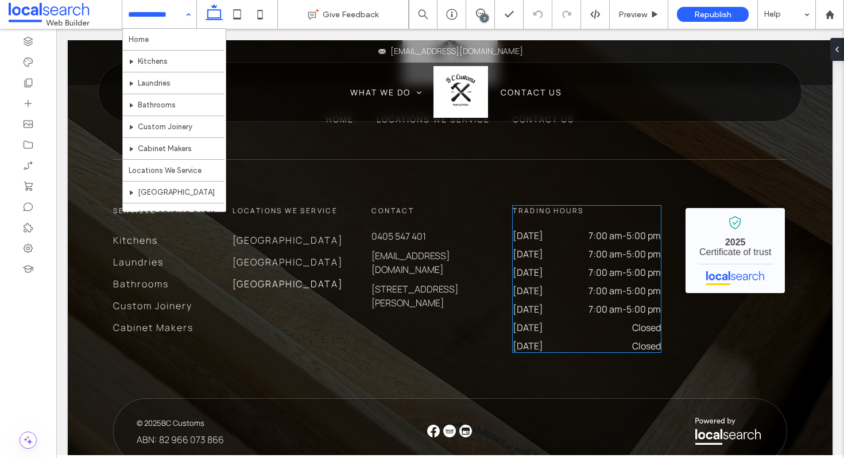
click at [593, 266] on time "7:00 am" at bounding box center [606, 272] width 34 height 13
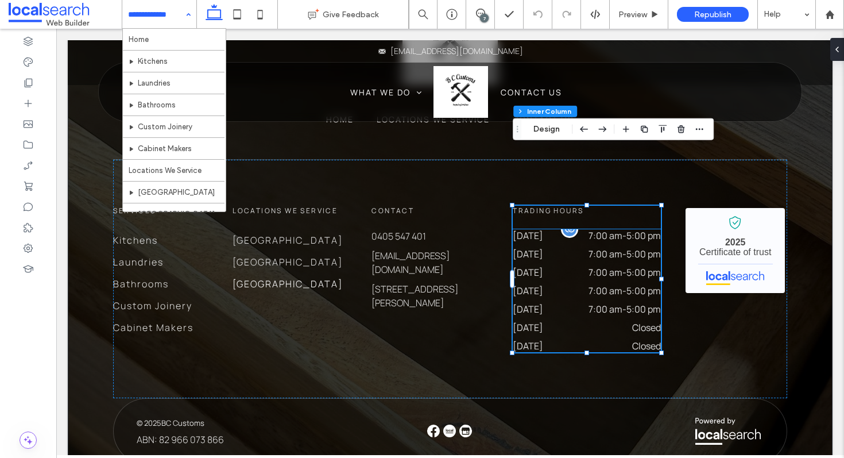
click at [606, 266] on div "Wednesday 7:00 am - 5:00 pm" at bounding box center [587, 275] width 148 height 18
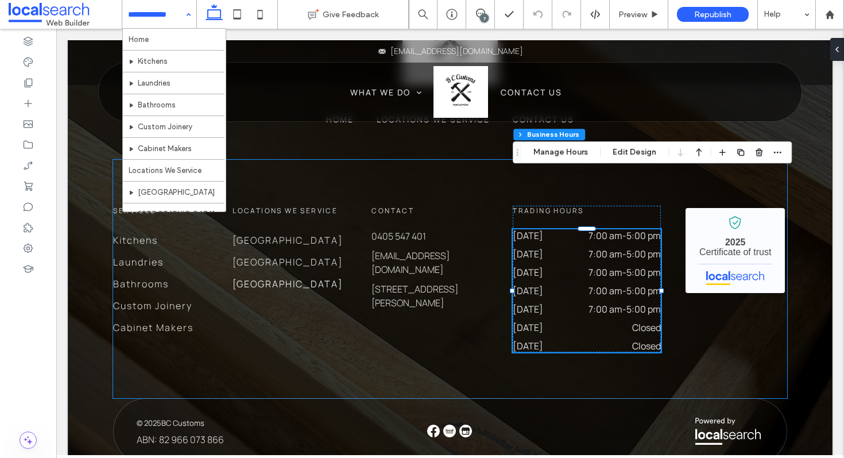
click at [428, 331] on div "Services Kitchens Laundries Bathrooms Custom Joinery Cabinet Makers Locations W…" at bounding box center [450, 279] width 674 height 238
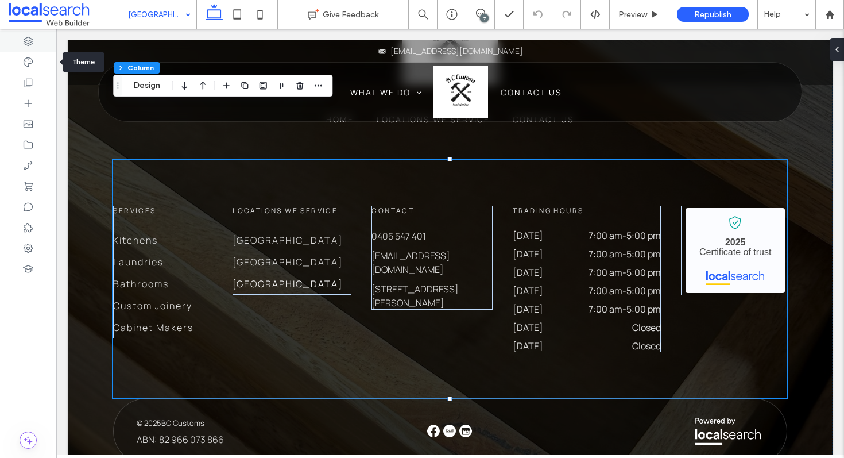
click at [33, 51] on div at bounding box center [28, 41] width 56 height 21
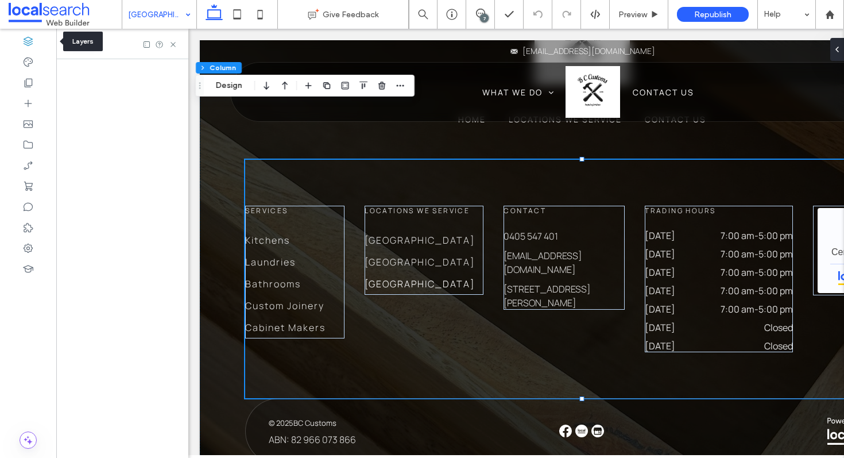
scroll to position [0, 132]
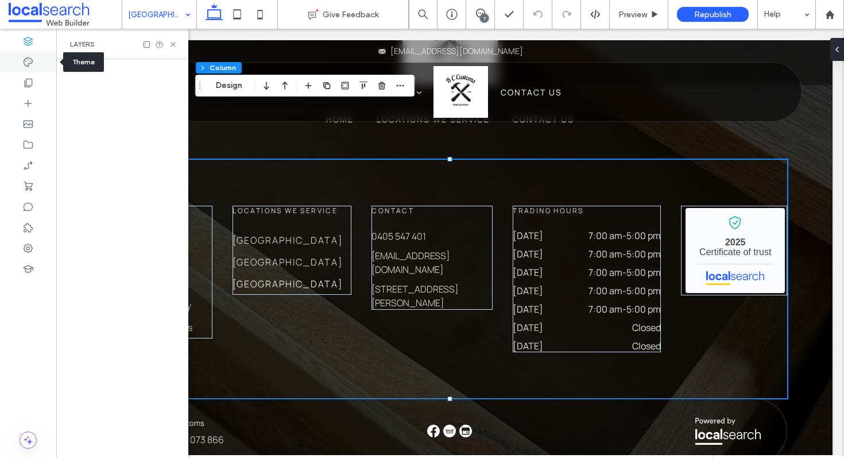
click at [28, 63] on icon at bounding box center [27, 61] width 11 height 11
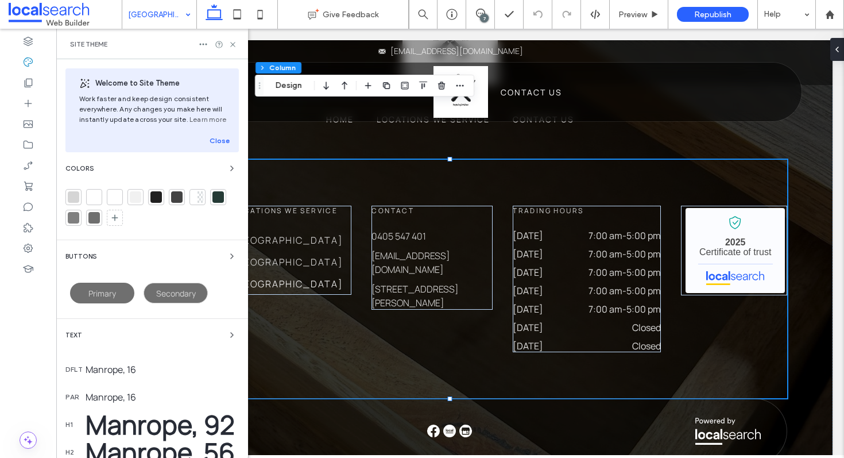
scroll to position [0, 0]
click at [74, 196] on div at bounding box center [73, 196] width 11 height 11
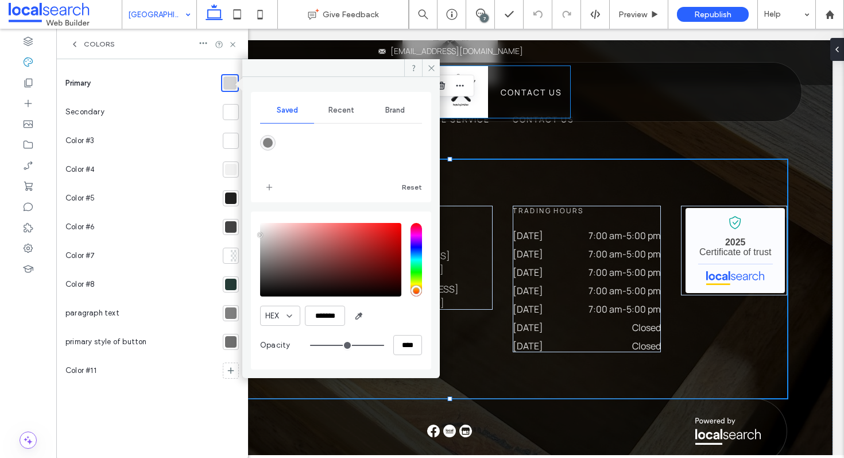
click at [432, 65] on use at bounding box center [431, 68] width 6 height 6
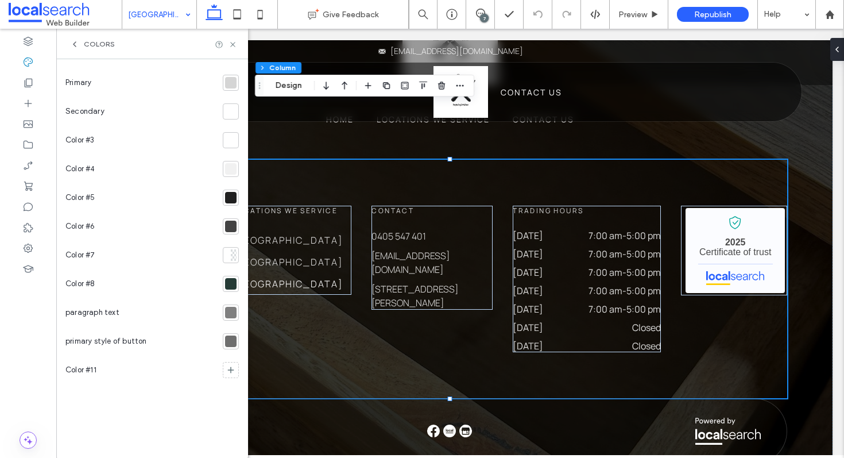
click at [227, 114] on div at bounding box center [230, 111] width 11 height 11
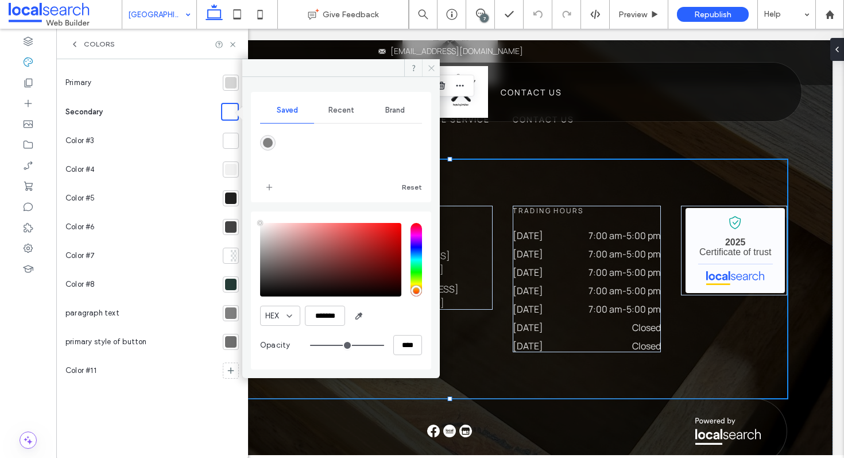
click at [428, 68] on icon at bounding box center [431, 68] width 9 height 9
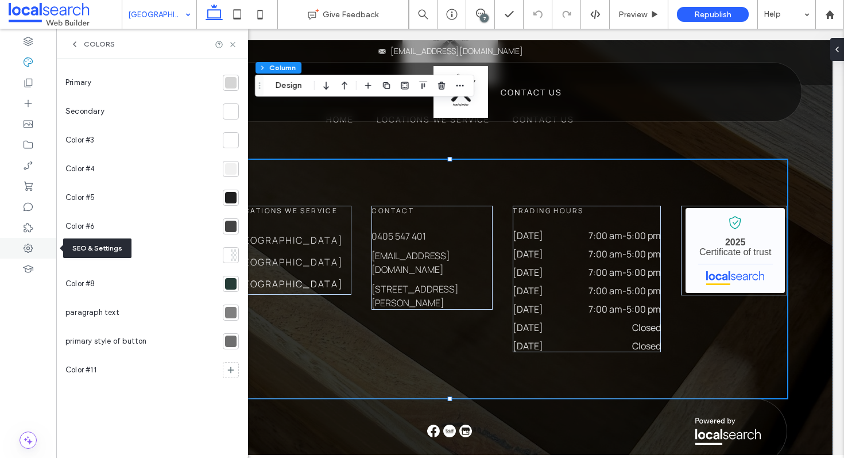
click at [27, 254] on div at bounding box center [28, 248] width 56 height 21
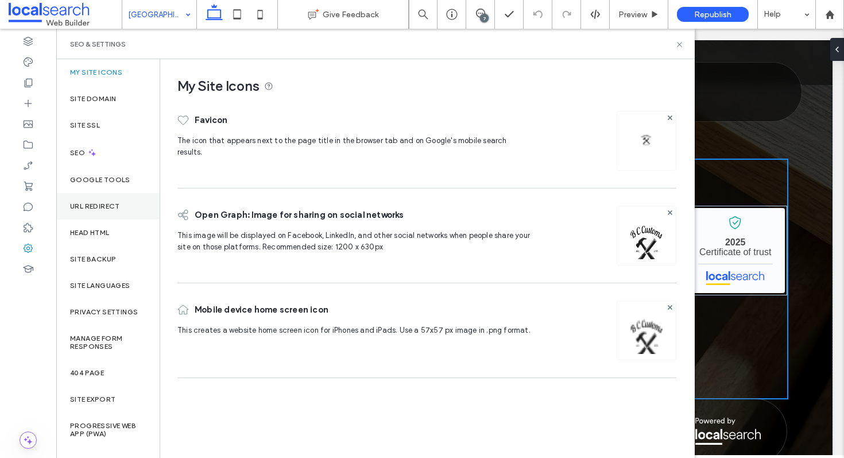
click at [97, 212] on div "URL Redirect" at bounding box center [107, 206] width 103 height 26
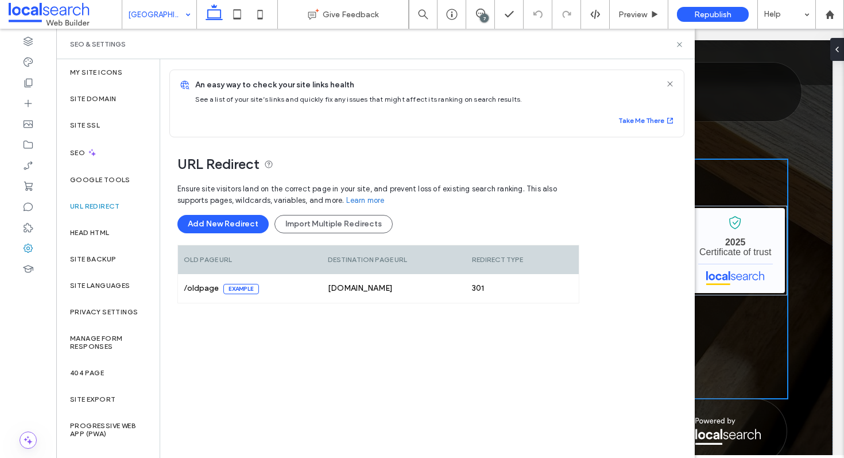
click at [674, 47] on div "SEO & Settings" at bounding box center [375, 44] width 611 height 9
click at [675, 46] on icon at bounding box center [679, 44] width 9 height 9
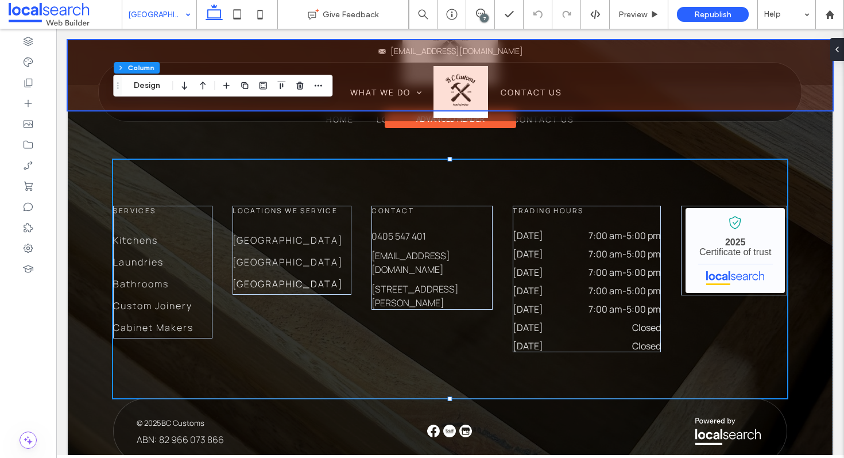
click at [462, 76] on div at bounding box center [450, 75] width 765 height 70
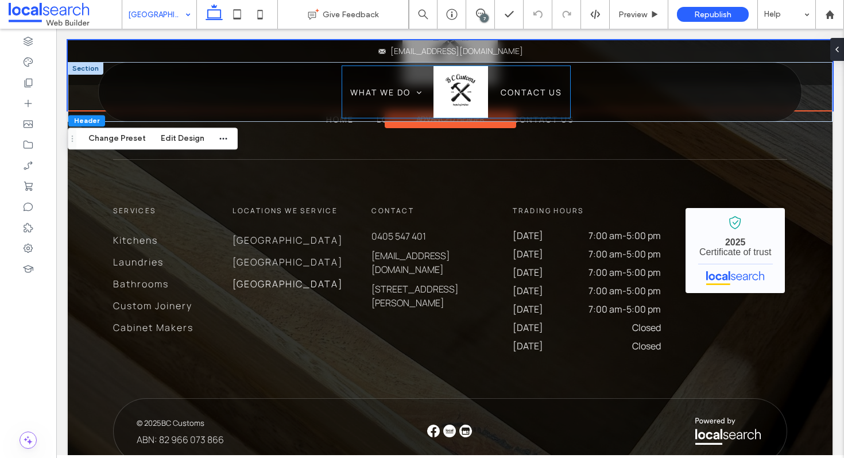
click at [465, 83] on img at bounding box center [461, 92] width 55 height 52
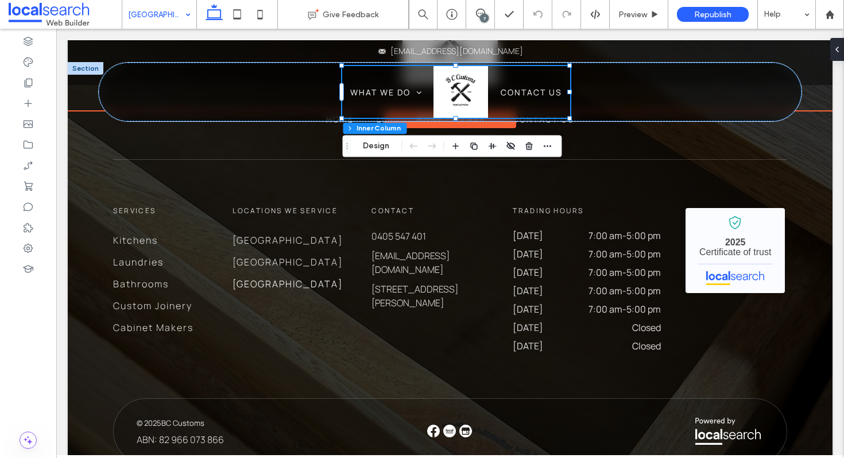
click at [465, 83] on img at bounding box center [461, 92] width 55 height 52
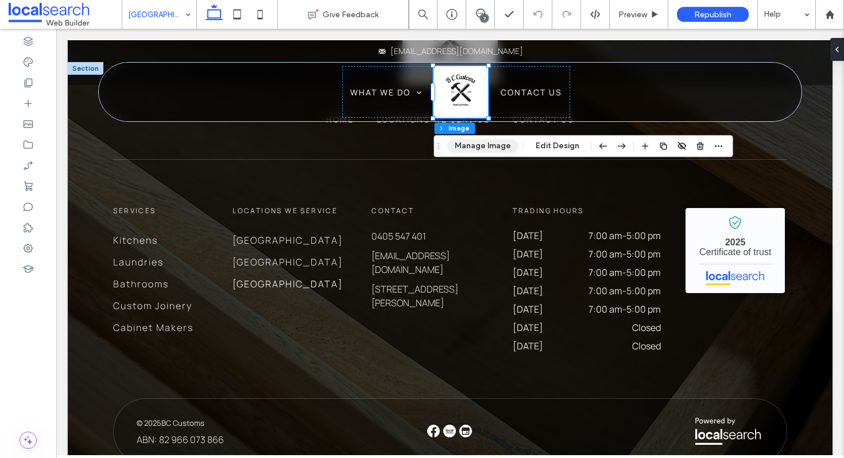
click at [490, 144] on button "Manage Image" at bounding box center [482, 146] width 71 height 14
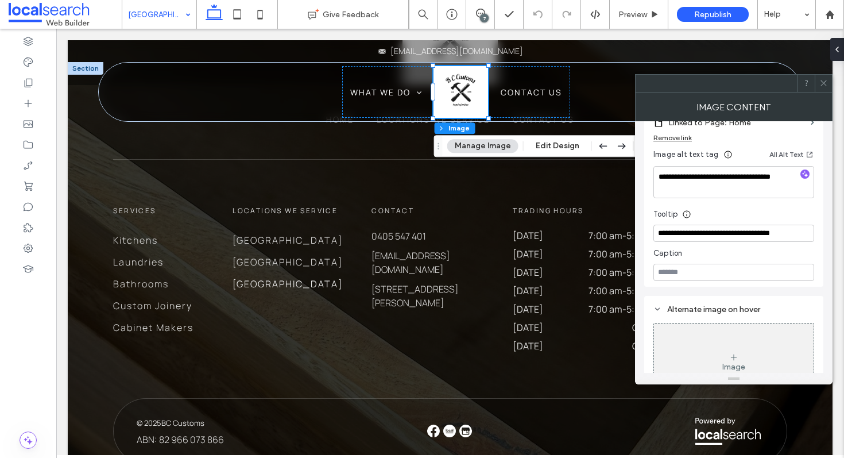
scroll to position [385, 0]
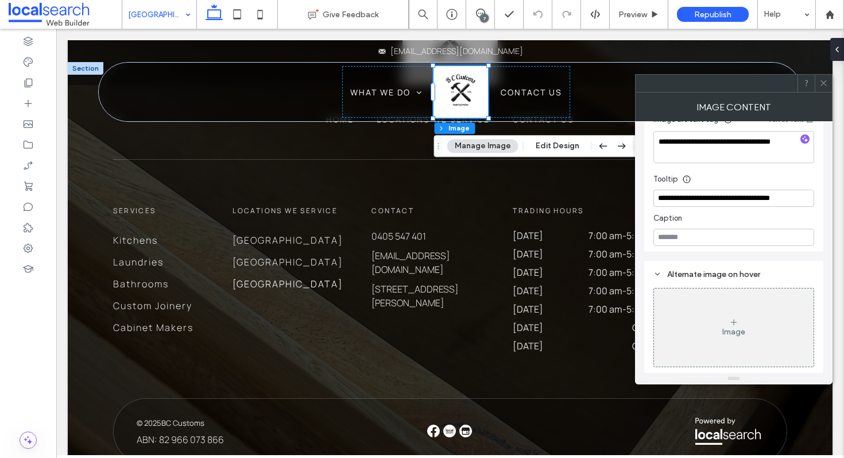
click at [821, 90] on span at bounding box center [823, 83] width 9 height 17
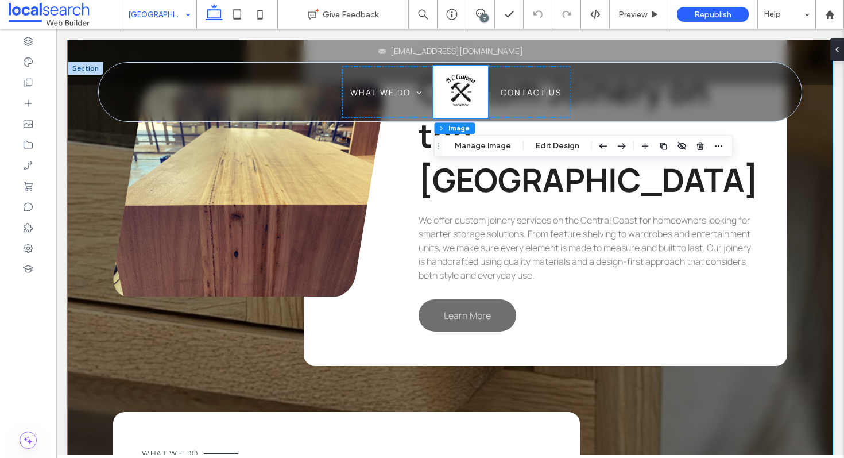
scroll to position [3125, 0]
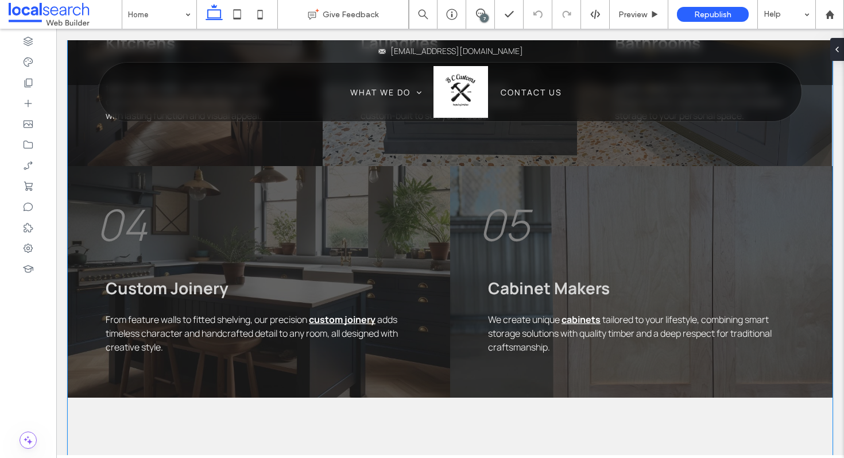
scroll to position [1468, 0]
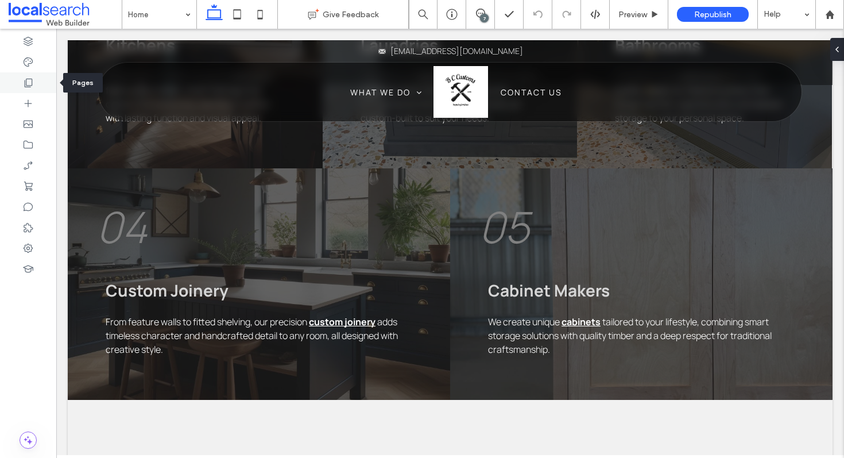
click at [30, 80] on icon at bounding box center [27, 82] width 11 height 11
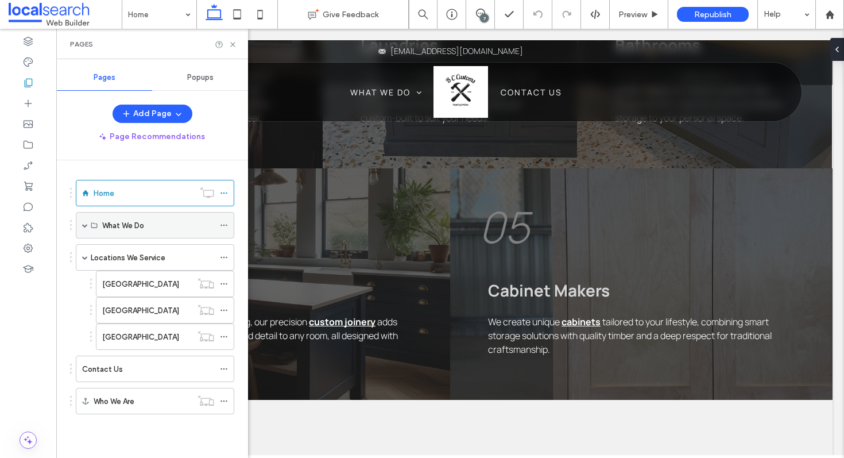
click at [82, 225] on div "What We Do" at bounding box center [155, 225] width 158 height 26
click at [84, 224] on span at bounding box center [85, 225] width 6 height 6
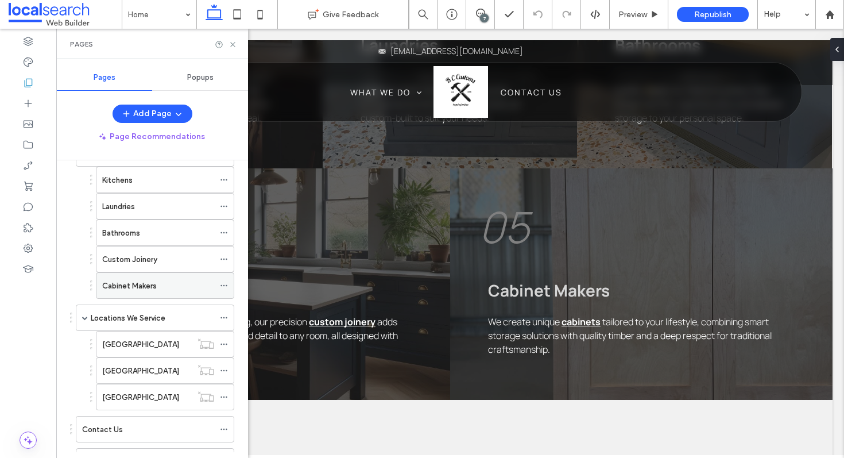
scroll to position [123, 0]
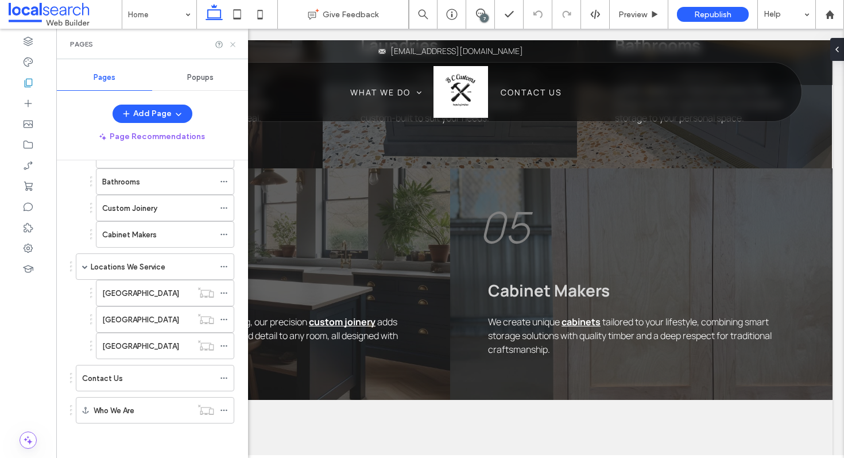
click at [232, 43] on use at bounding box center [232, 44] width 5 height 5
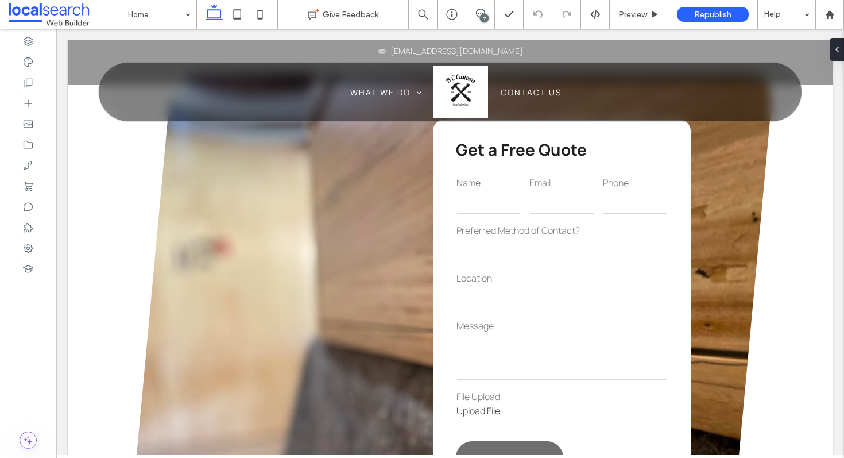
scroll to position [1961, 0]
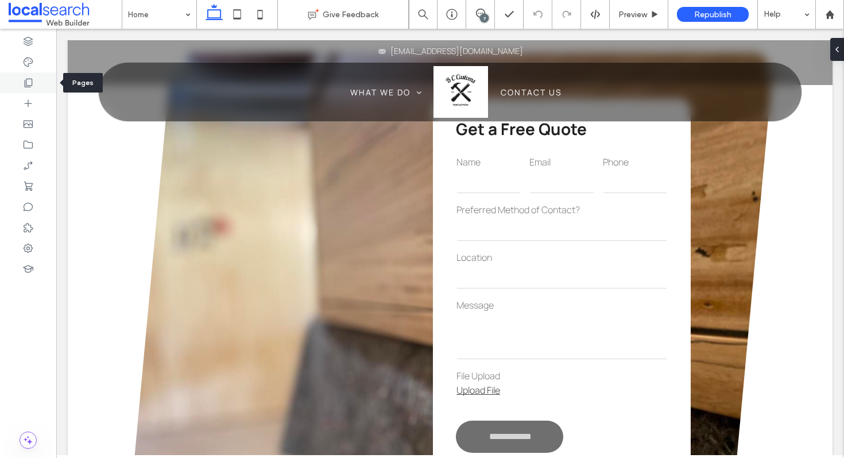
click at [30, 83] on icon at bounding box center [27, 82] width 11 height 11
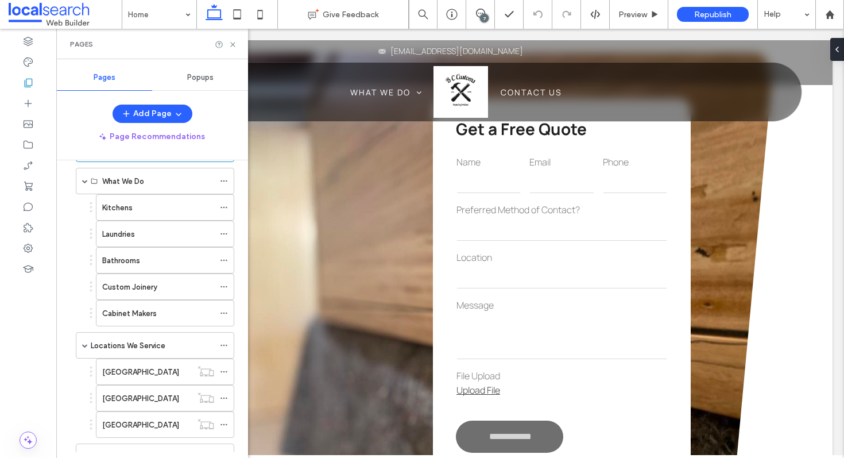
scroll to position [123, 0]
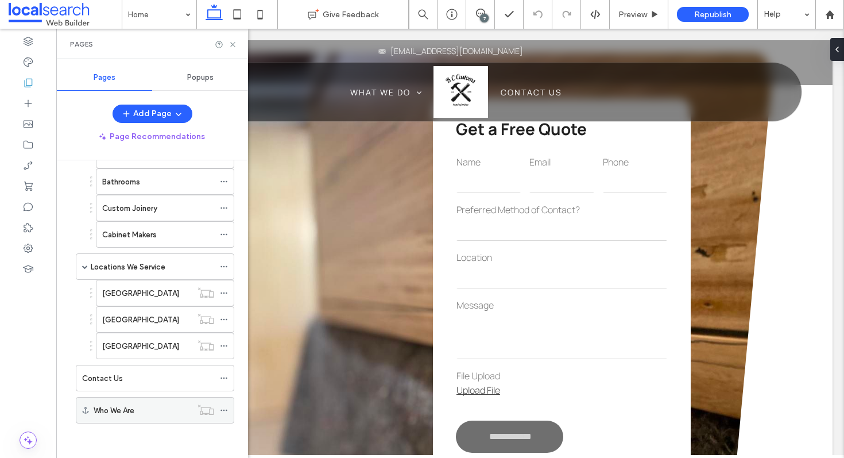
click at [105, 408] on label "Who We Are" at bounding box center [114, 410] width 41 height 20
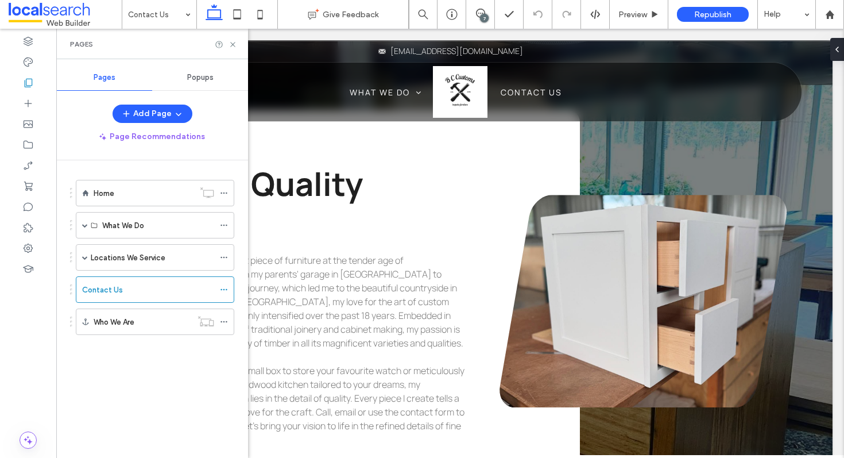
click at [238, 42] on div "Pages" at bounding box center [152, 44] width 192 height 30
click at [226, 42] on div "Pages" at bounding box center [152, 44] width 164 height 9
click at [233, 45] on icon at bounding box center [233, 44] width 9 height 9
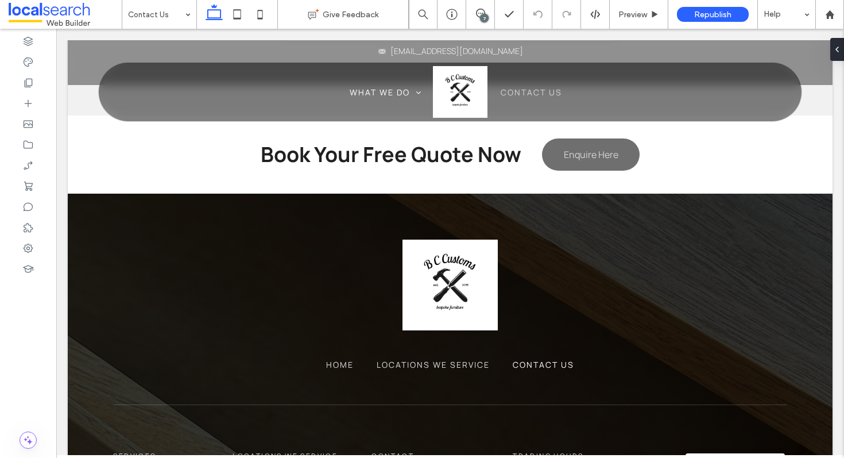
scroll to position [1815, 0]
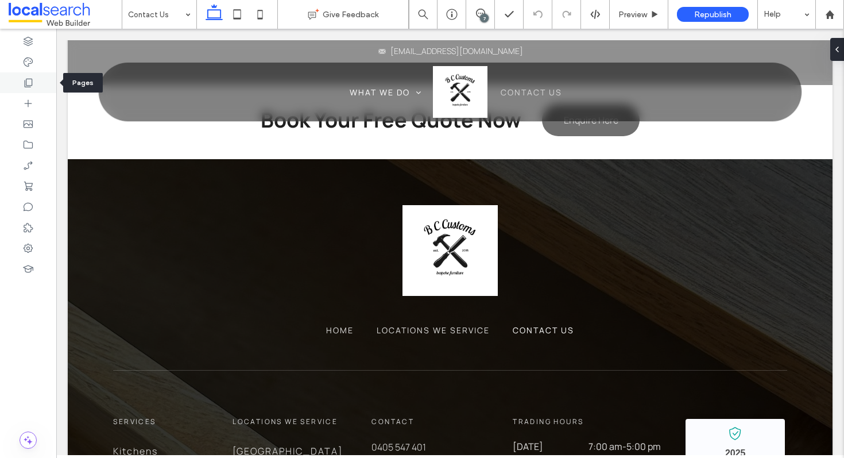
click at [26, 78] on icon at bounding box center [27, 82] width 11 height 11
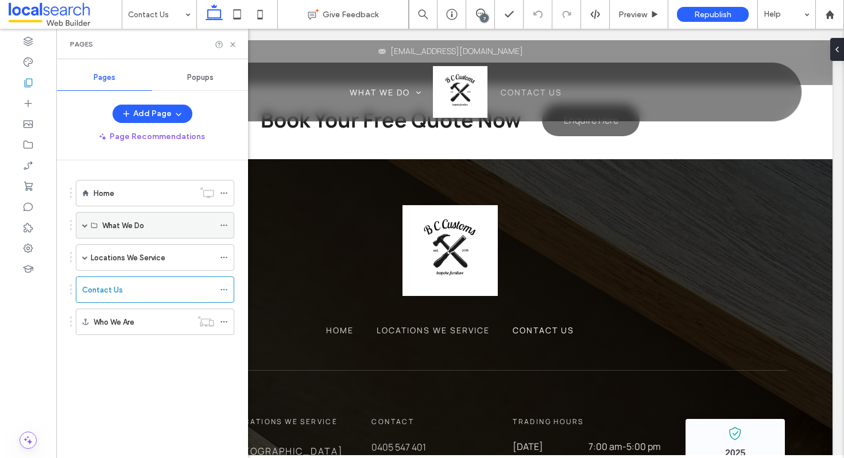
click at [85, 227] on span at bounding box center [85, 225] width 6 height 6
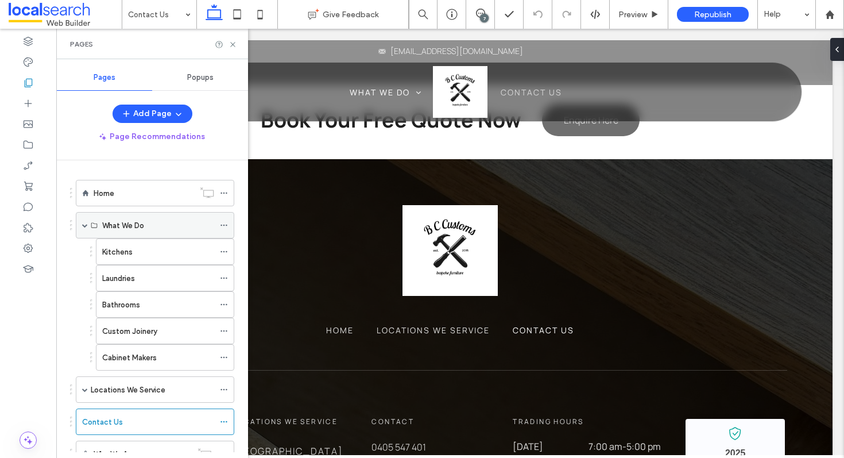
click at [134, 220] on label "What We Do" at bounding box center [123, 225] width 42 height 20
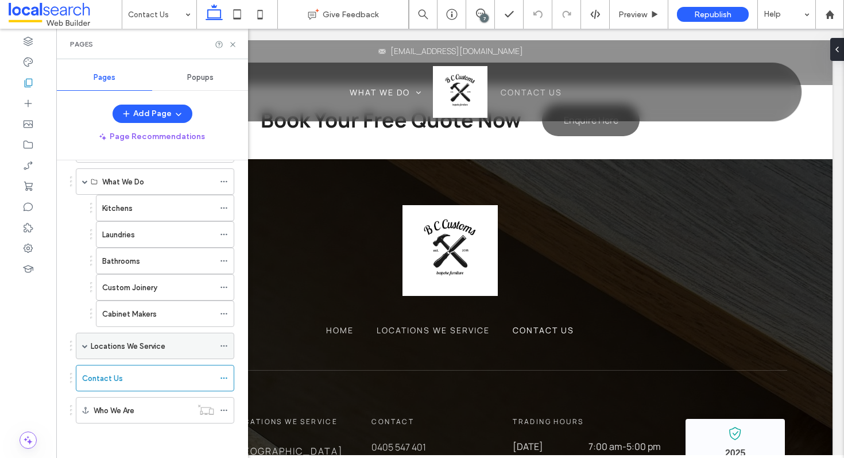
click at [95, 347] on label "Locations We Service" at bounding box center [128, 346] width 75 height 20
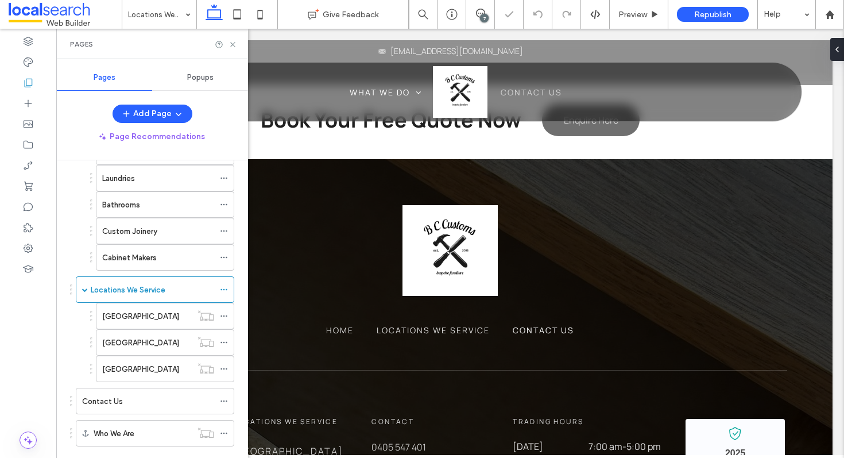
scroll to position [123, 0]
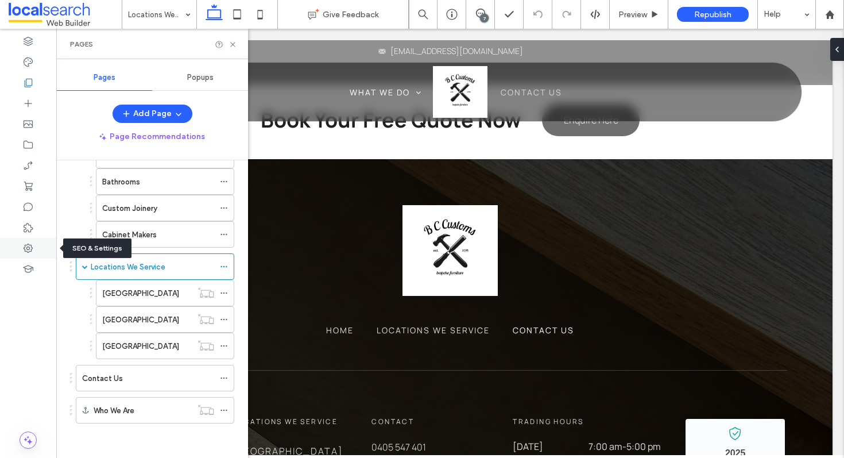
click at [34, 253] on div at bounding box center [28, 248] width 56 height 21
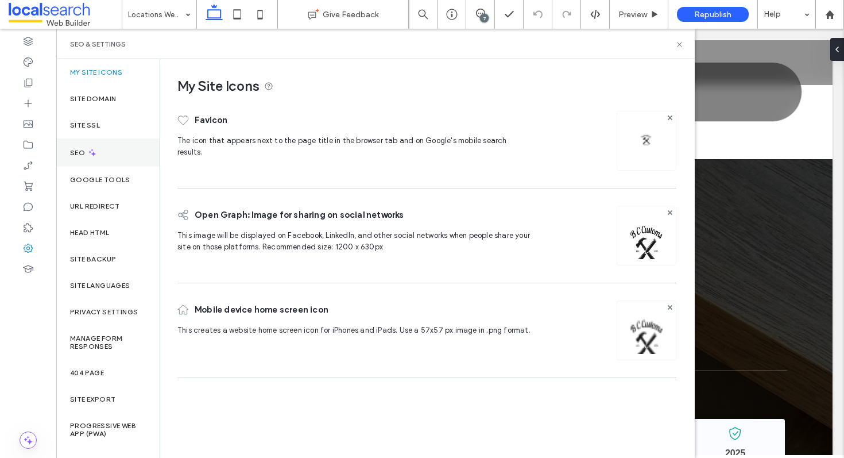
click at [87, 147] on div "SEO" at bounding box center [107, 152] width 103 height 28
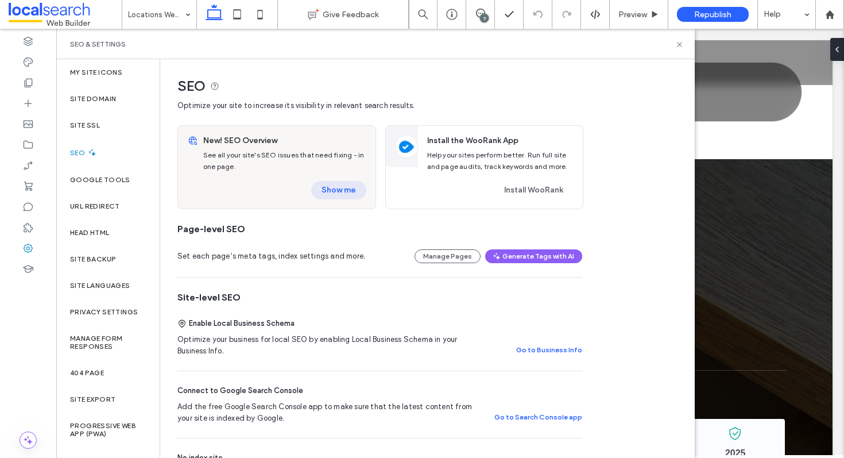
click at [342, 194] on button "Show me" at bounding box center [338, 190] width 55 height 18
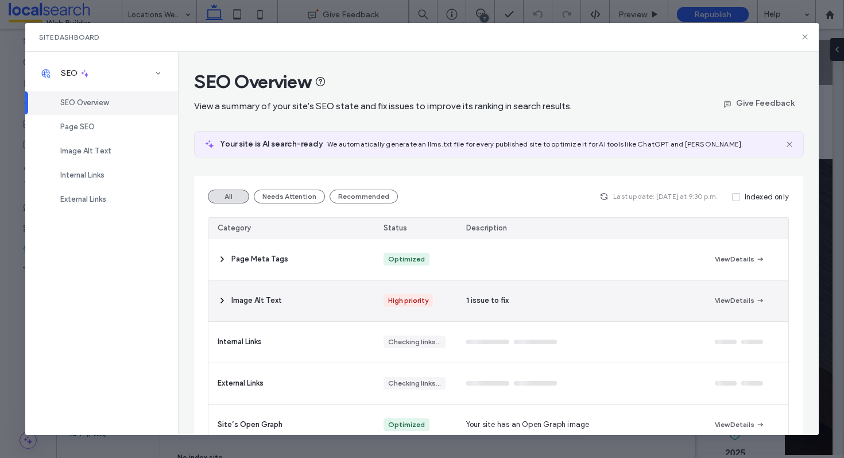
click at [332, 301] on div "Image Alt Text" at bounding box center [291, 300] width 166 height 41
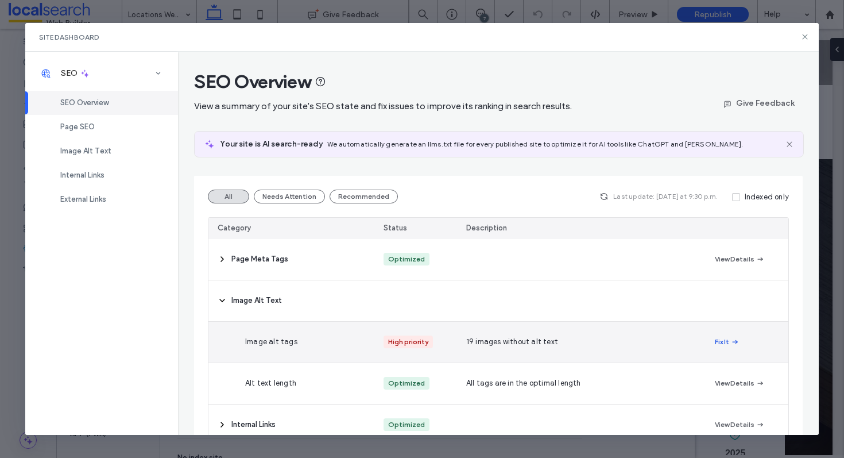
click at [729, 347] on span "button" at bounding box center [734, 341] width 10 height 13
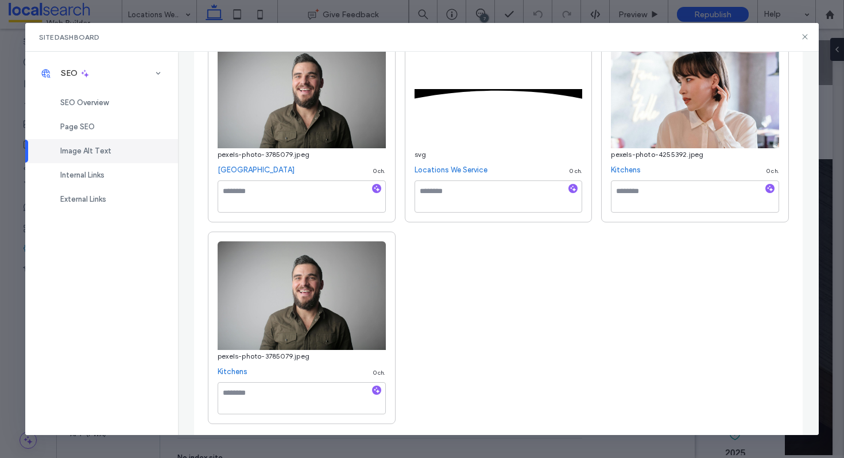
scroll to position [1205, 0]
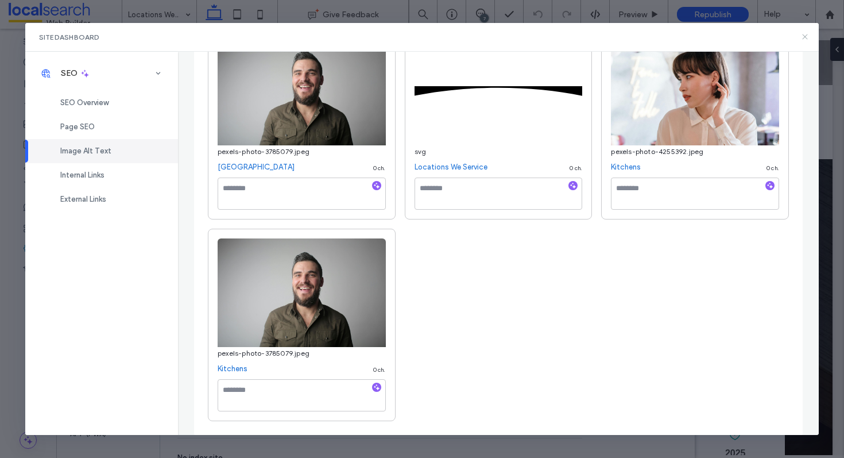
click at [801, 37] on icon at bounding box center [804, 36] width 9 height 9
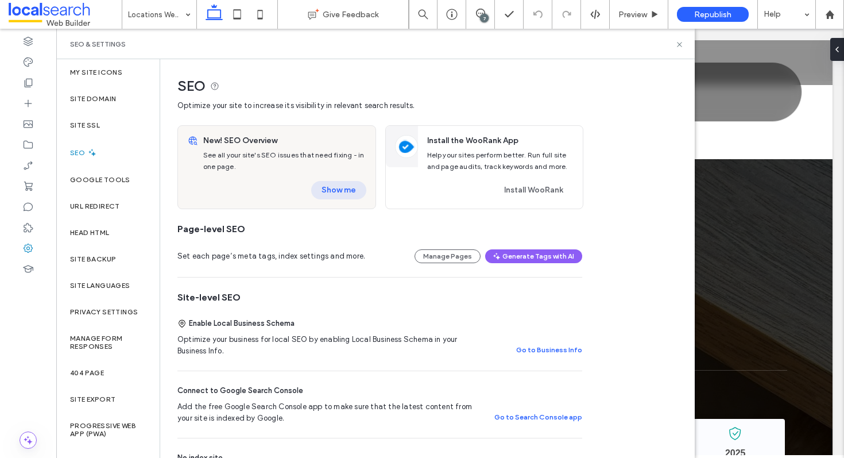
click at [348, 199] on button "Show me" at bounding box center [338, 190] width 55 height 18
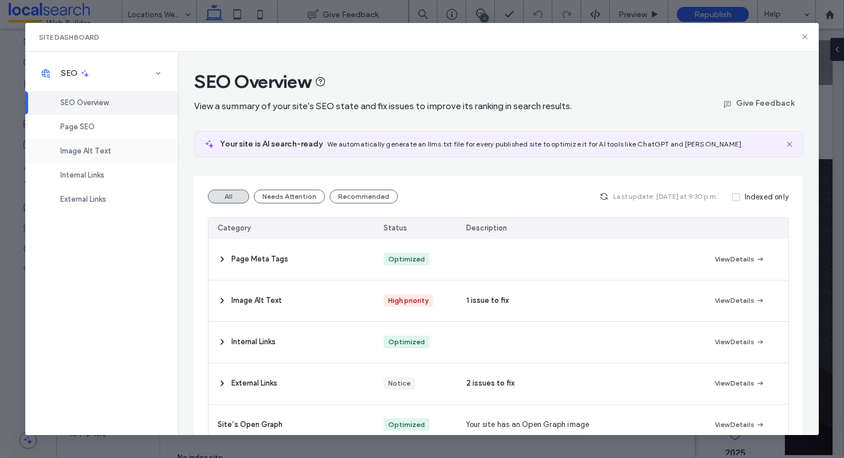
click at [107, 145] on div "Image Alt Text" at bounding box center [101, 151] width 153 height 24
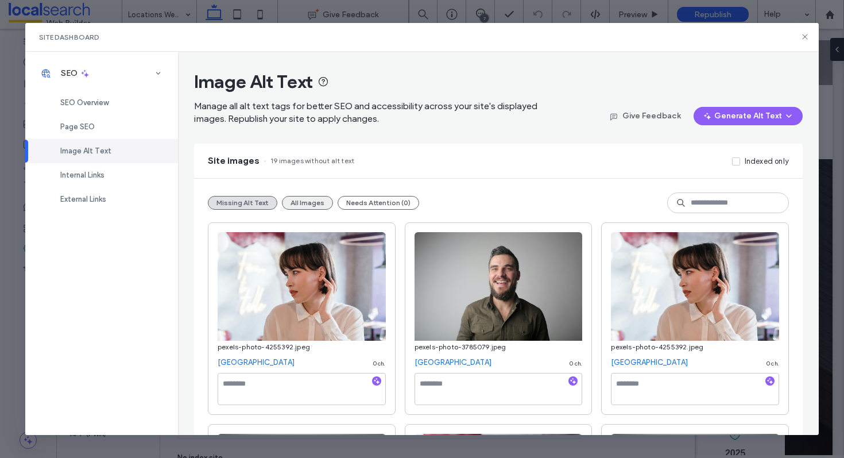
click at [304, 202] on button "All Images" at bounding box center [307, 203] width 51 height 14
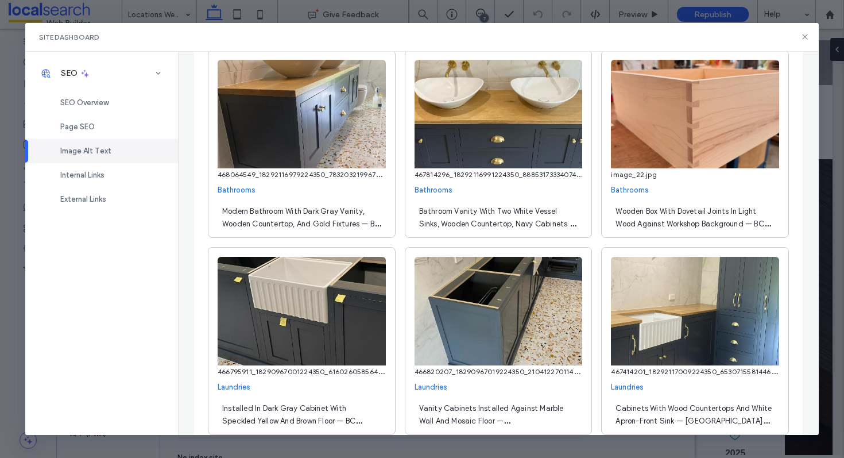
scroll to position [4365, 0]
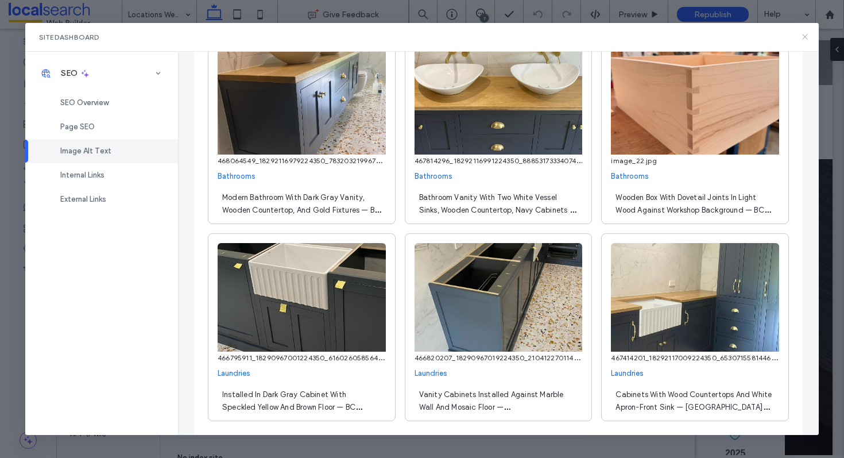
click at [804, 39] on icon at bounding box center [804, 36] width 9 height 9
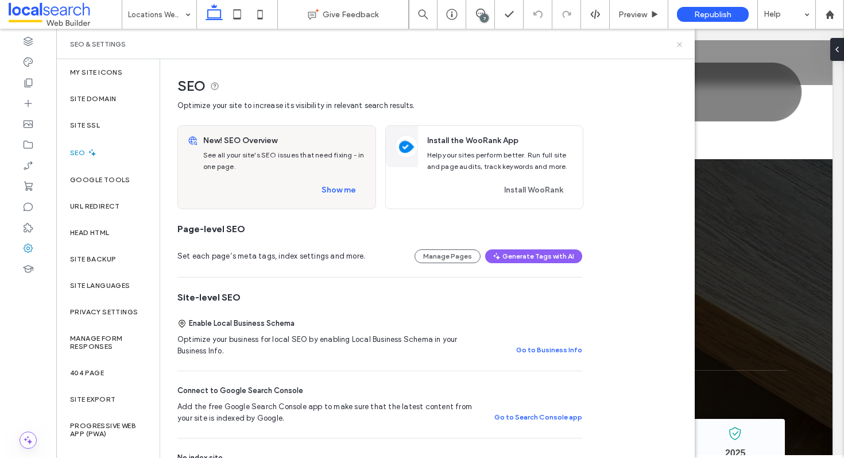
click at [680, 44] on icon at bounding box center [679, 44] width 9 height 9
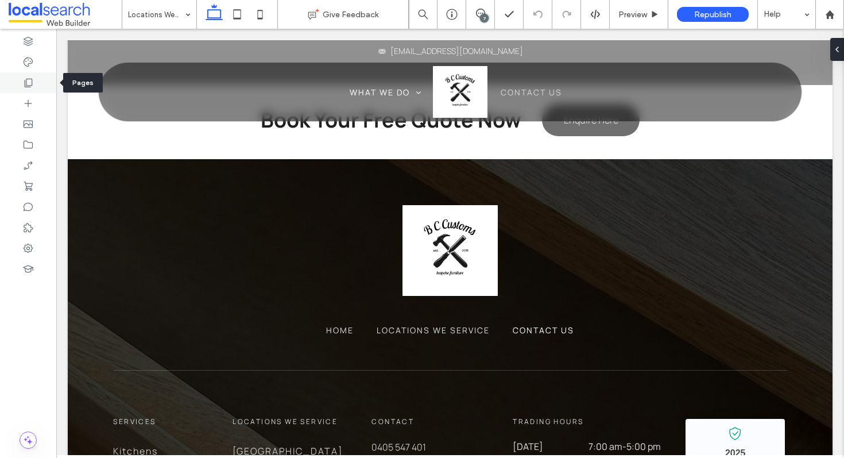
click at [35, 85] on div at bounding box center [28, 82] width 56 height 21
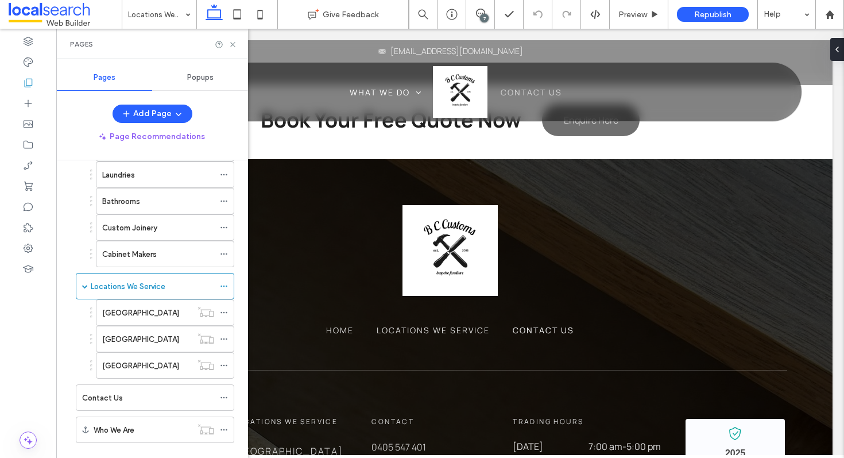
scroll to position [123, 0]
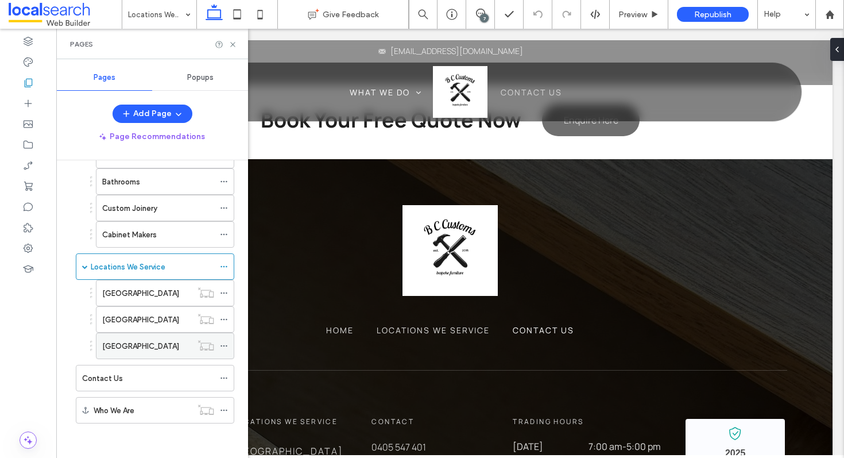
click at [157, 343] on div "[GEOGRAPHIC_DATA]" at bounding box center [147, 346] width 90 height 12
click at [234, 43] on icon at bounding box center [233, 44] width 9 height 9
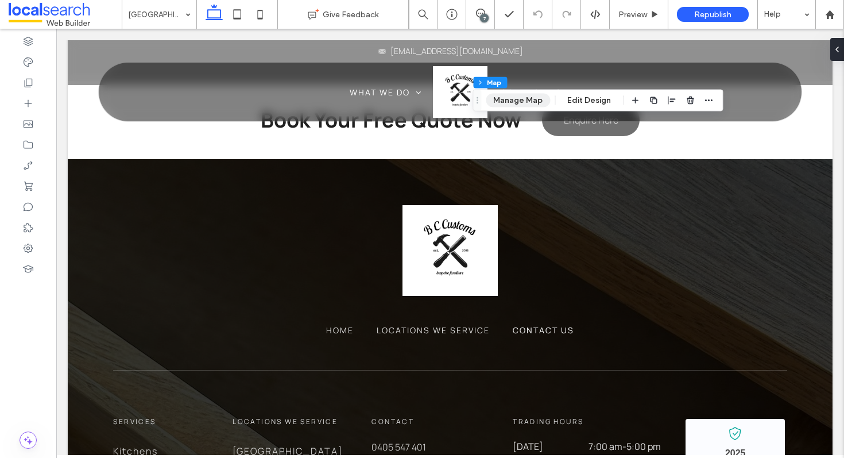
click at [532, 105] on button "Manage Map" at bounding box center [518, 101] width 64 height 14
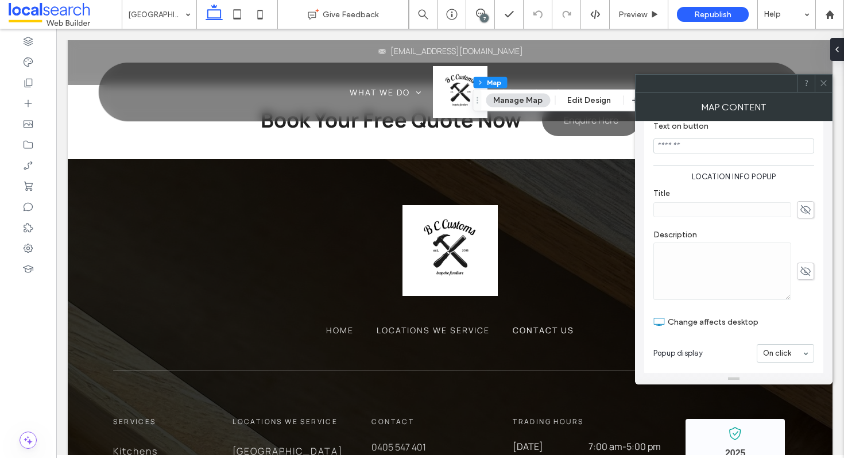
scroll to position [361, 0]
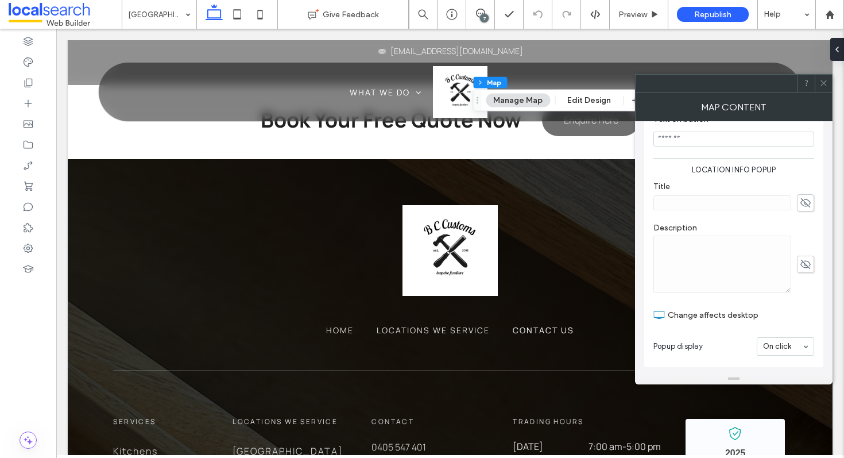
click at [823, 87] on span at bounding box center [823, 83] width 9 height 17
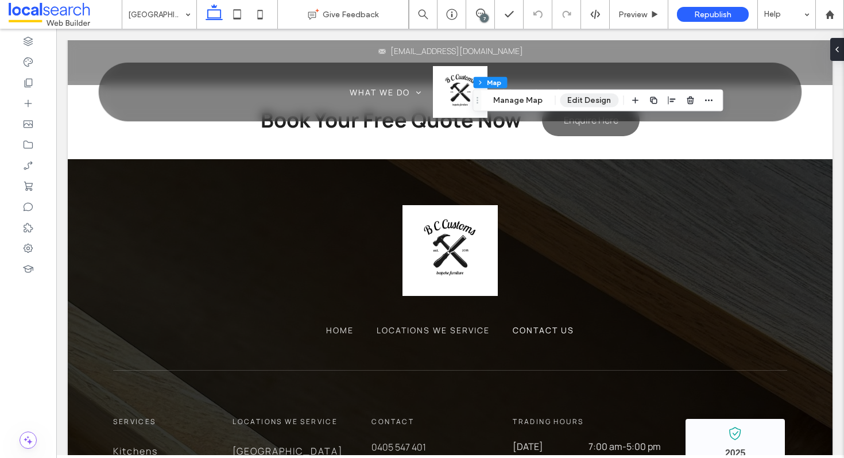
click at [594, 103] on button "Edit Design" at bounding box center [589, 101] width 59 height 14
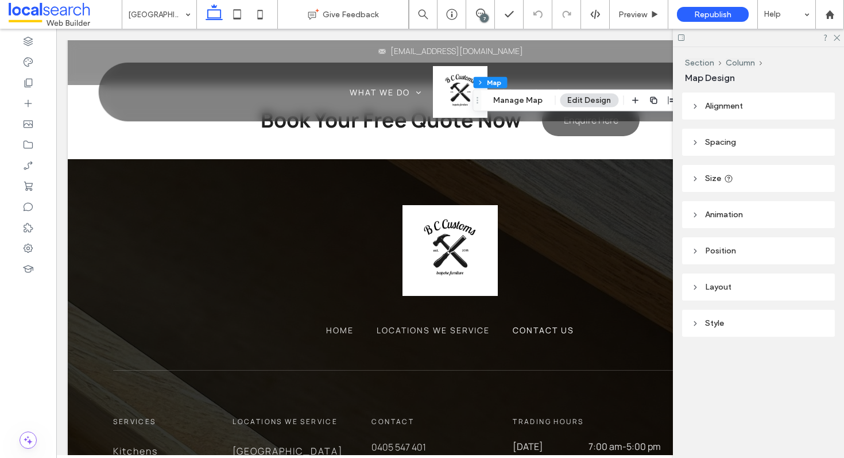
click at [703, 178] on header "Size" at bounding box center [758, 178] width 153 height 27
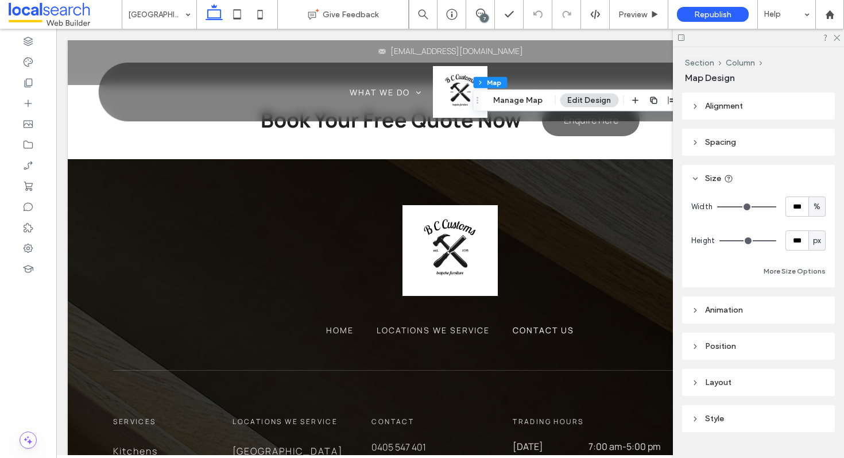
click at [703, 178] on header "Size" at bounding box center [758, 178] width 153 height 27
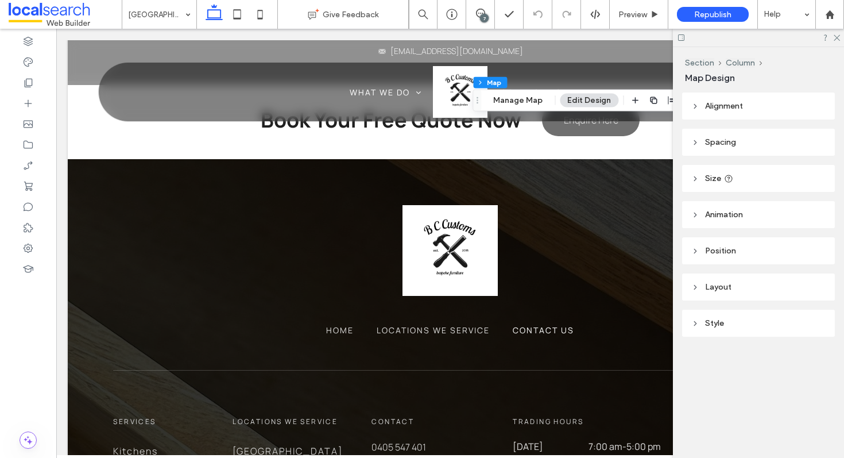
click at [705, 251] on header "Position" at bounding box center [758, 250] width 153 height 27
click at [701, 336] on header "Layout" at bounding box center [758, 334] width 153 height 27
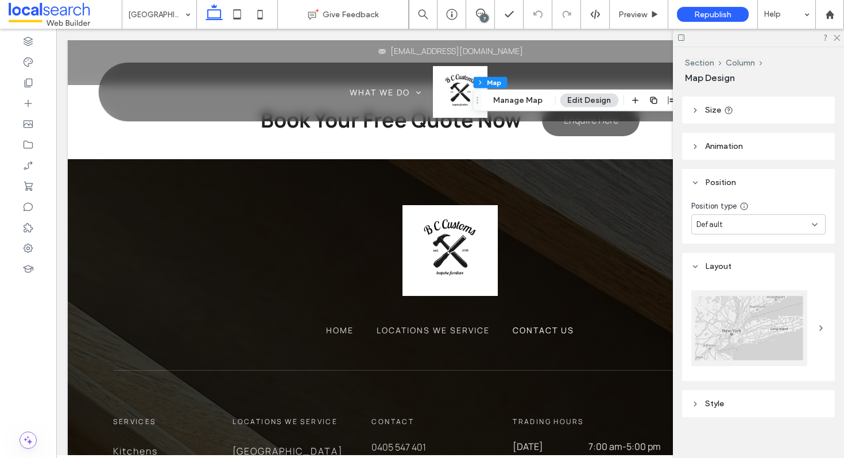
scroll to position [78, 0]
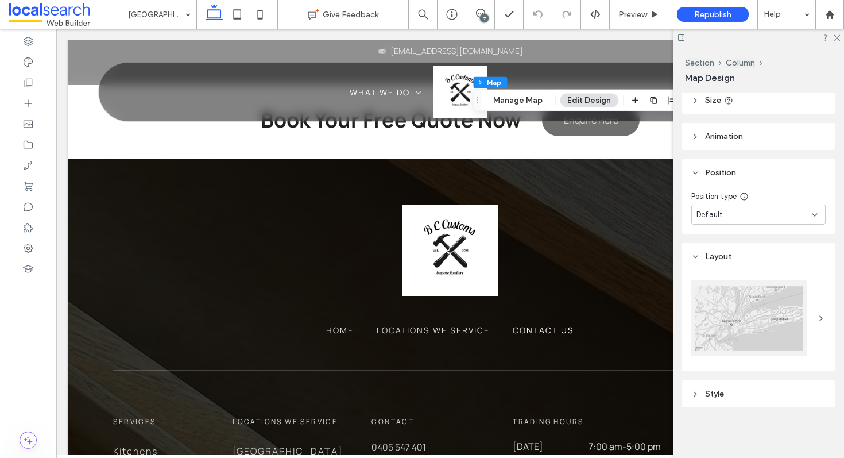
click at [715, 385] on header "Style" at bounding box center [758, 393] width 153 height 27
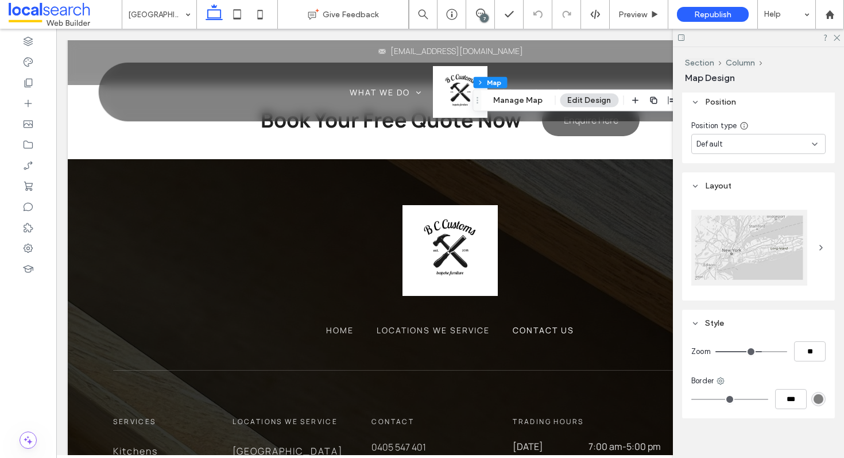
scroll to position [160, 0]
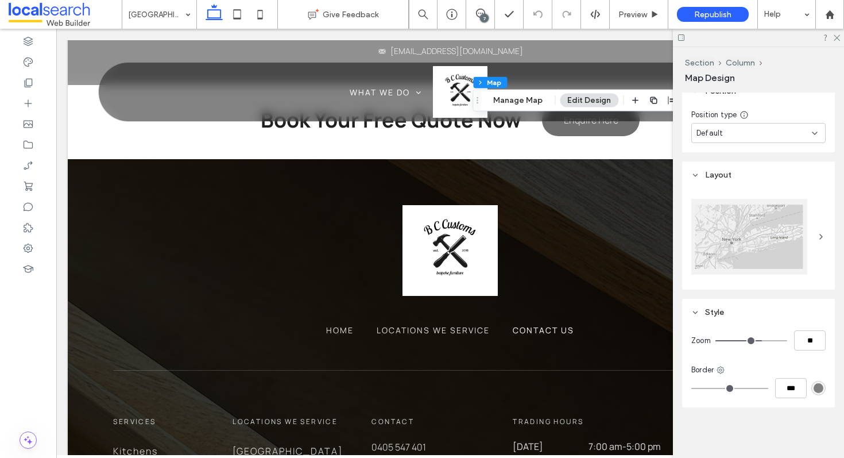
type input "**"
click at [754, 340] on input "range" at bounding box center [751, 340] width 72 height 1
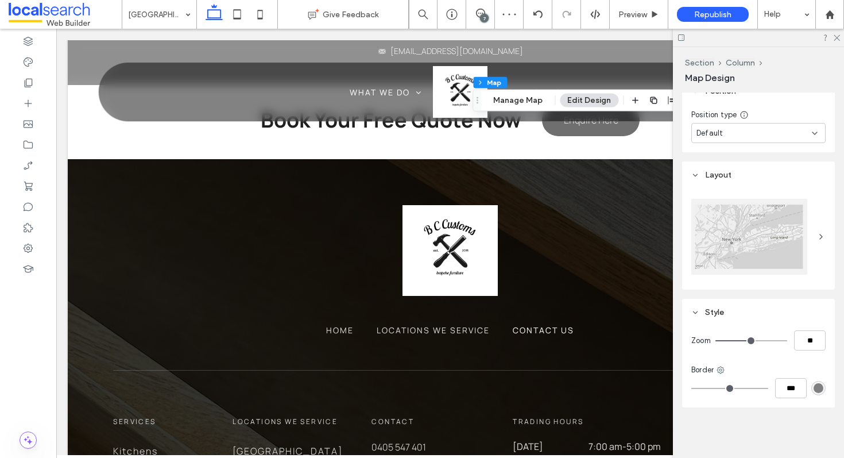
type input "**"
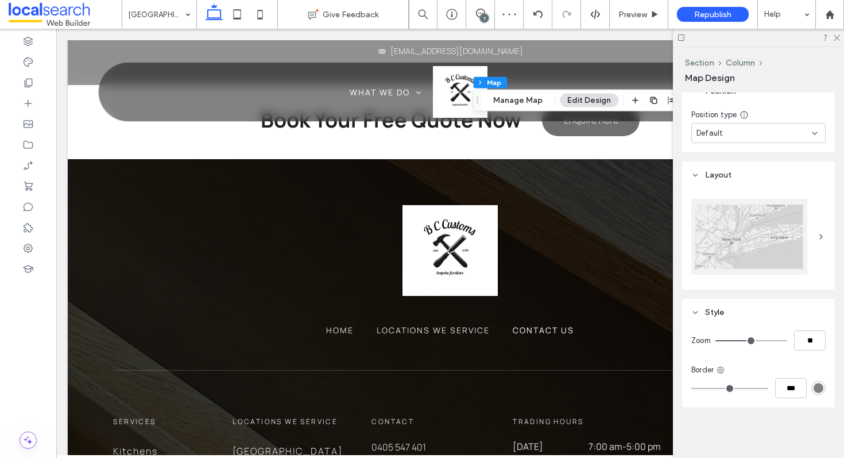
type input "**"
click at [752, 340] on input "range" at bounding box center [751, 340] width 72 height 1
click at [838, 36] on icon at bounding box center [836, 36] width 7 height 7
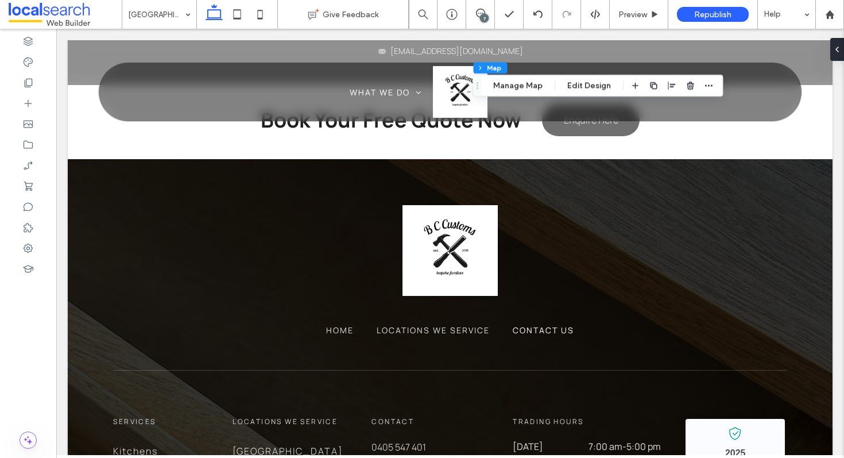
click at [210, 25] on icon at bounding box center [214, 14] width 23 height 23
click at [33, 88] on div at bounding box center [28, 82] width 56 height 21
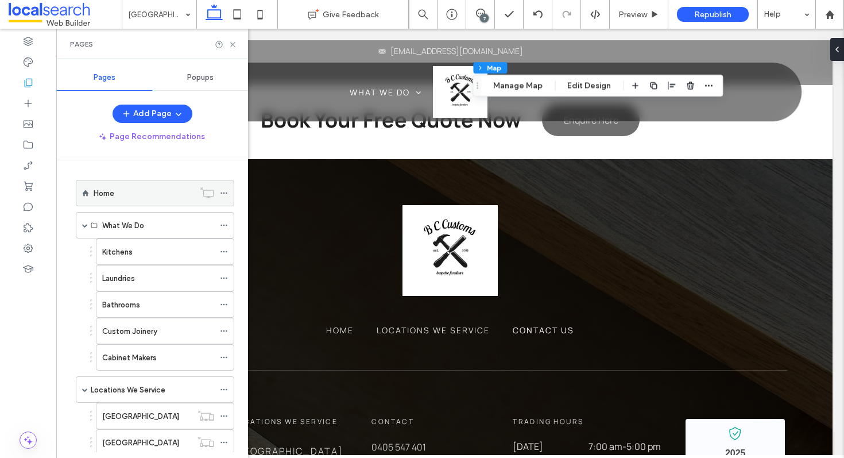
click at [148, 199] on div "Home" at bounding box center [144, 193] width 100 height 12
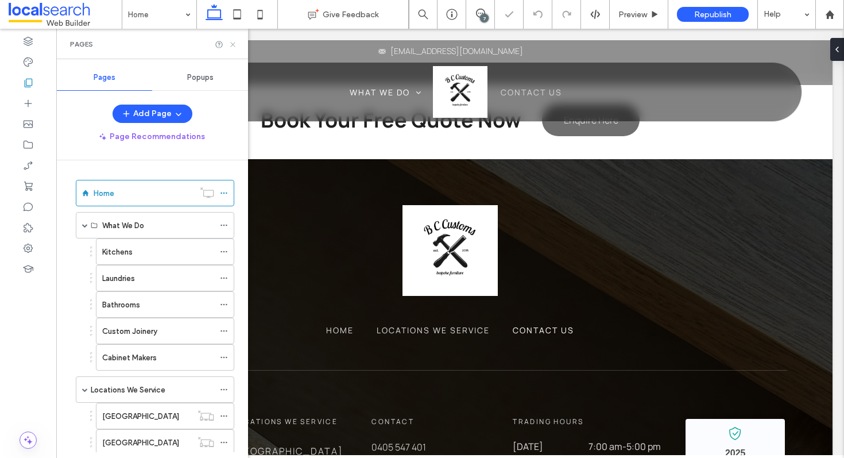
click at [235, 47] on icon at bounding box center [233, 44] width 9 height 9
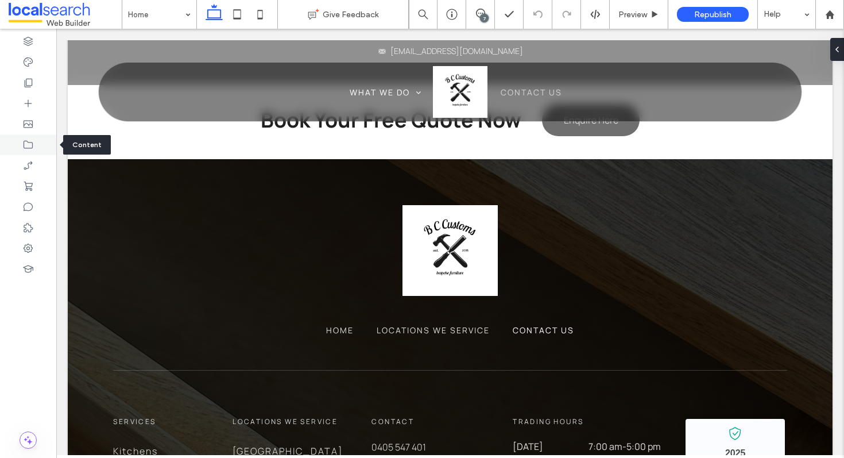
click at [26, 147] on icon at bounding box center [27, 144] width 11 height 11
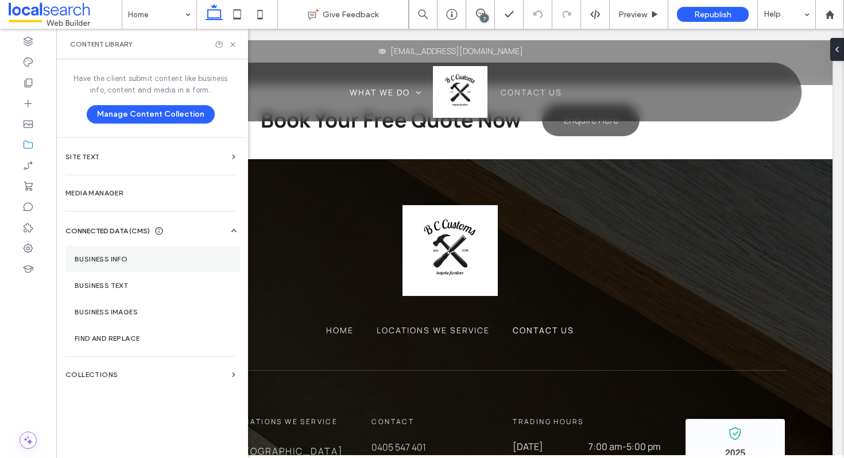
click at [146, 251] on section "Business Info" at bounding box center [152, 259] width 175 height 26
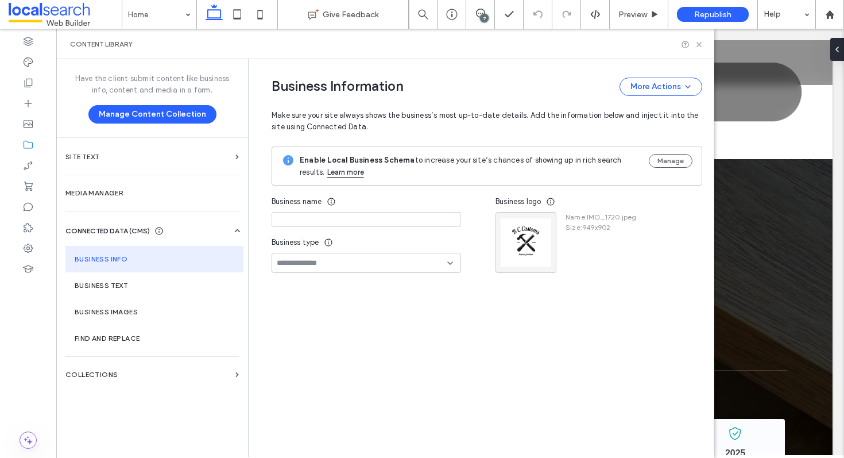
type input "**********"
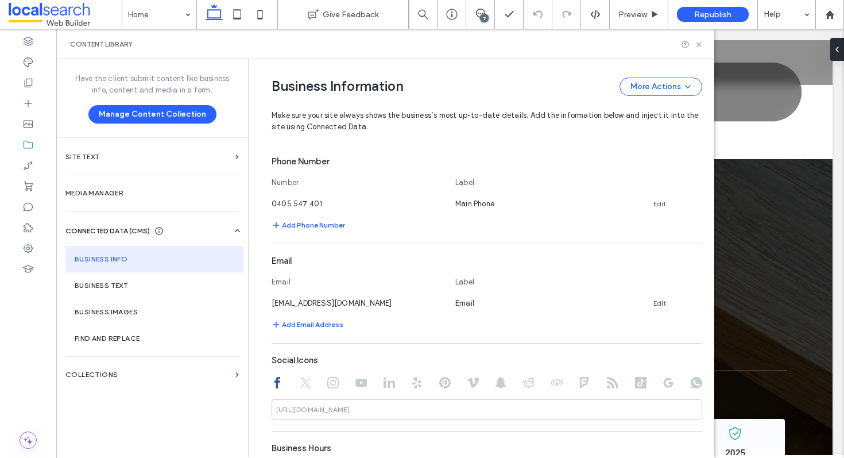
scroll to position [371, 0]
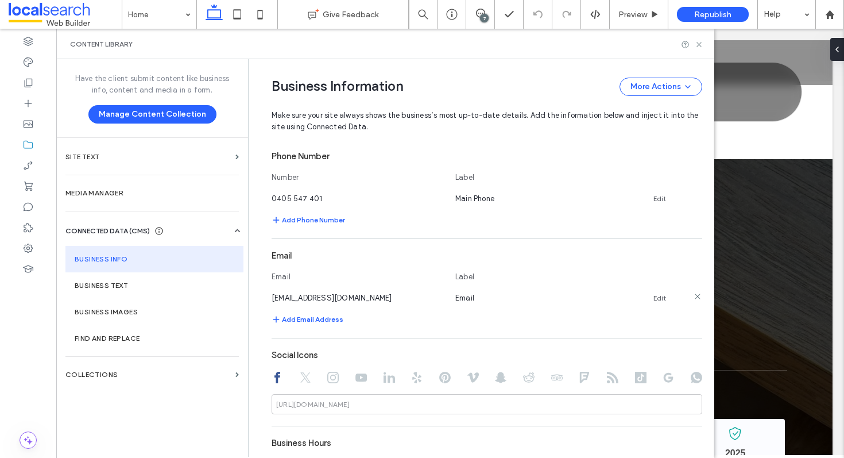
click at [656, 297] on link "Edit" at bounding box center [659, 297] width 13 height 9
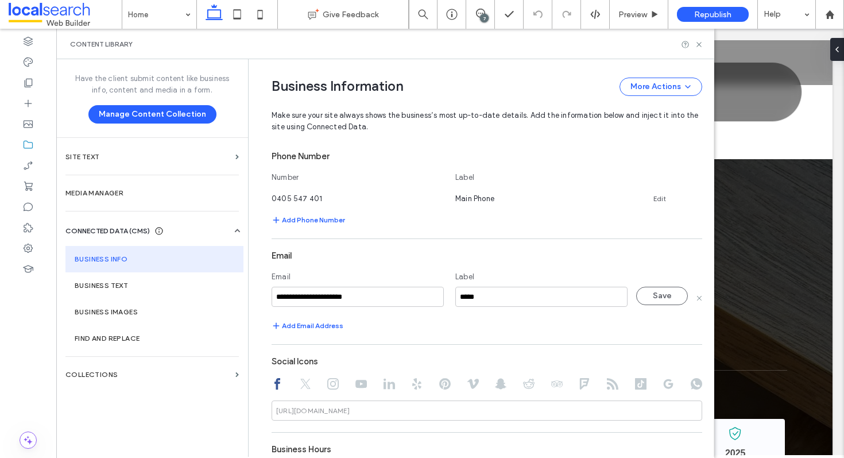
click at [401, 303] on input "**********" at bounding box center [358, 297] width 172 height 20
type input "**********"
click at [659, 291] on button "Save" at bounding box center [662, 296] width 52 height 18
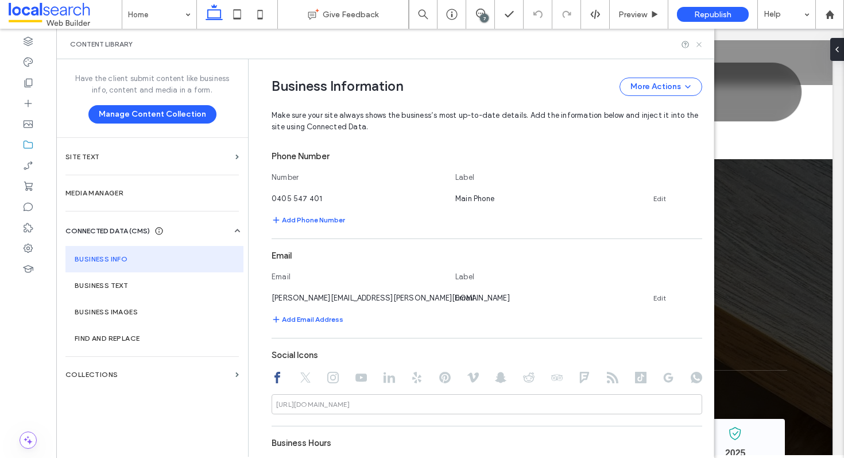
click at [699, 47] on icon at bounding box center [699, 44] width 9 height 9
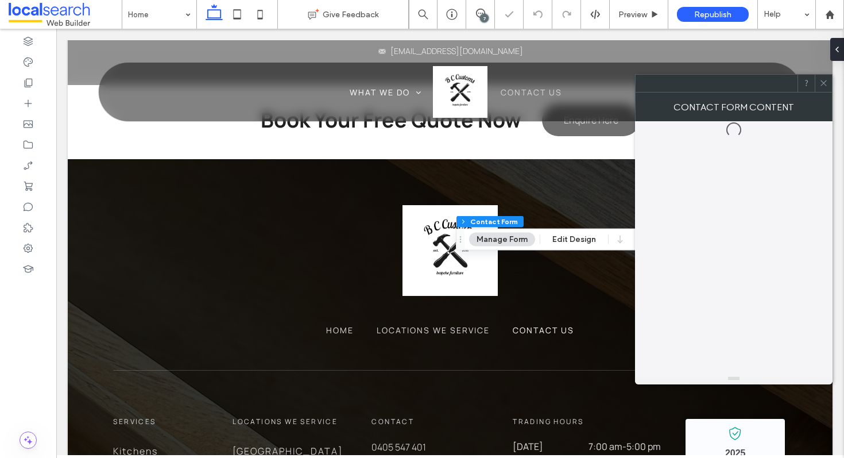
type input "***"
type input "*"
type input "***"
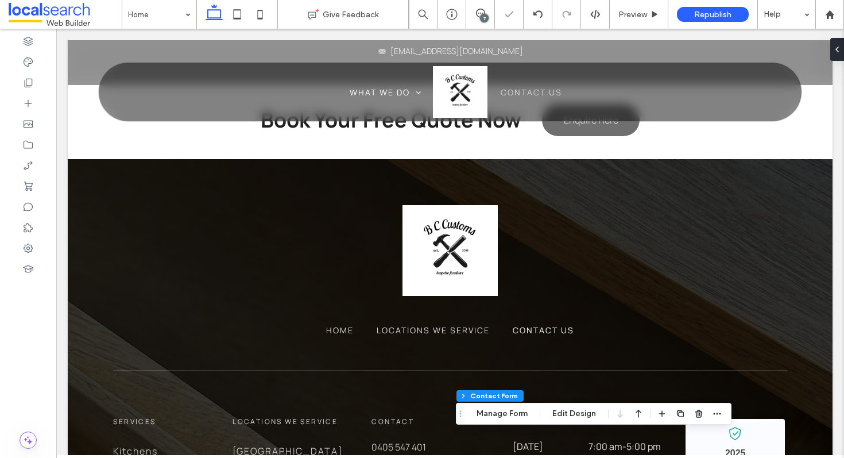
type input "*"
type input "***"
type input "*"
type input "***"
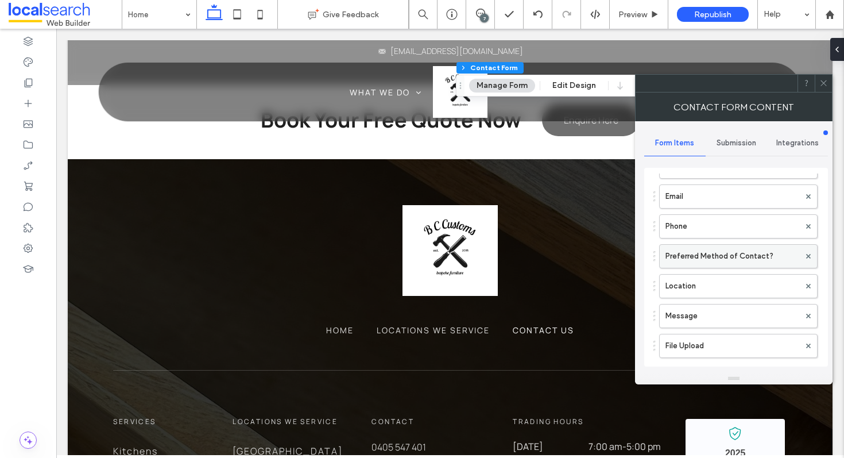
scroll to position [80, 0]
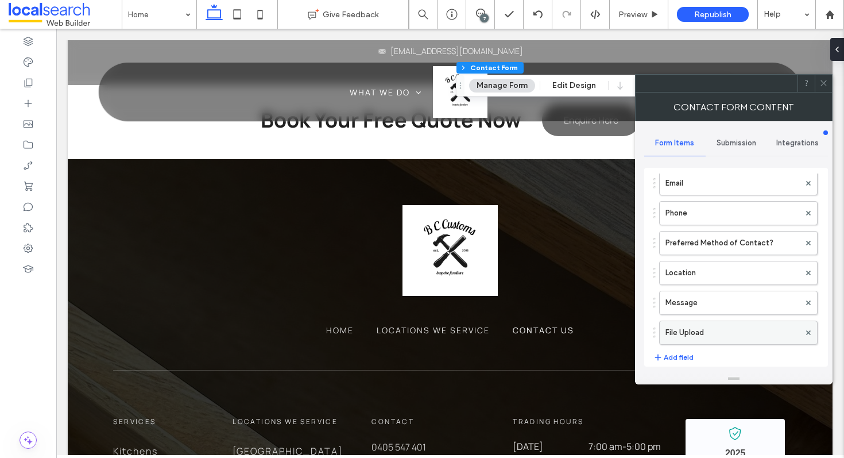
click at [710, 320] on div "File Upload" at bounding box center [738, 332] width 158 height 24
click at [713, 338] on label "File Upload" at bounding box center [732, 332] width 134 height 23
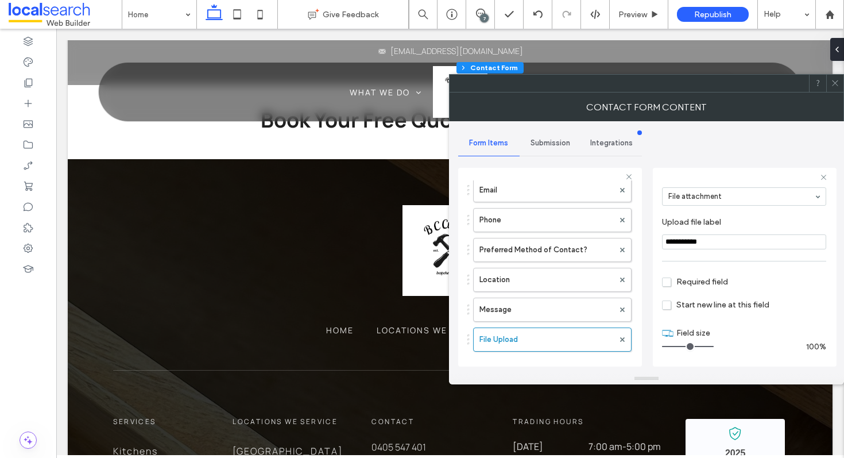
scroll to position [0, 0]
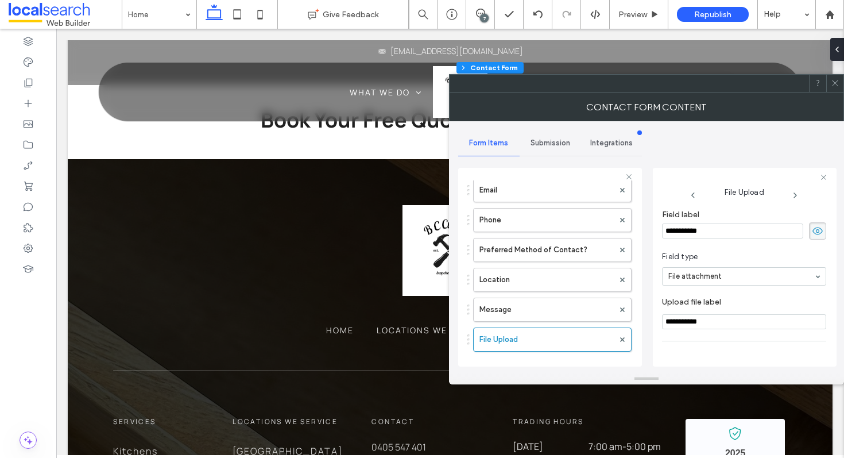
click at [540, 141] on span "Submission" at bounding box center [551, 142] width 40 height 9
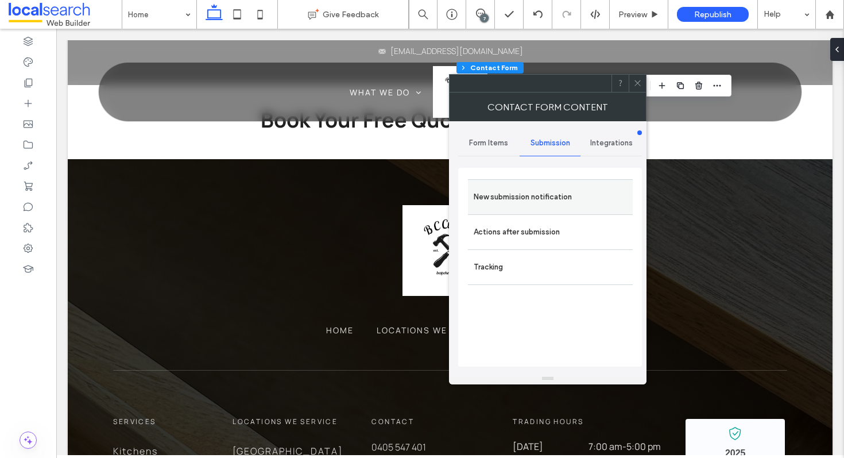
click at [547, 191] on label "New submission notification" at bounding box center [550, 196] width 153 height 23
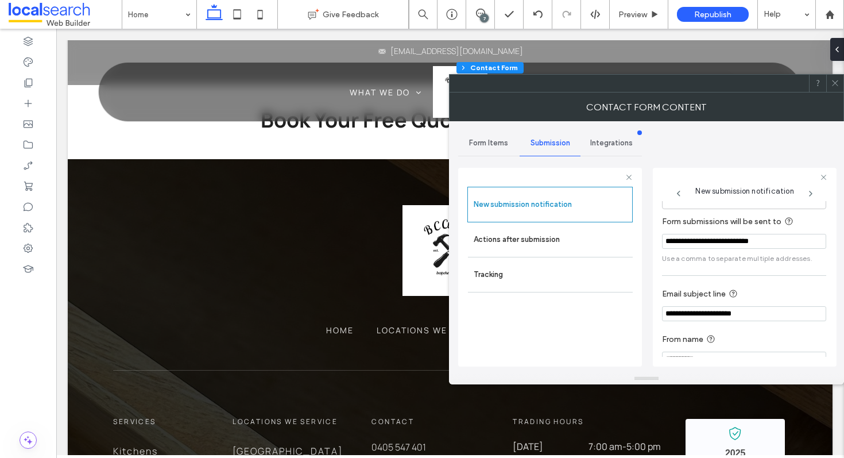
scroll to position [61, 0]
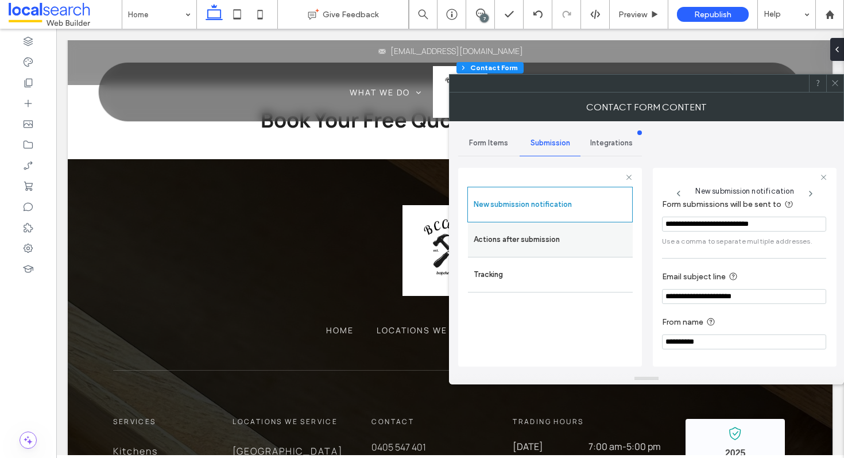
click at [598, 241] on label "Actions after submission" at bounding box center [550, 239] width 153 height 23
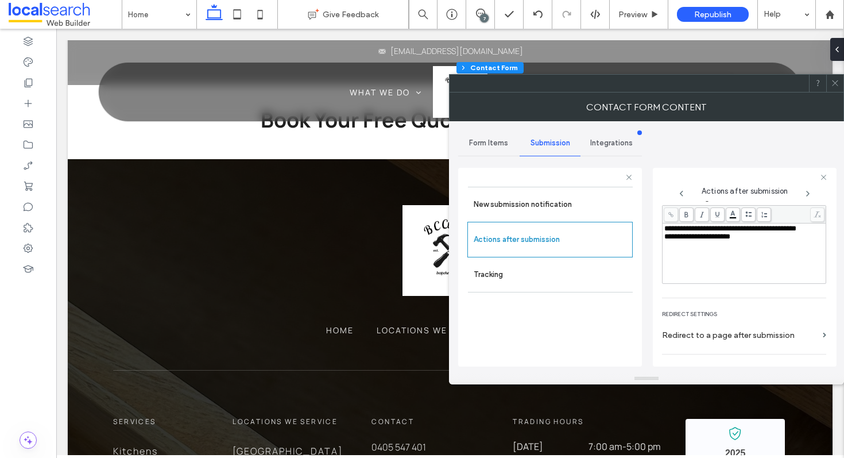
scroll to position [198, 0]
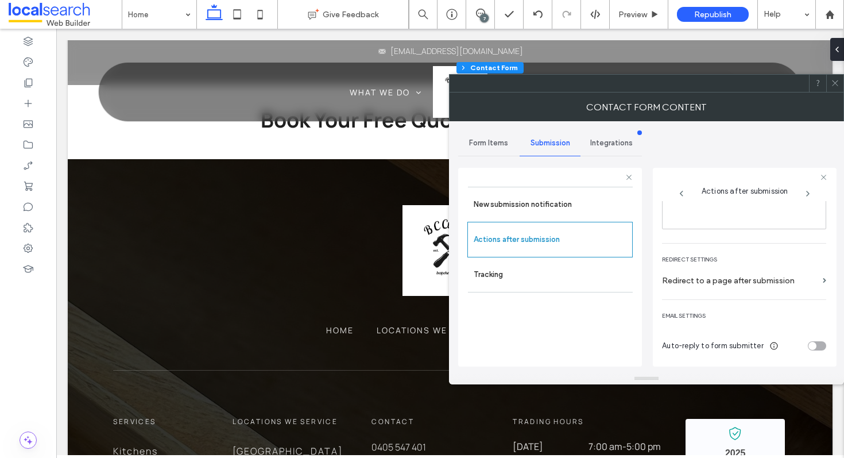
click at [837, 90] on span at bounding box center [835, 83] width 9 height 17
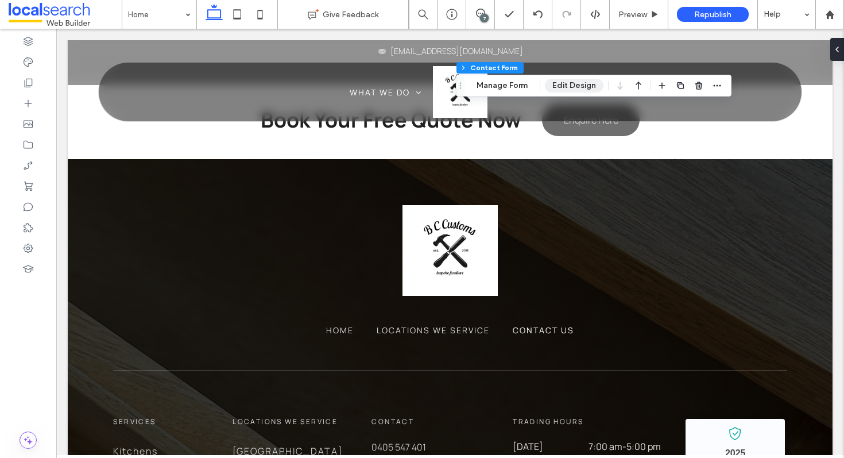
click at [570, 87] on button "Edit Design" at bounding box center [574, 86] width 59 height 14
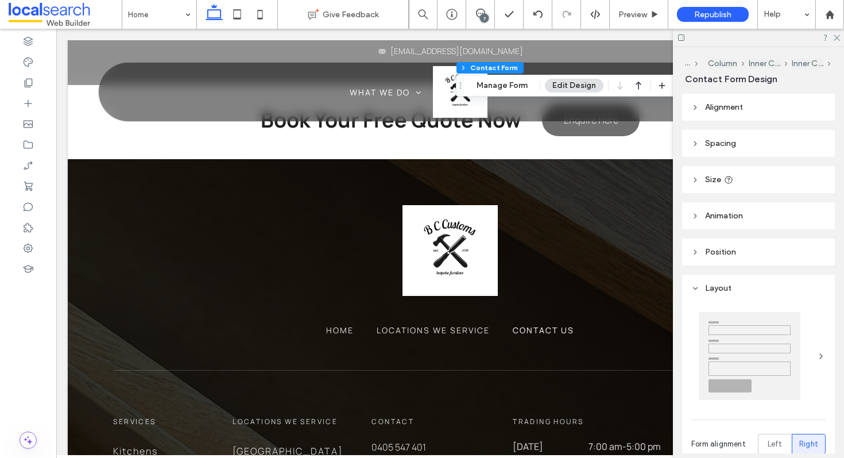
click at [709, 295] on header "Layout" at bounding box center [758, 287] width 153 height 27
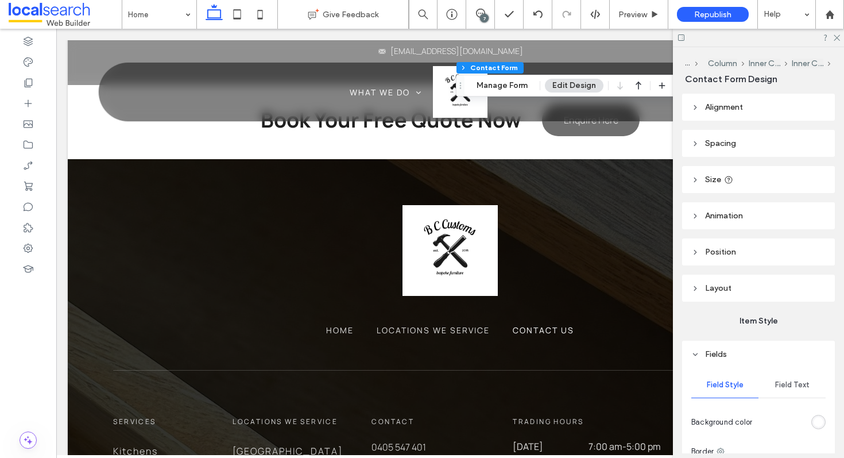
click at [714, 353] on span "Fields" at bounding box center [716, 354] width 22 height 10
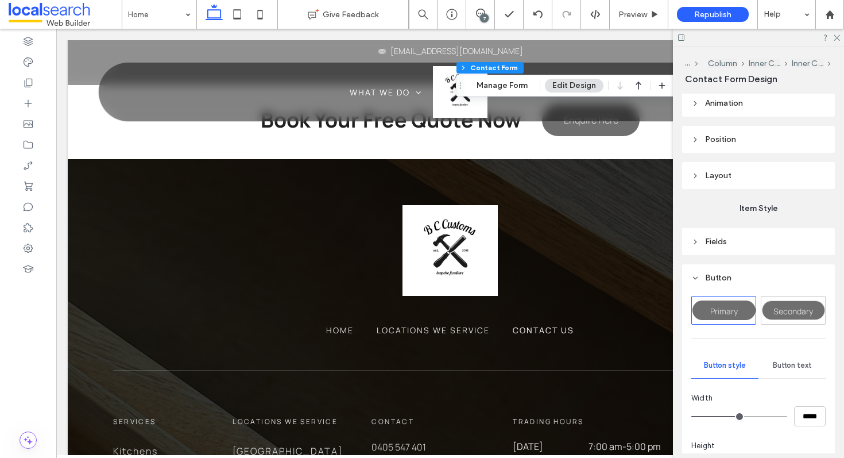
click at [707, 285] on header "Button" at bounding box center [758, 277] width 153 height 27
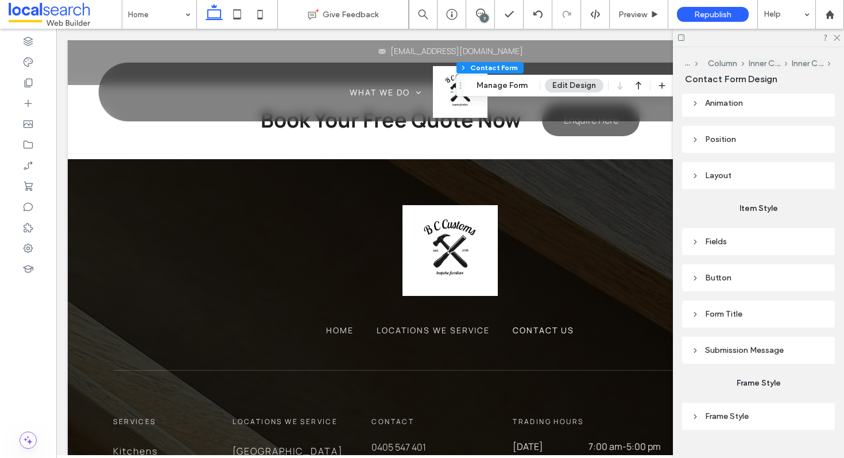
scroll to position [135, 0]
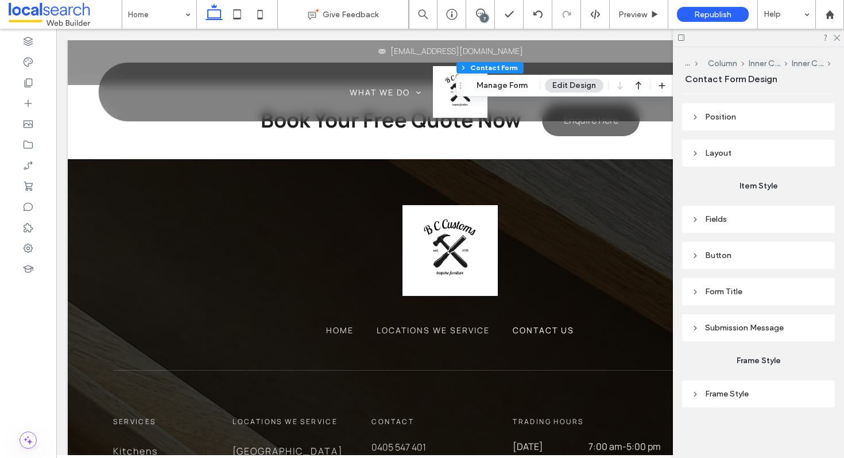
click at [723, 331] on span "Submission Message" at bounding box center [744, 328] width 79 height 10
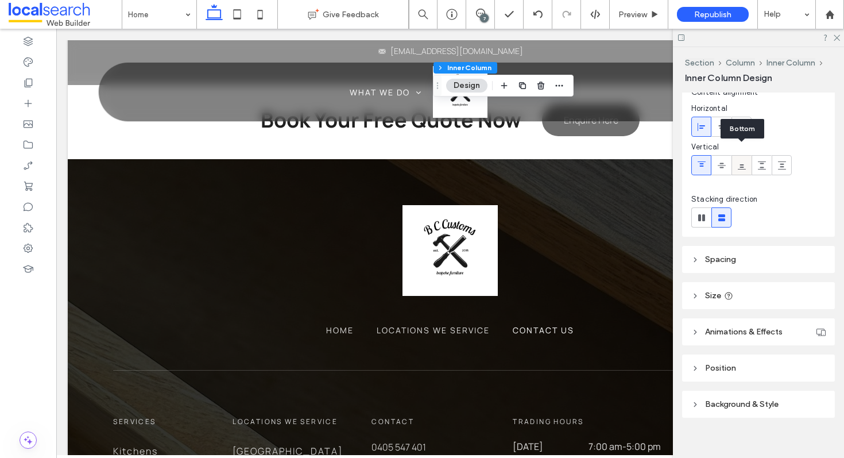
scroll to position [84, 0]
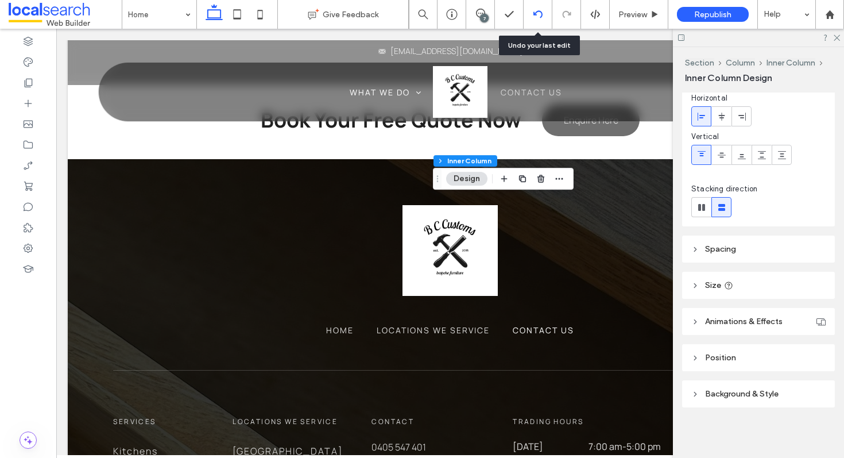
click at [539, 13] on icon at bounding box center [537, 14] width 9 height 9
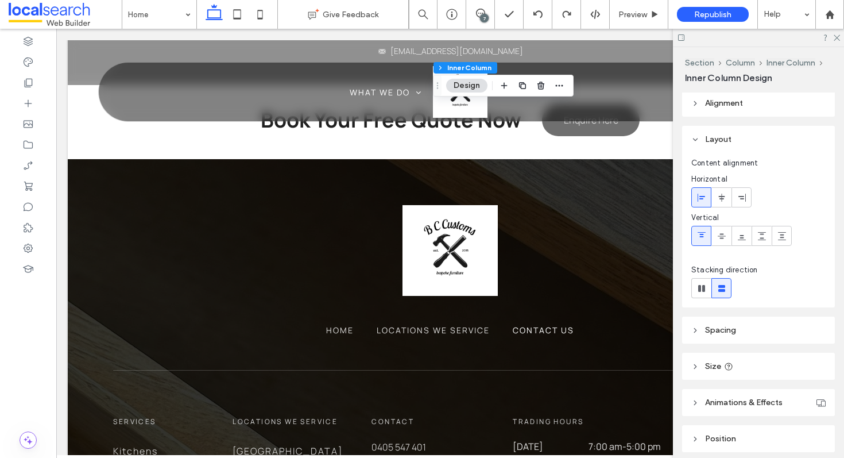
scroll to position [0, 0]
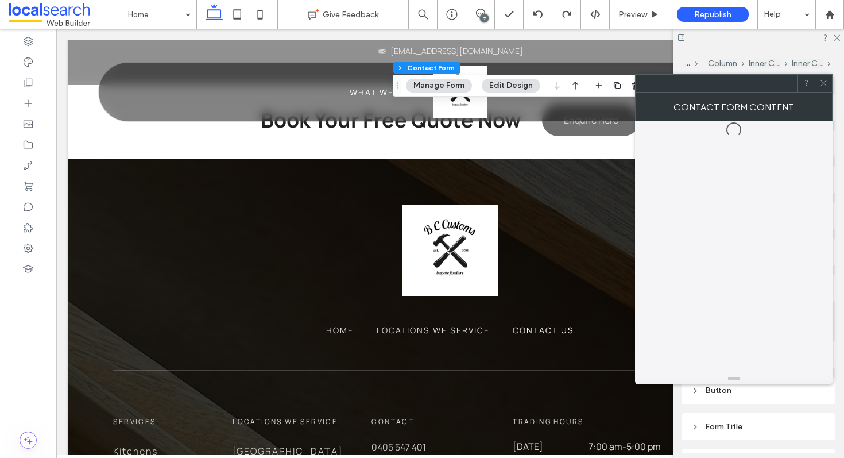
type input "*"
type input "***"
type input "*"
type input "***"
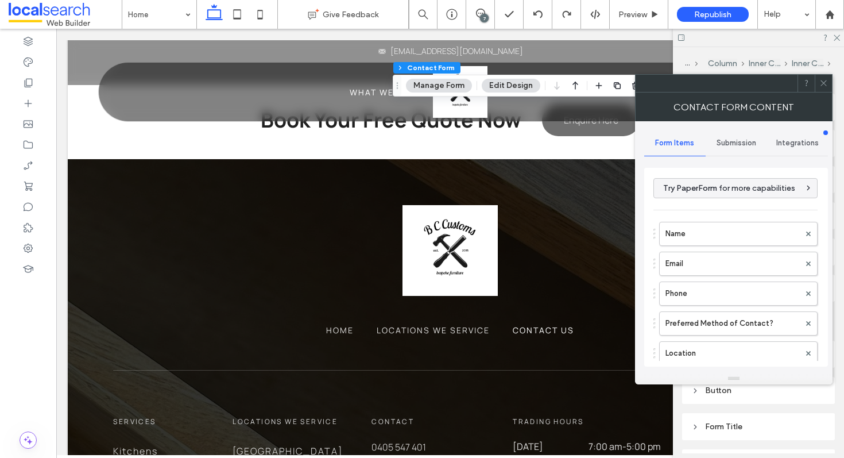
click at [819, 86] on icon at bounding box center [823, 83] width 9 height 9
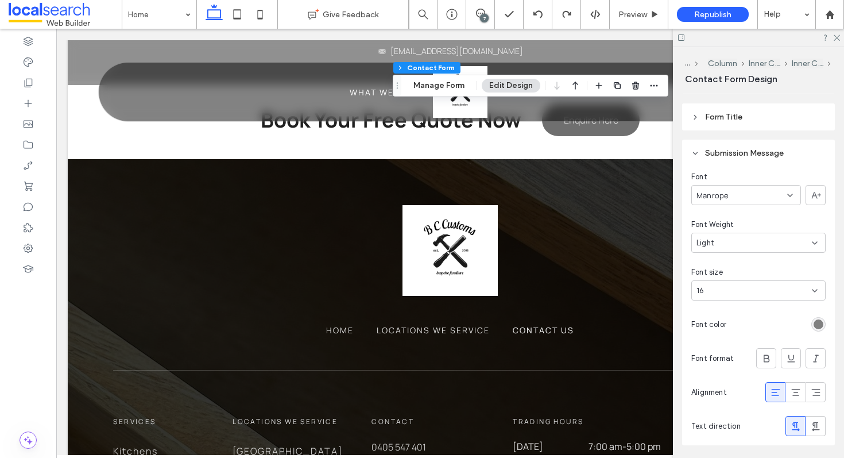
scroll to position [315, 0]
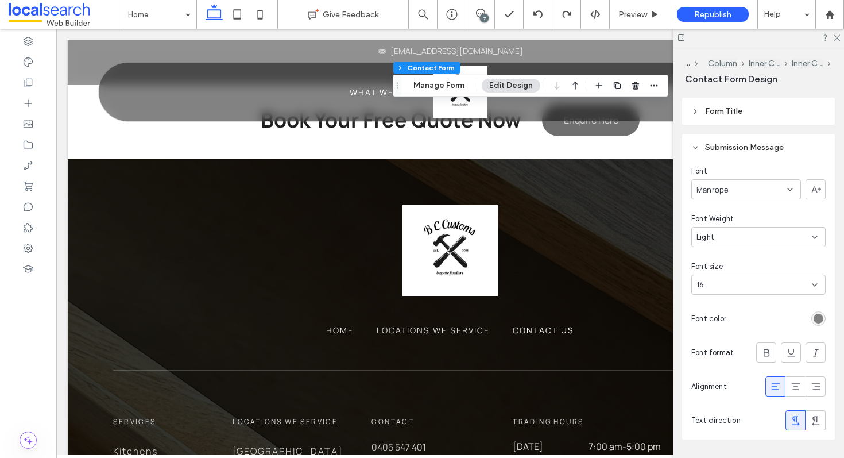
click at [832, 37] on div at bounding box center [758, 38] width 171 height 18
click at [836, 36] on icon at bounding box center [836, 36] width 7 height 7
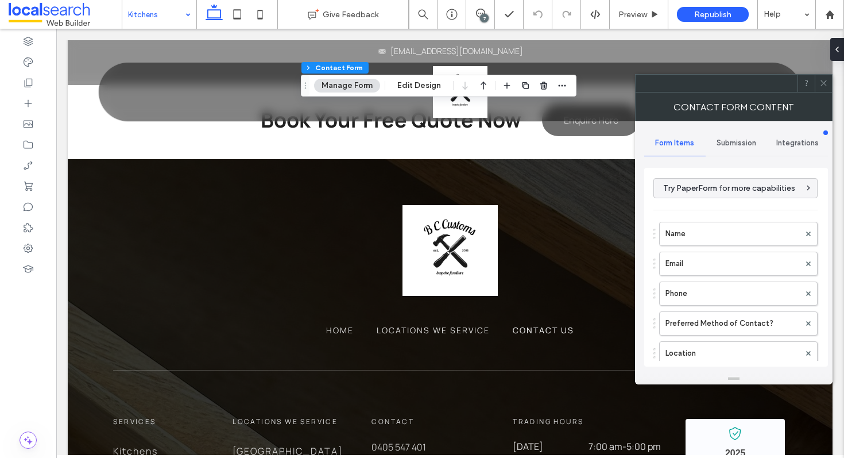
type input "**********"
type input "*"
type input "***"
type input "*"
type input "***"
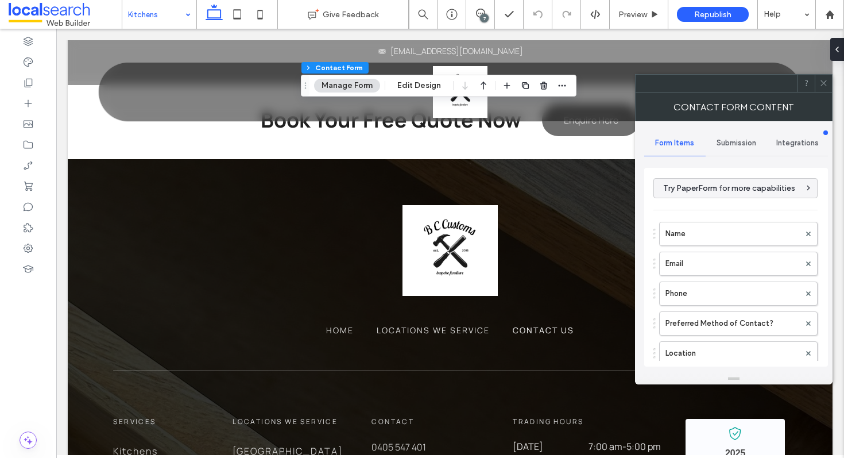
click at [722, 146] on span "Submission" at bounding box center [737, 142] width 40 height 9
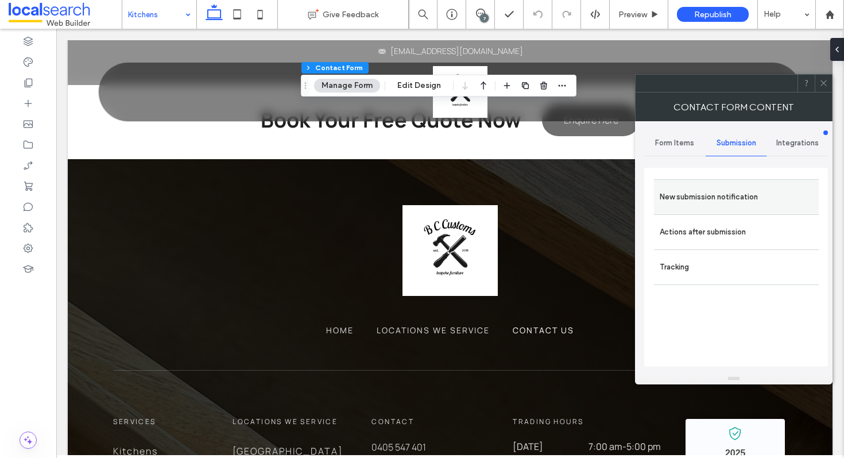
click at [717, 195] on label "New submission notification" at bounding box center [736, 196] width 153 height 23
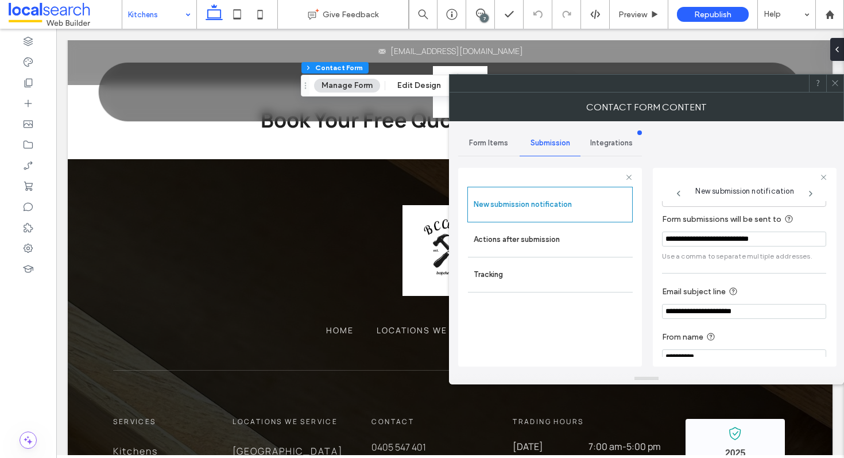
scroll to position [61, 0]
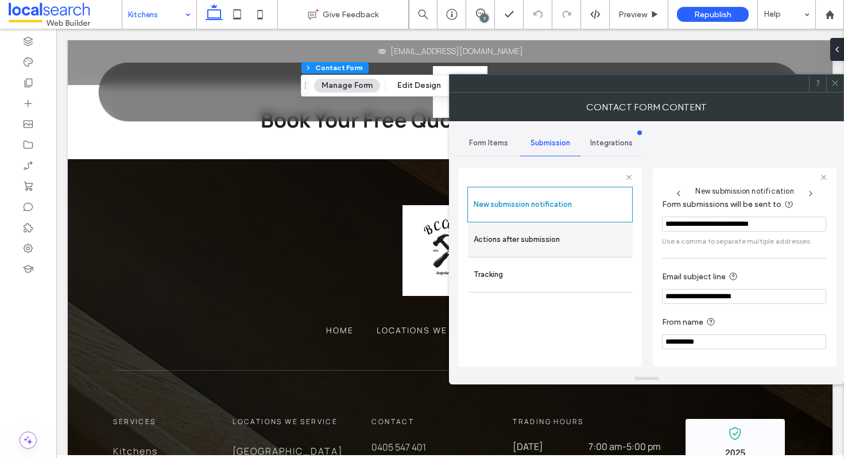
click at [602, 237] on label "Actions after submission" at bounding box center [550, 239] width 153 height 23
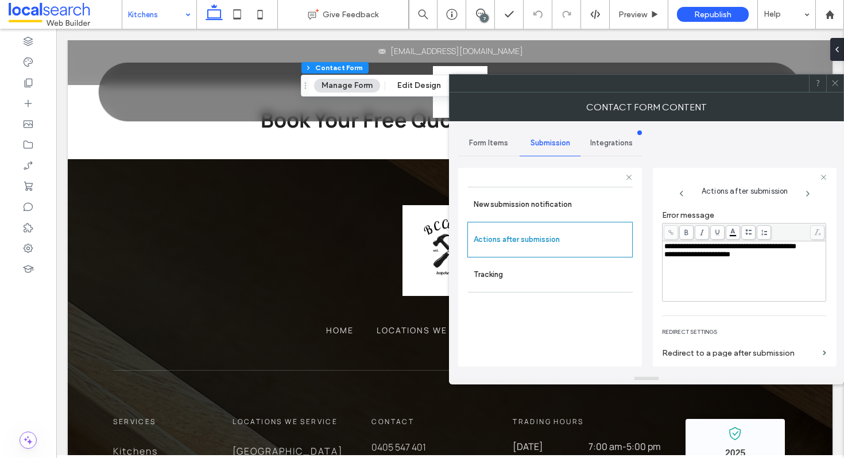
scroll to position [127, 0]
click at [838, 85] on icon at bounding box center [835, 83] width 9 height 9
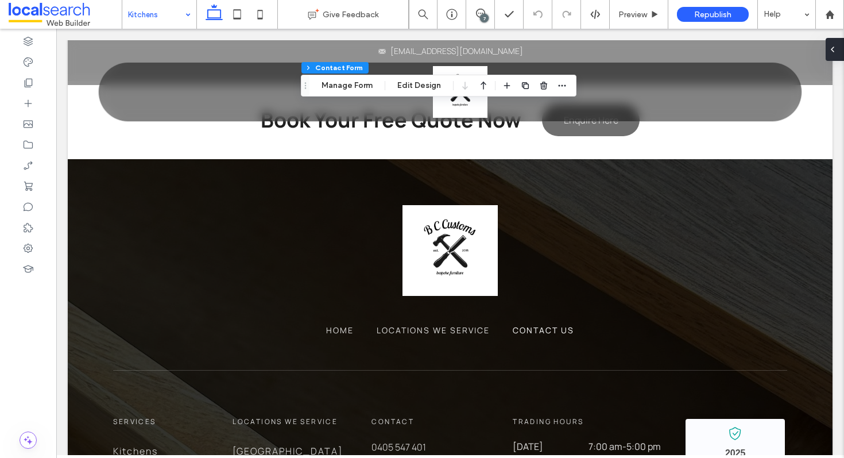
click at [835, 52] on icon at bounding box center [832, 49] width 9 height 9
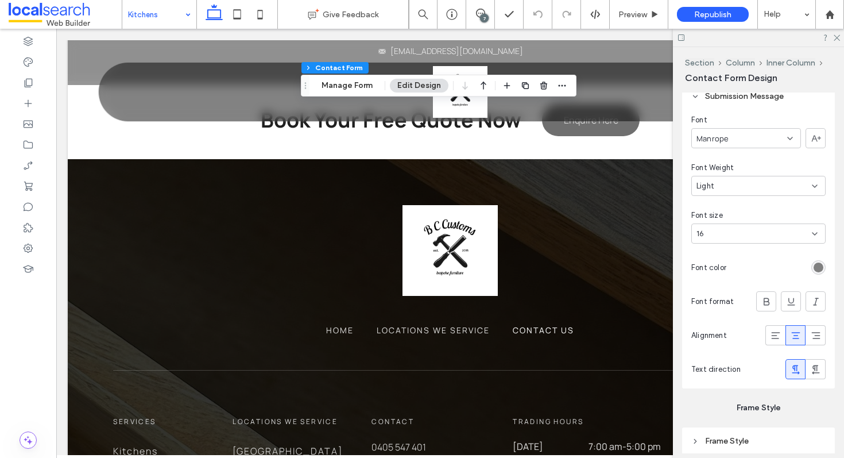
scroll to position [364, 0]
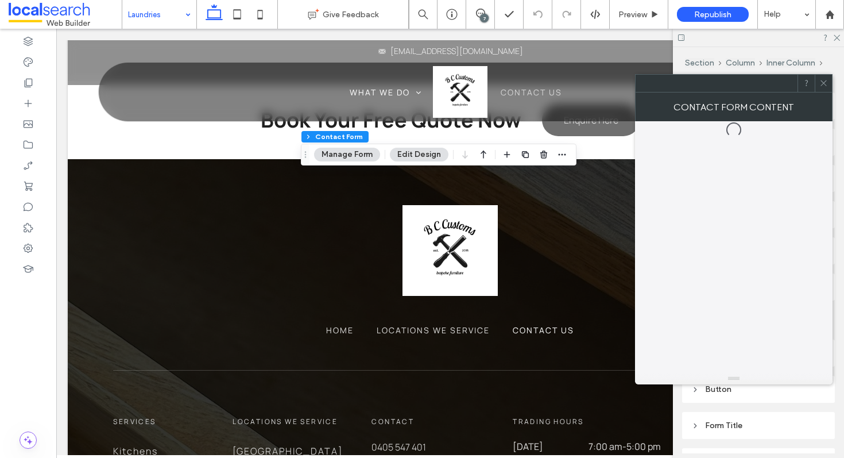
type input "*"
type input "***"
type input "*"
type input "***"
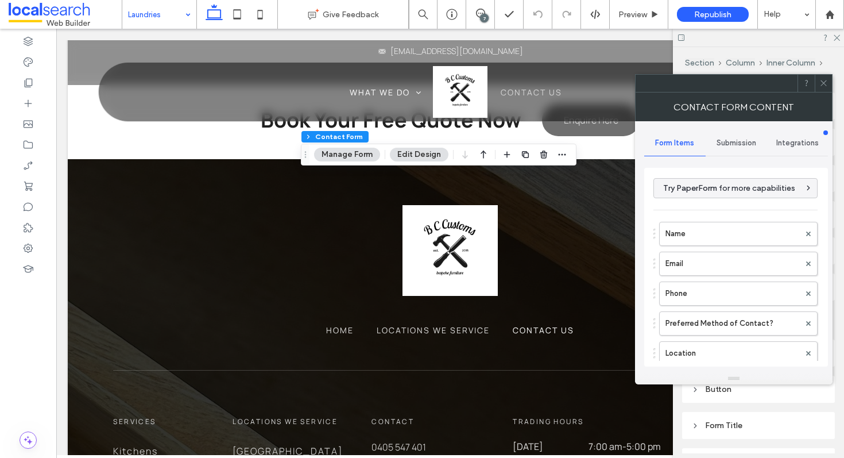
click at [736, 139] on span "Submission" at bounding box center [737, 142] width 40 height 9
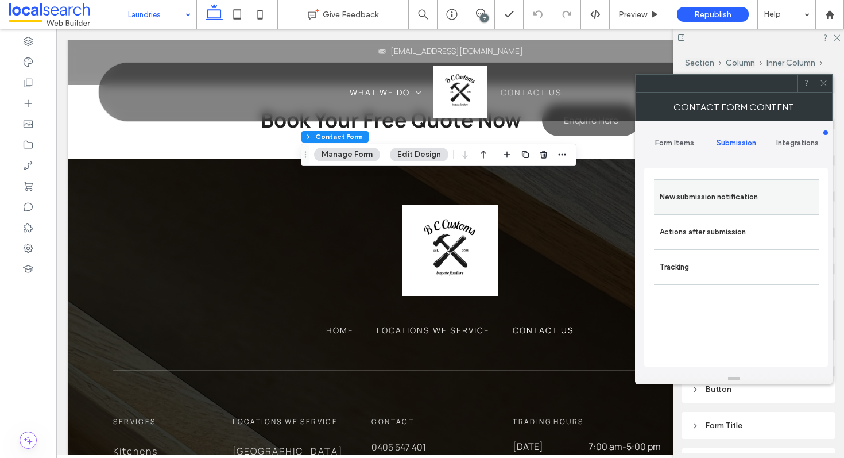
click at [738, 196] on label "New submission notification" at bounding box center [736, 196] width 153 height 23
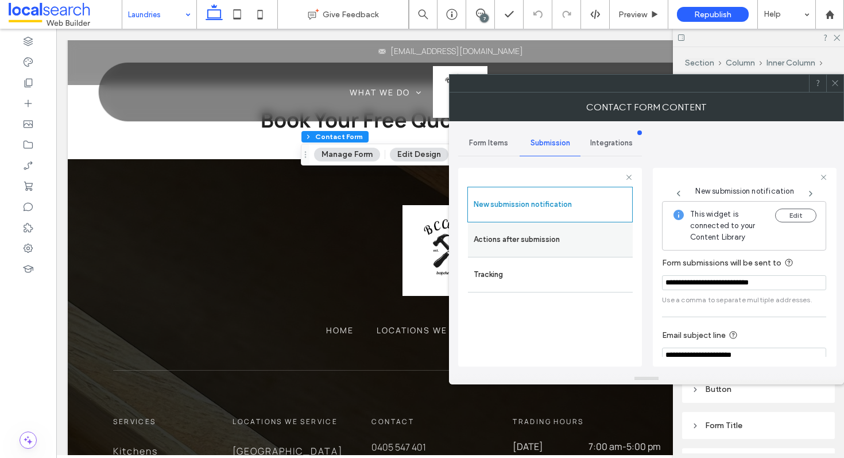
click at [556, 243] on label "Actions after submission" at bounding box center [550, 239] width 153 height 23
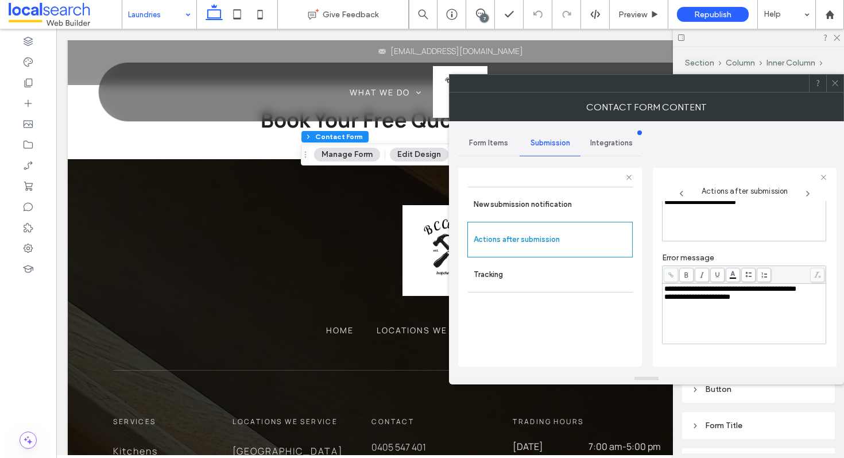
scroll to position [127, 0]
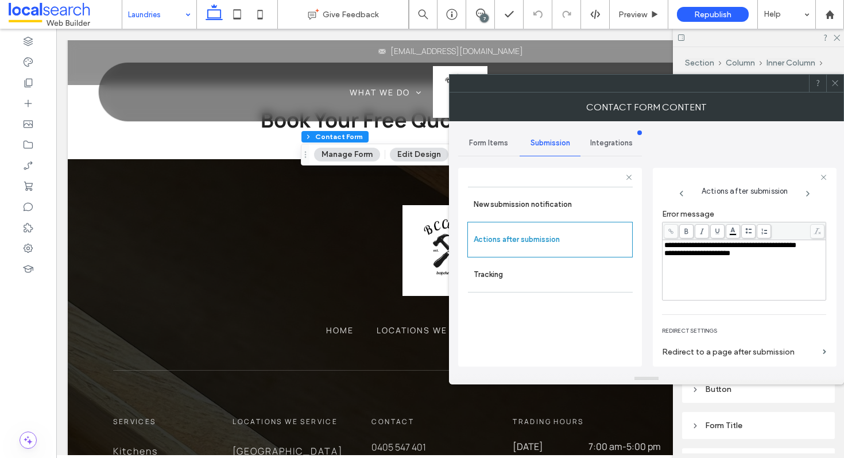
click at [837, 89] on span at bounding box center [835, 83] width 9 height 17
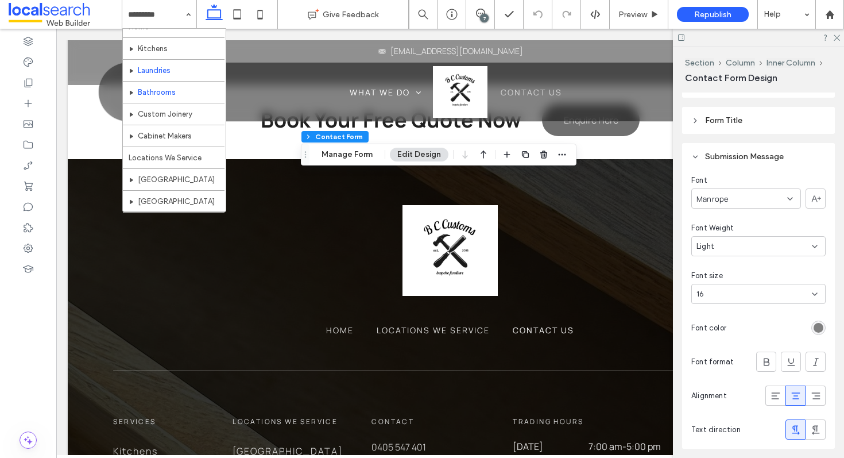
scroll to position [14, 0]
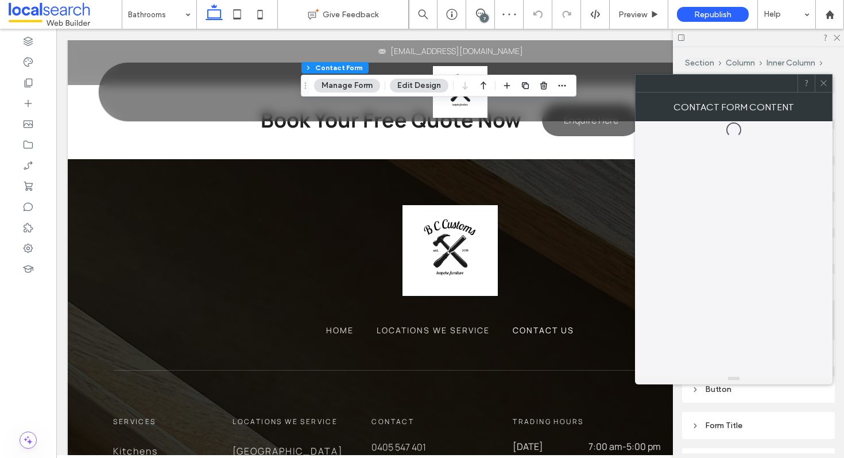
type input "*"
type input "***"
type input "*"
type input "***"
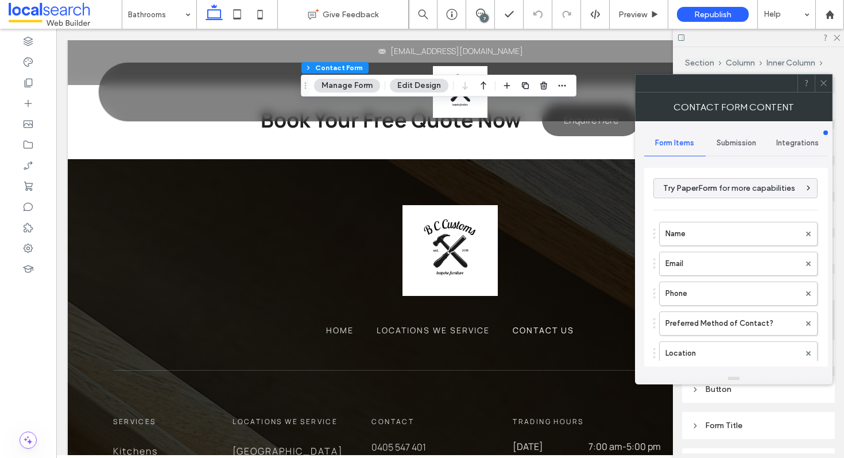
click at [722, 146] on span "Submission" at bounding box center [737, 142] width 40 height 9
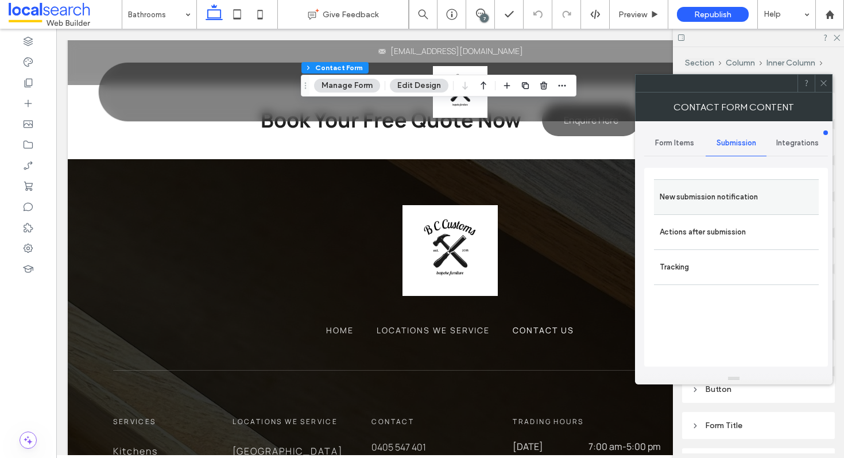
click at [690, 203] on label "New submission notification" at bounding box center [736, 196] width 153 height 23
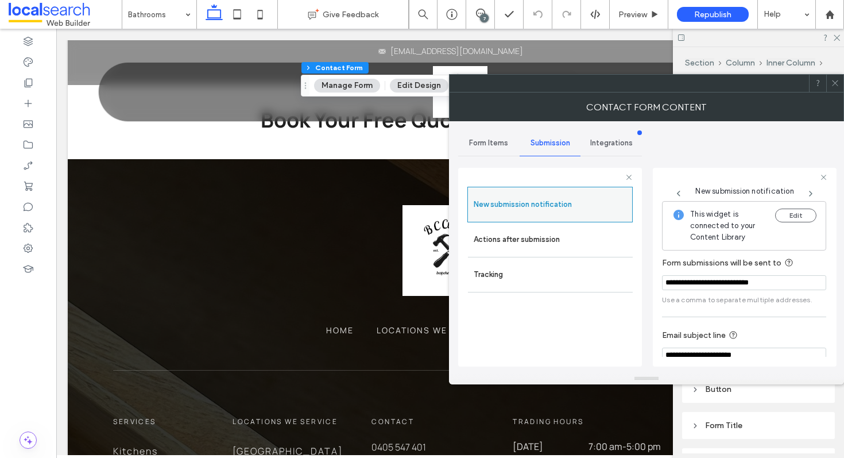
click at [690, 203] on div "This widget is connected to your Content Library Edit" at bounding box center [744, 225] width 164 height 49
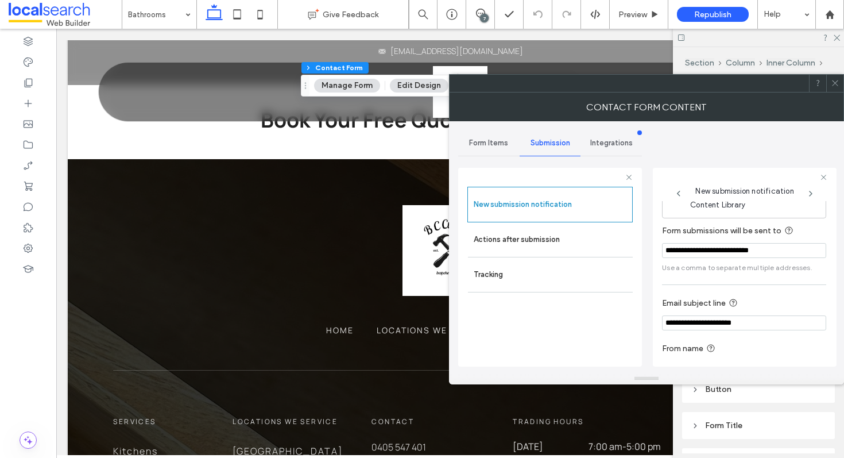
scroll to position [39, 0]
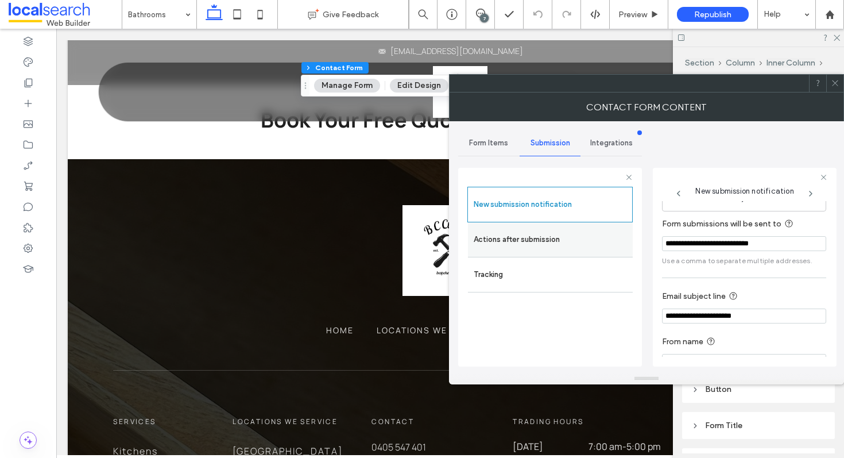
click at [578, 225] on div "Actions after submission" at bounding box center [550, 239] width 165 height 34
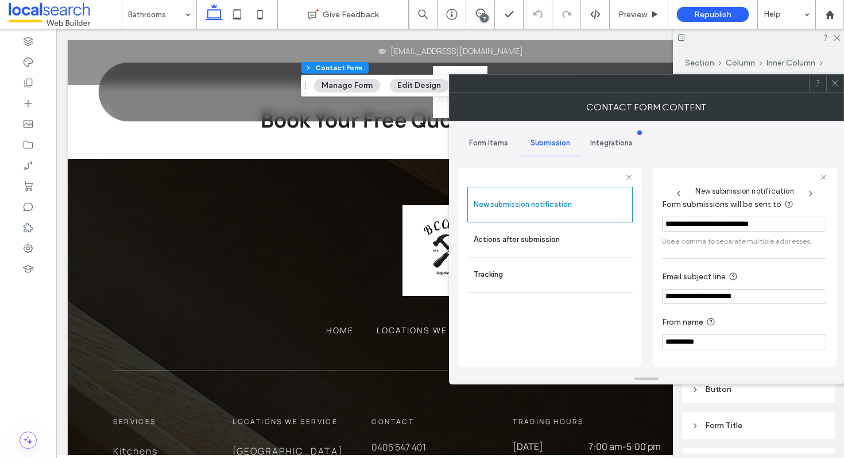
click at [833, 83] on icon at bounding box center [835, 83] width 9 height 9
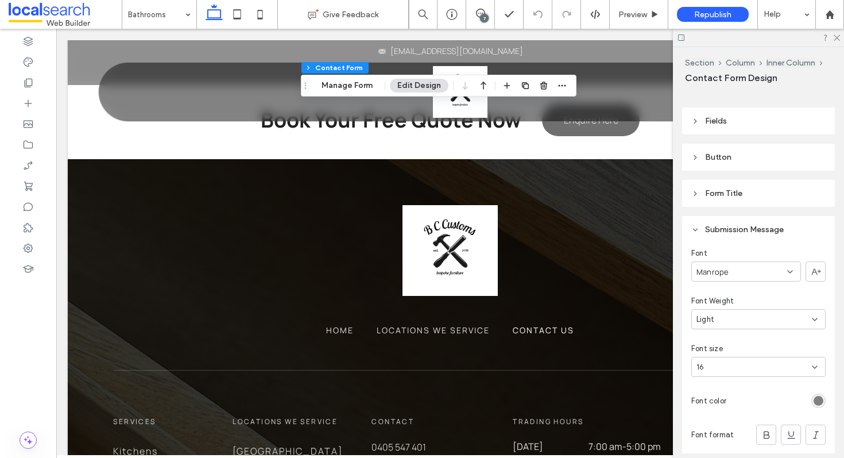
scroll to position [239, 0]
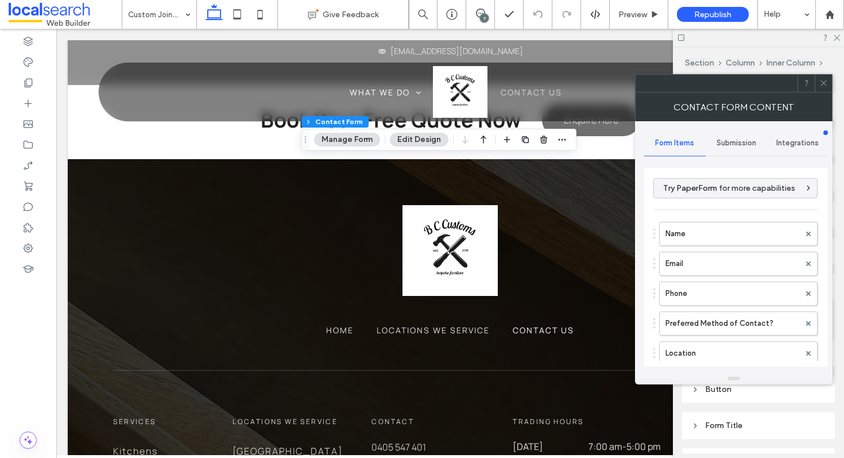
type input "**********"
type input "*"
type input "***"
type input "*"
type input "***"
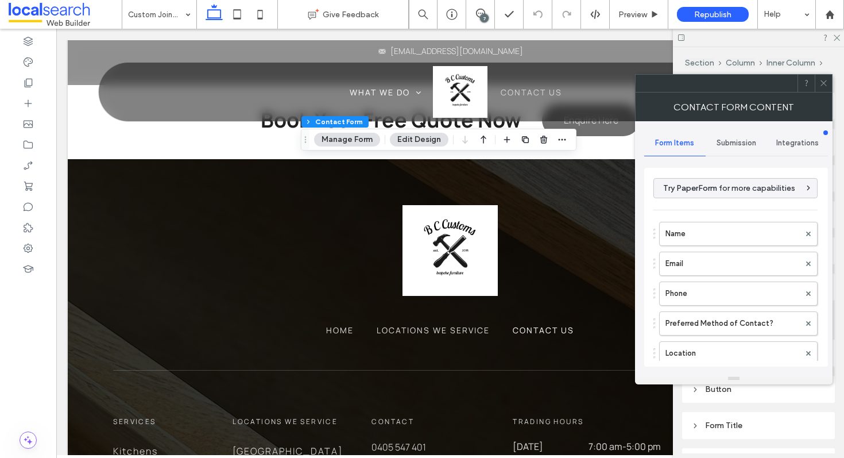
click at [745, 152] on div "Submission" at bounding box center [736, 142] width 61 height 25
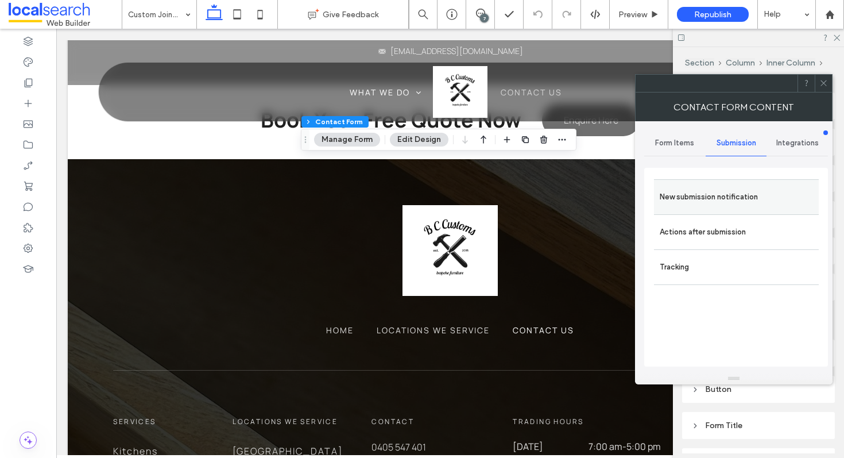
click at [718, 184] on div "New submission notification" at bounding box center [736, 196] width 165 height 35
click at [729, 203] on label "New submission notification" at bounding box center [736, 196] width 153 height 23
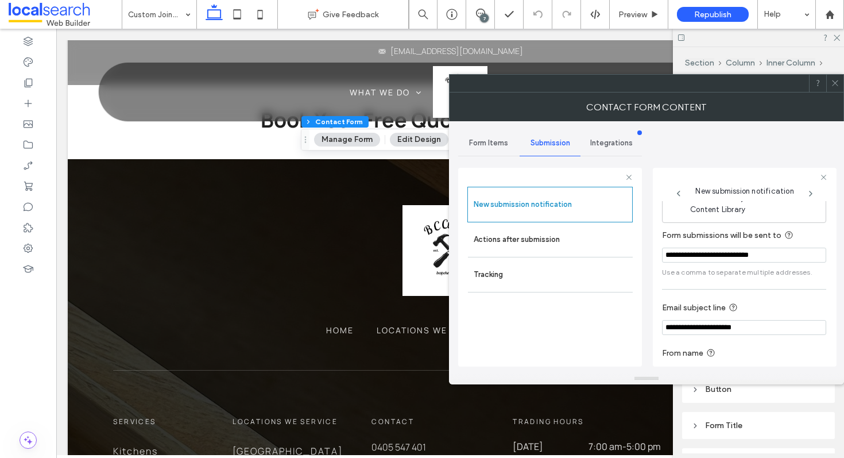
scroll to position [61, 0]
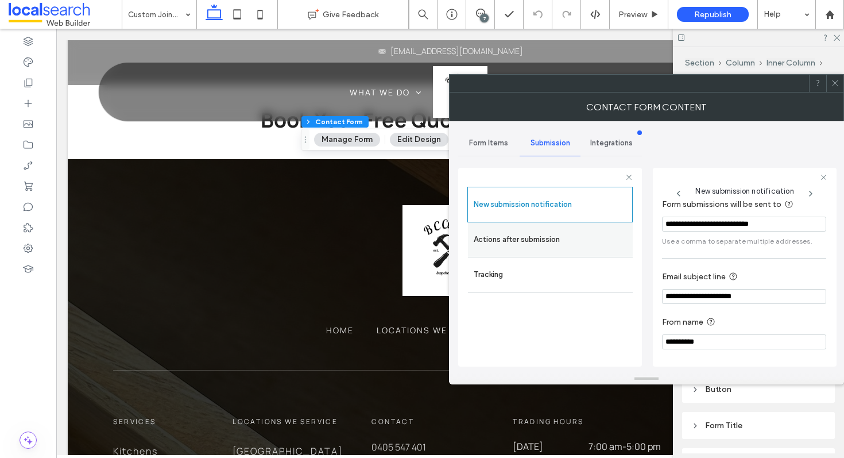
click at [597, 228] on label "Actions after submission" at bounding box center [550, 239] width 153 height 23
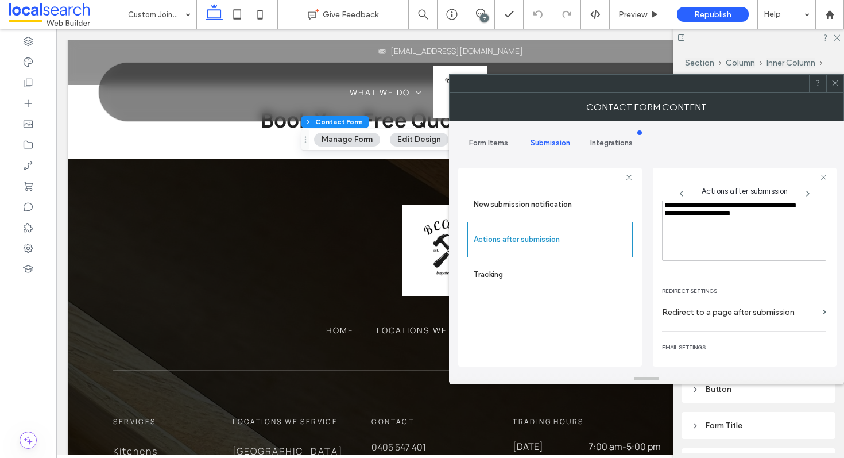
scroll to position [168, 0]
click at [835, 83] on use at bounding box center [835, 83] width 6 height 6
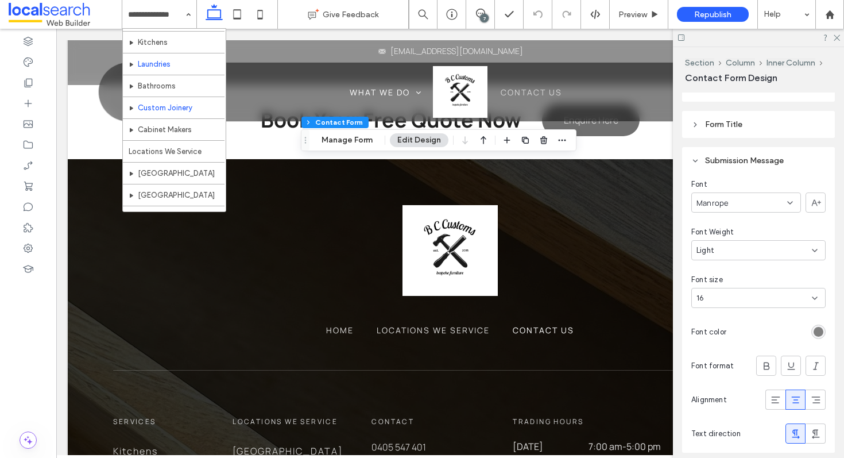
scroll to position [25, 0]
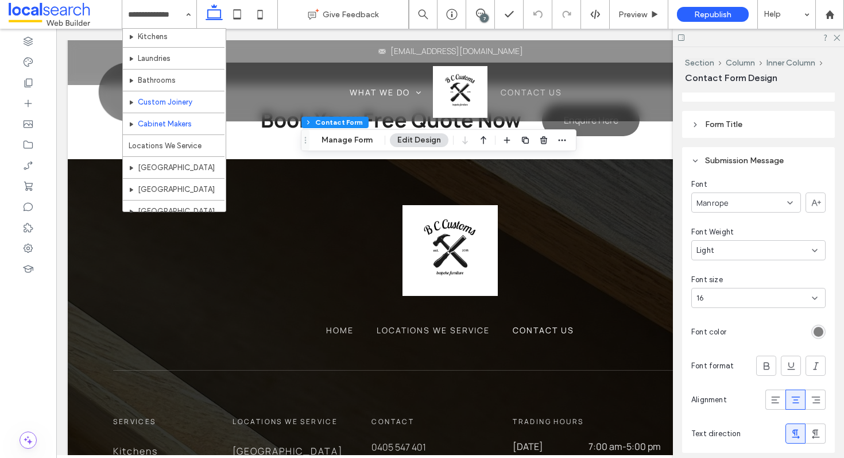
click at [0, 0] on div at bounding box center [0, 0] width 0 height 0
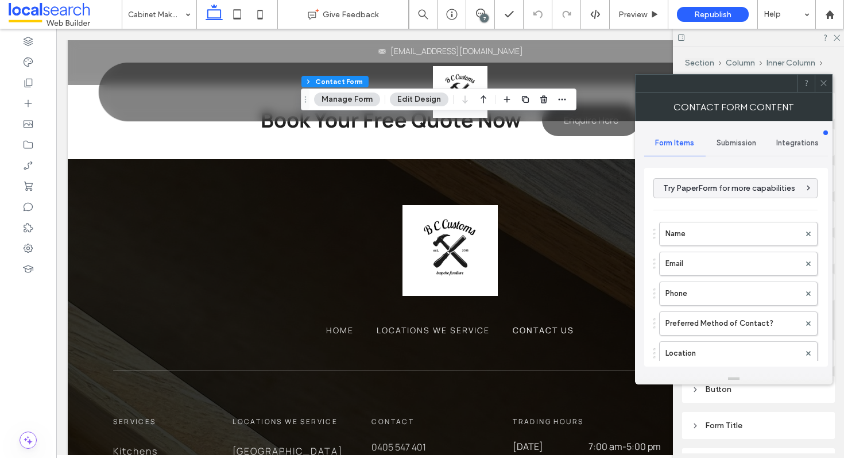
type input "**********"
type input "*"
type input "***"
type input "*"
type input "***"
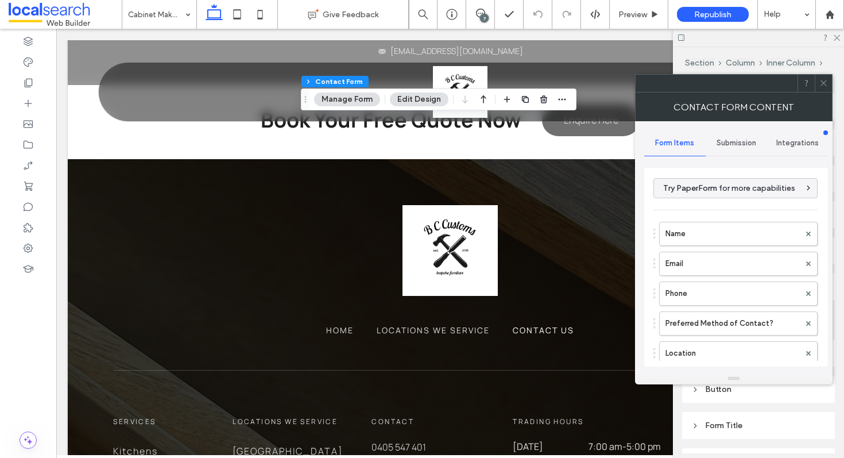
click at [826, 80] on icon at bounding box center [823, 83] width 9 height 9
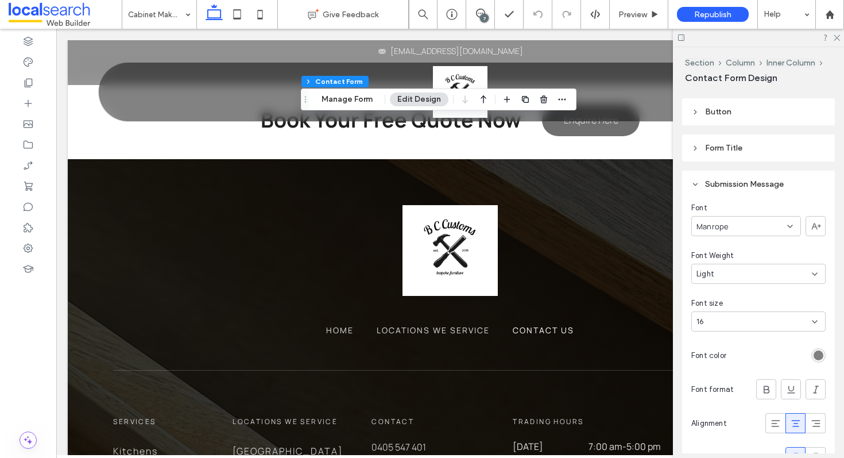
scroll to position [278, 0]
click at [839, 36] on icon at bounding box center [836, 36] width 7 height 7
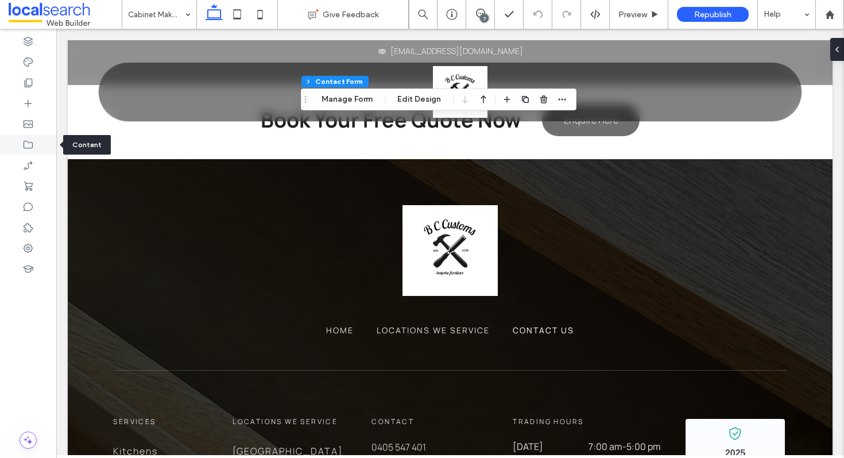
click at [28, 145] on icon at bounding box center [27, 144] width 11 height 11
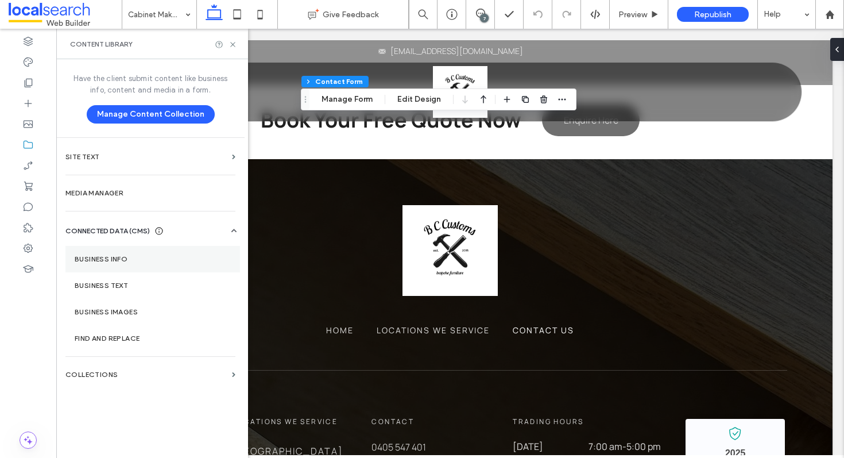
click at [130, 256] on label "Business Info" at bounding box center [153, 259] width 156 height 8
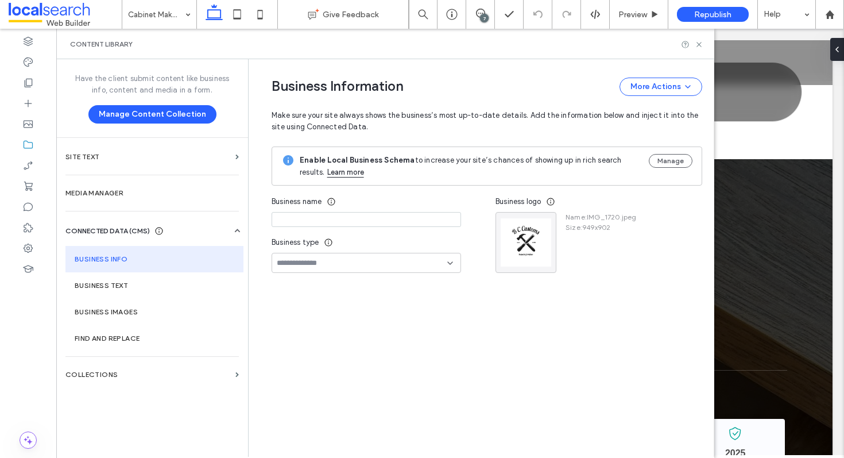
type input "**********"
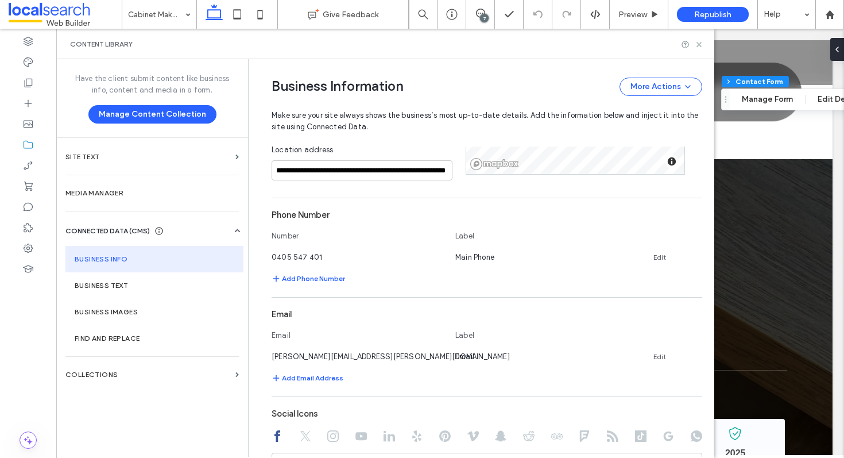
scroll to position [357, 0]
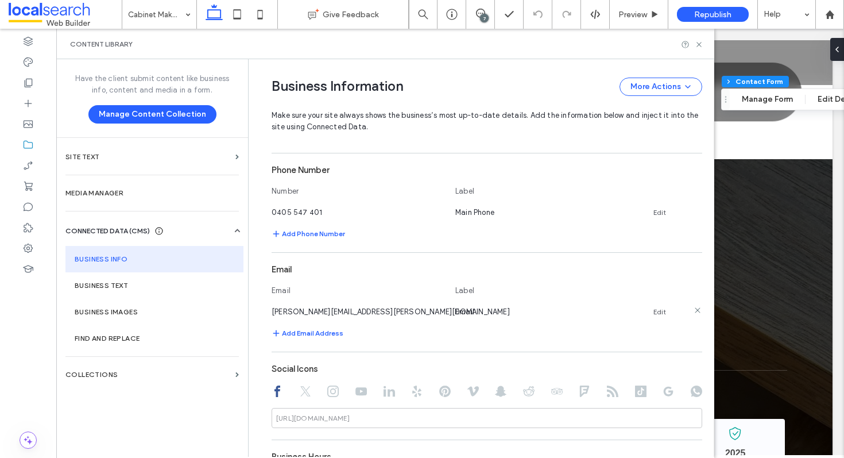
click at [655, 317] on div "[PERSON_NAME][EMAIL_ADDRESS][PERSON_NAME][DOMAIN_NAME] Email Edit" at bounding box center [477, 311] width 410 height 12
click at [655, 309] on link "Edit" at bounding box center [659, 311] width 13 height 9
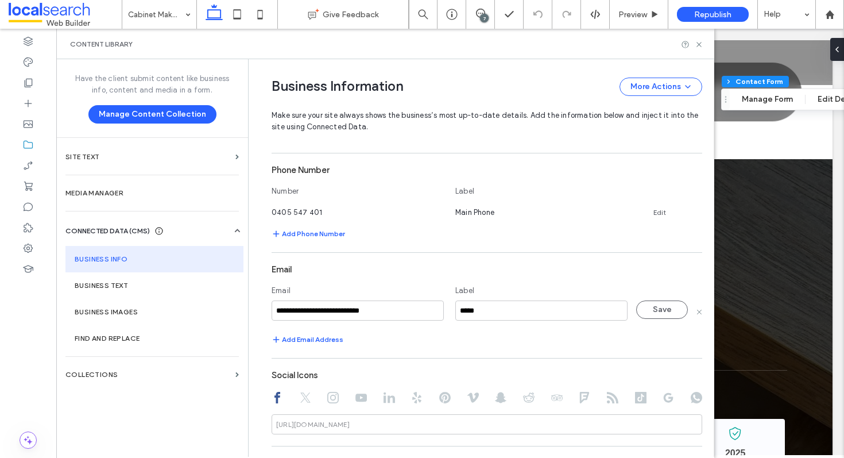
click at [411, 308] on input "**********" at bounding box center [358, 310] width 172 height 20
type input "**********"
click at [667, 309] on button "Save" at bounding box center [662, 309] width 52 height 18
